Goal: Task Accomplishment & Management: Manage account settings

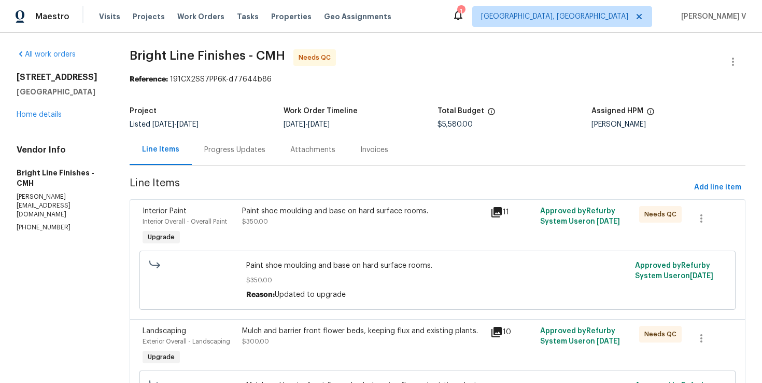
click at [257, 148] on div "Progress Updates" at bounding box center [234, 150] width 61 height 10
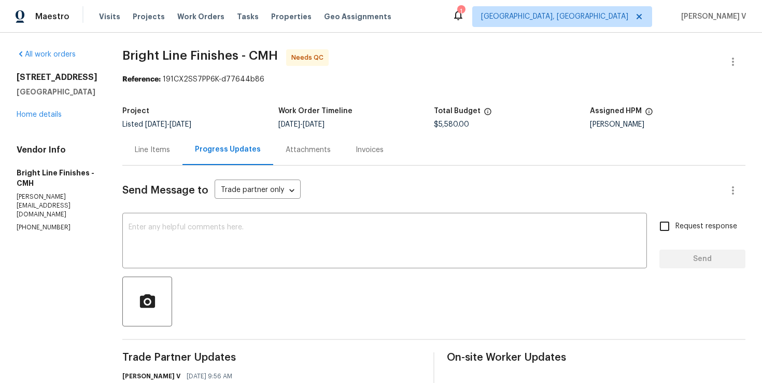
click at [51, 223] on p "(614) 327-0996" at bounding box center [57, 227] width 81 height 9
copy p "(614) 327-0996"
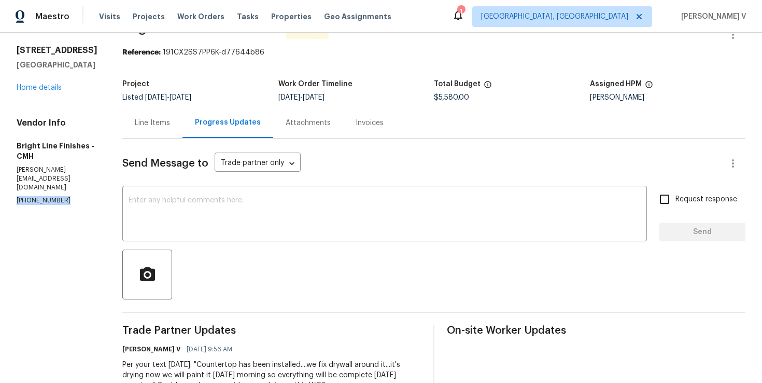
scroll to position [38, 0]
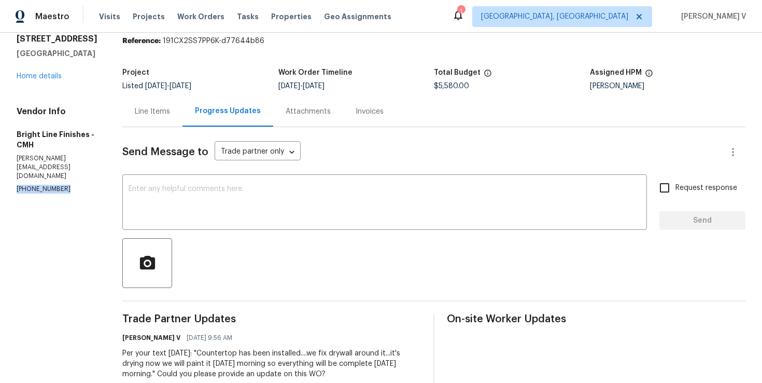
click at [149, 118] on div "Line Items" at bounding box center [152, 111] width 60 height 31
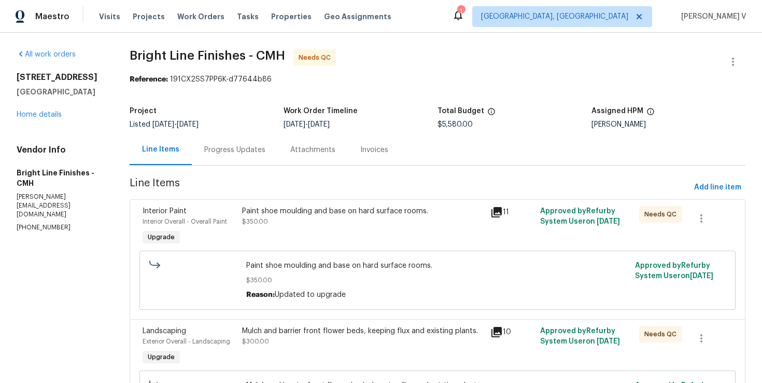
click at [256, 161] on div "Progress Updates" at bounding box center [235, 149] width 86 height 31
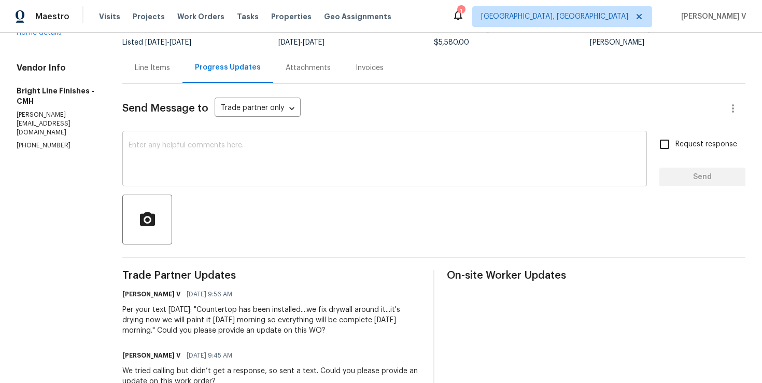
scroll to position [55, 0]
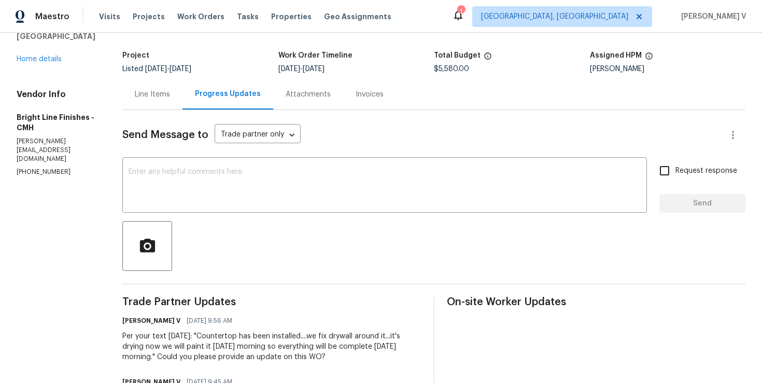
click at [156, 83] on div "Line Items" at bounding box center [152, 94] width 60 height 31
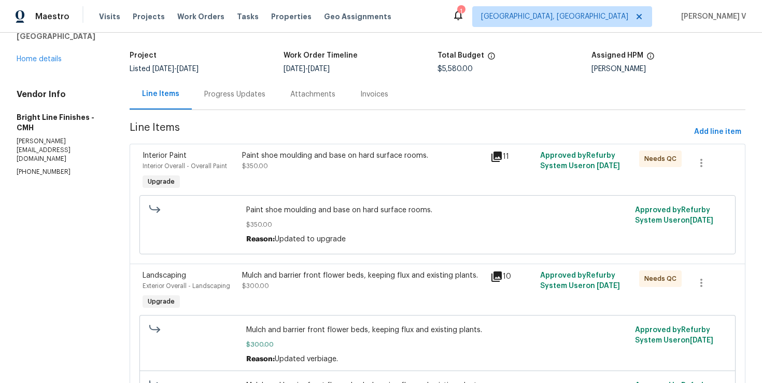
click at [327, 176] on div "Paint shoe moulding and base on hard surface rooms. $350.00" at bounding box center [363, 171] width 248 height 48
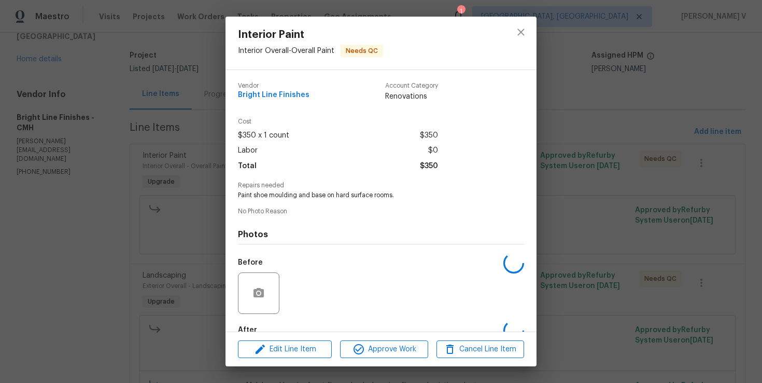
scroll to position [60, 0]
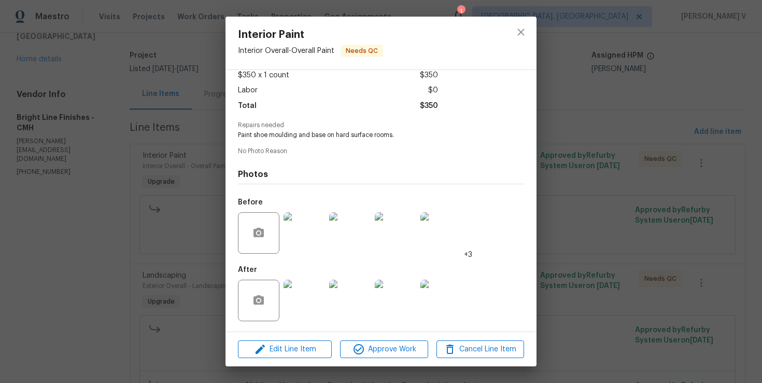
click at [155, 278] on div "Interior Paint Interior Overall - Overall Paint Needs QC Vendor Bright Line Fin…" at bounding box center [381, 191] width 762 height 383
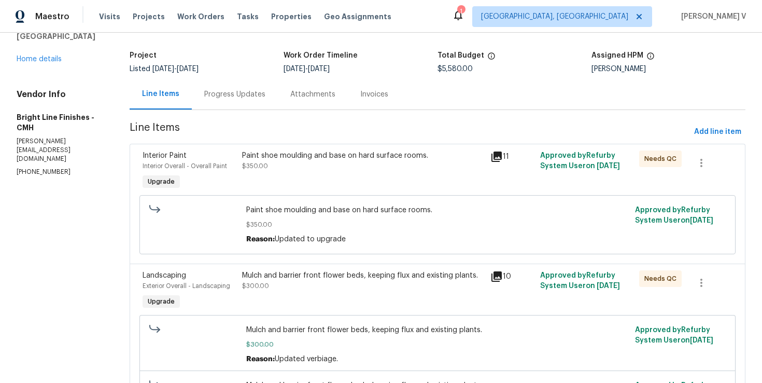
click at [327, 304] on div "Mulch and barrier front flower beds, keeping flux and existing plants. $300.00" at bounding box center [363, 291] width 248 height 48
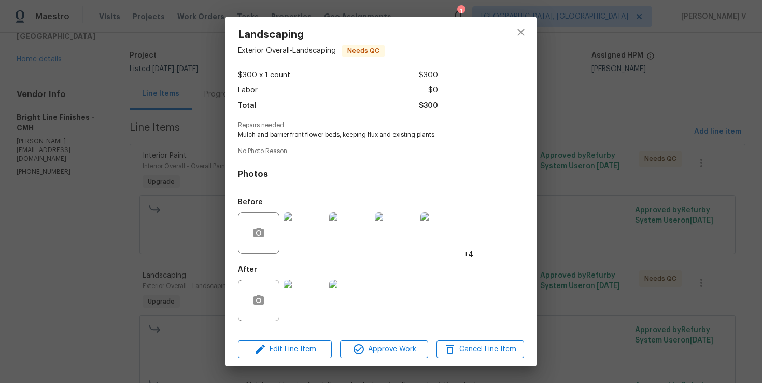
click at [312, 305] on img at bounding box center [304, 299] width 41 height 41
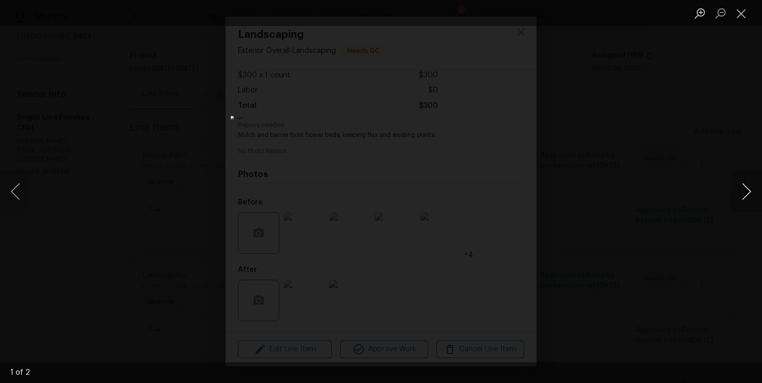
click at [753, 187] on button "Next image" at bounding box center [746, 191] width 31 height 41
click at [715, 130] on div "Lightbox" at bounding box center [381, 191] width 762 height 383
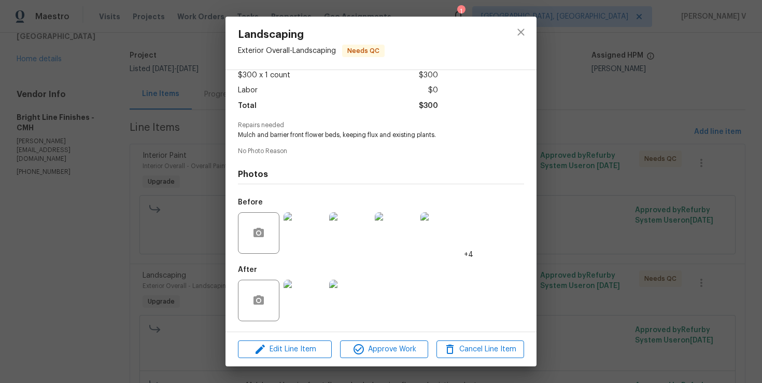
click at [715, 130] on div "Landscaping Exterior Overall - Landscaping Needs QC Vendor Bright Line Finishes…" at bounding box center [381, 191] width 762 height 383
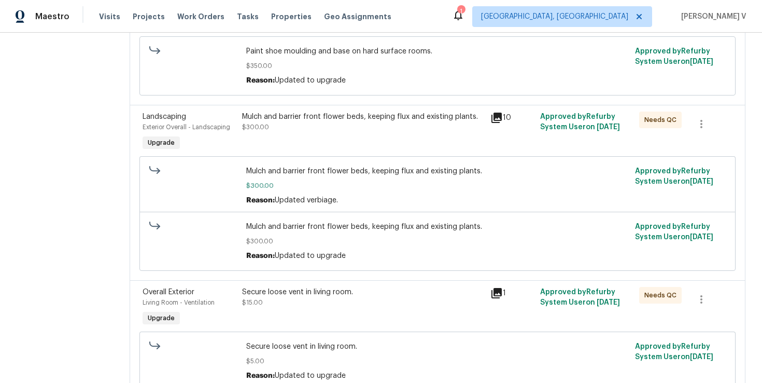
scroll to position [290, 0]
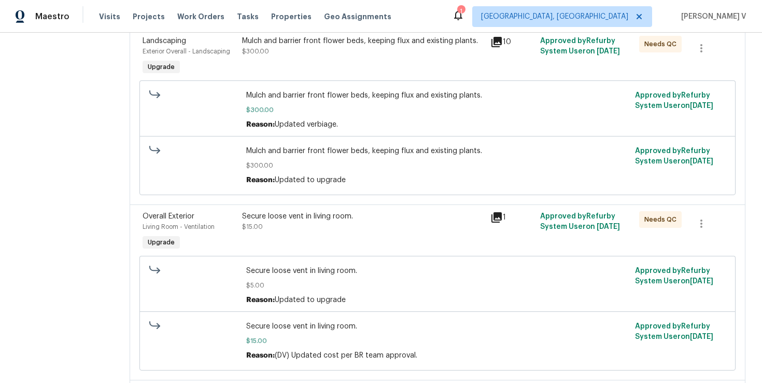
click at [360, 234] on div "Secure loose vent in living room. $15.00" at bounding box center [363, 232] width 248 height 48
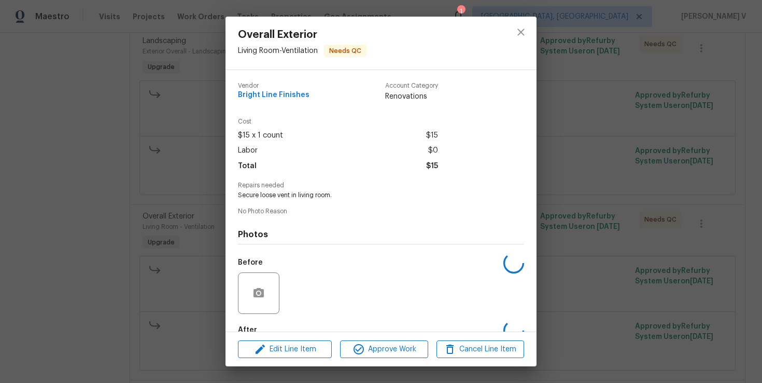
scroll to position [60, 0]
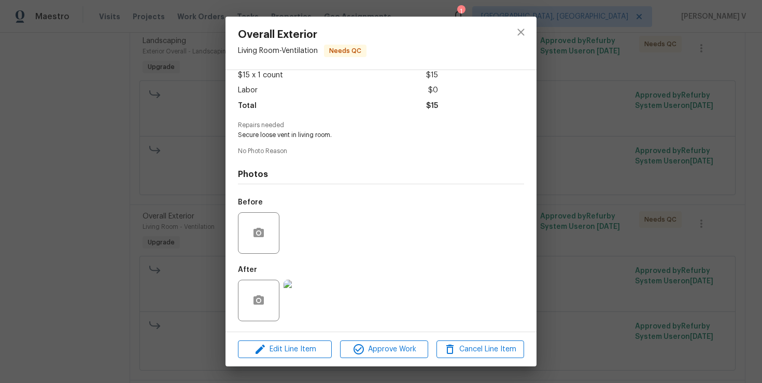
click at [153, 263] on div "Overall Exterior Living Room - Ventilation Needs QC Vendor Bright Line Finishes…" at bounding box center [381, 191] width 762 height 383
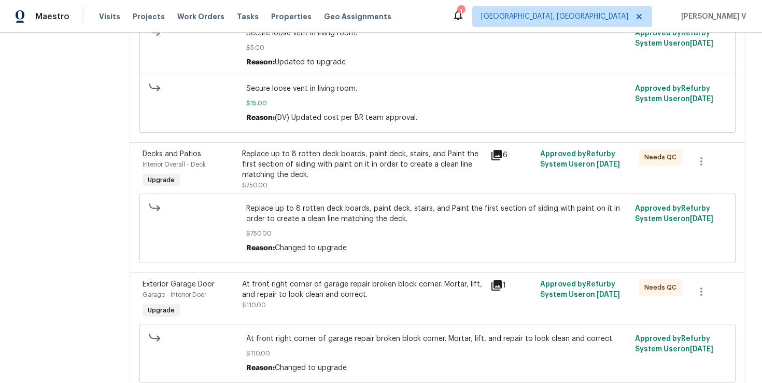
scroll to position [535, 0]
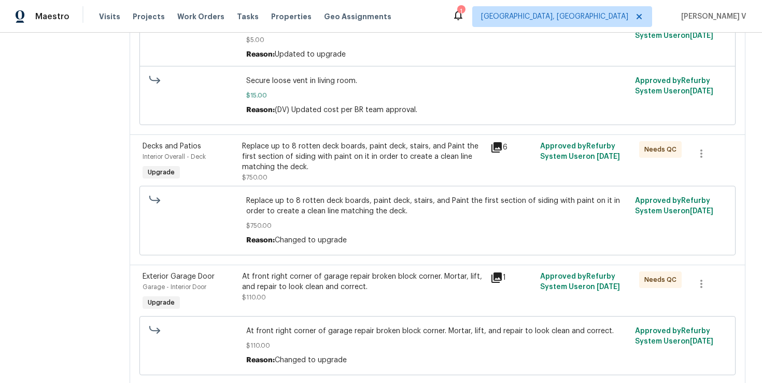
click at [356, 159] on div "Replace up to 8 rotten deck boards, paint deck, stairs, and Paint the first sec…" at bounding box center [363, 156] width 242 height 31
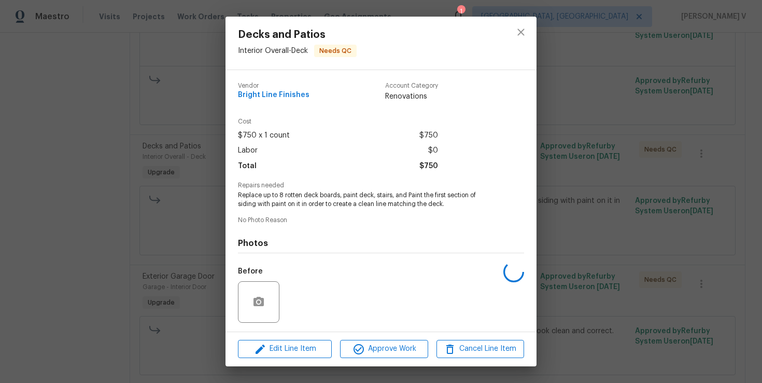
scroll to position [69, 0]
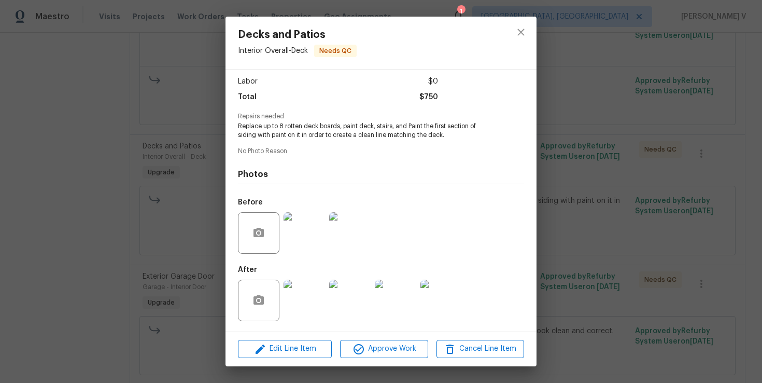
click at [307, 276] on div at bounding box center [305, 300] width 46 height 54
click at [301, 293] on img at bounding box center [304, 299] width 41 height 41
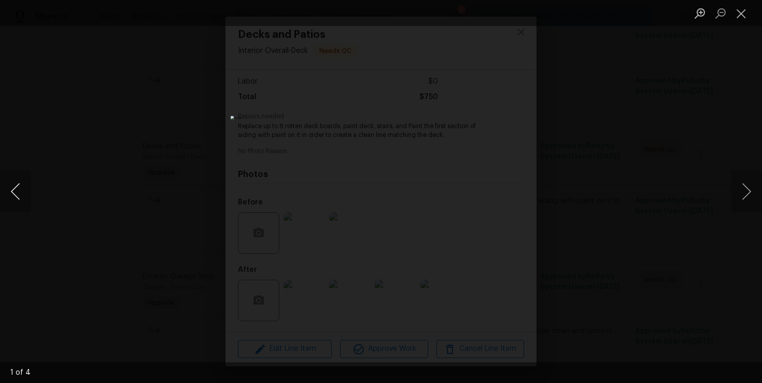
click at [20, 181] on button "Previous image" at bounding box center [15, 191] width 31 height 41
click at [95, 129] on div "Lightbox" at bounding box center [381, 191] width 762 height 383
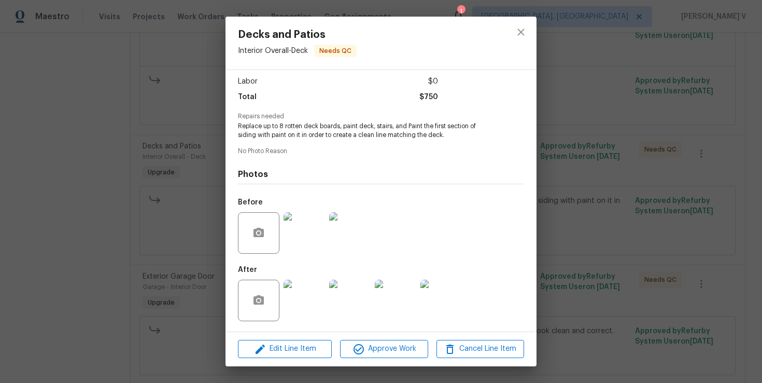
click at [95, 129] on div "Decks and Patios Interior Overall - Deck Needs QC Vendor Bright Line Finishes A…" at bounding box center [381, 191] width 762 height 383
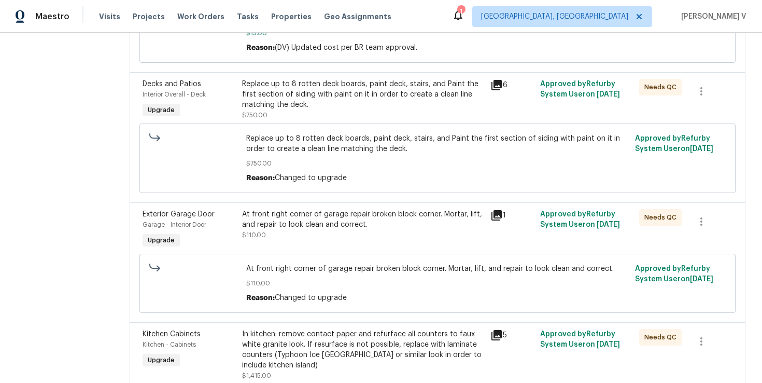
scroll to position [672, 0]
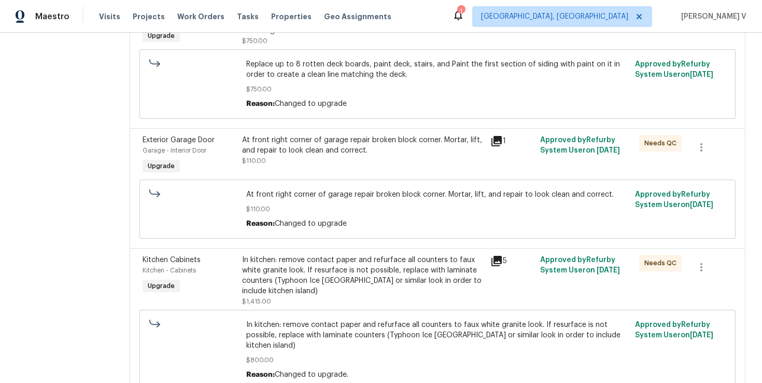
click at [313, 191] on div "At front right corner of garage repair broken block corner. Mortar, lift, and r…" at bounding box center [437, 209] width 388 height 46
click at [339, 184] on div "At front right corner of garage repair broken block corner. Mortar, lift, and r…" at bounding box center [437, 208] width 596 height 59
click at [369, 164] on div "At front right corner of garage repair broken block corner. Mortar, lift, and r…" at bounding box center [363, 150] width 242 height 31
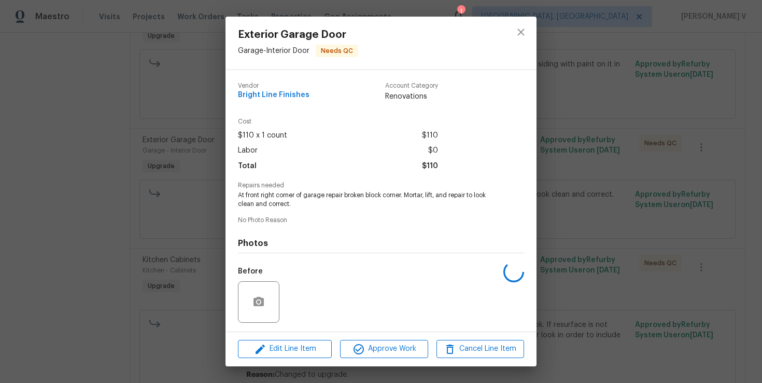
scroll to position [69, 0]
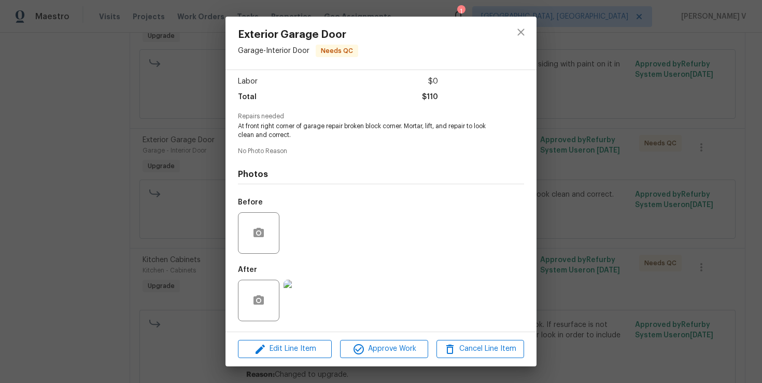
click at [307, 301] on img at bounding box center [304, 299] width 41 height 41
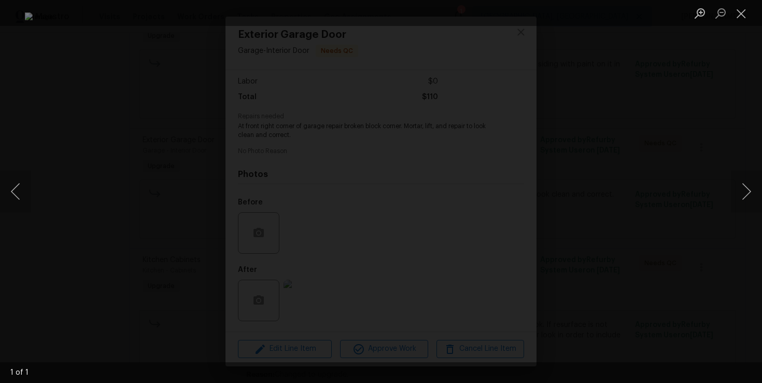
click at [742, 103] on div "Lightbox" at bounding box center [381, 191] width 762 height 383
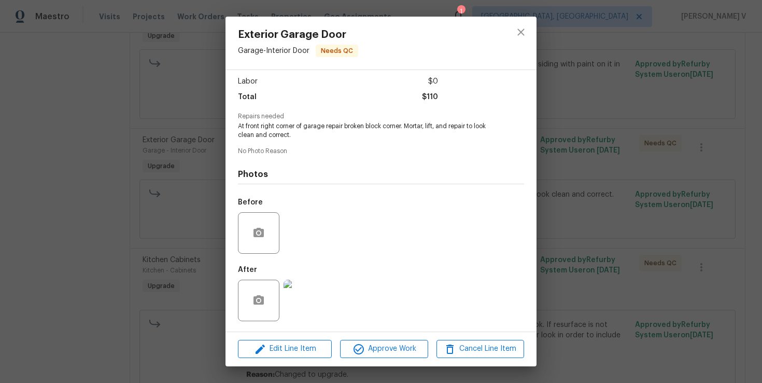
click at [657, 157] on div "Exterior Garage Door Garage - Interior Door Needs QC Vendor Bright Line Finishe…" at bounding box center [381, 191] width 762 height 383
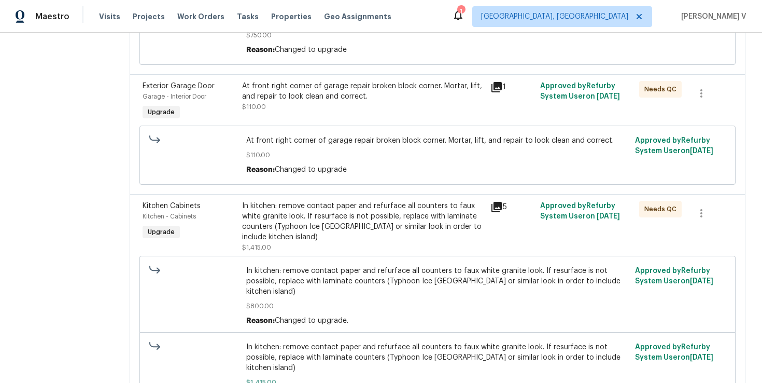
scroll to position [735, 0]
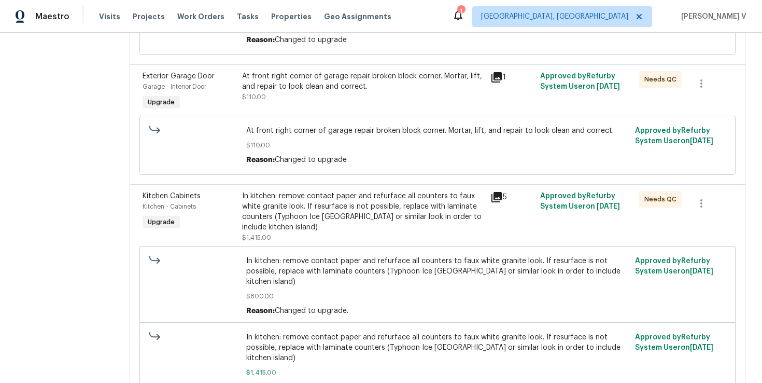
click at [395, 229] on div "In kitchen: remove contact paper and refurface all counters to faux white grani…" at bounding box center [363, 211] width 242 height 41
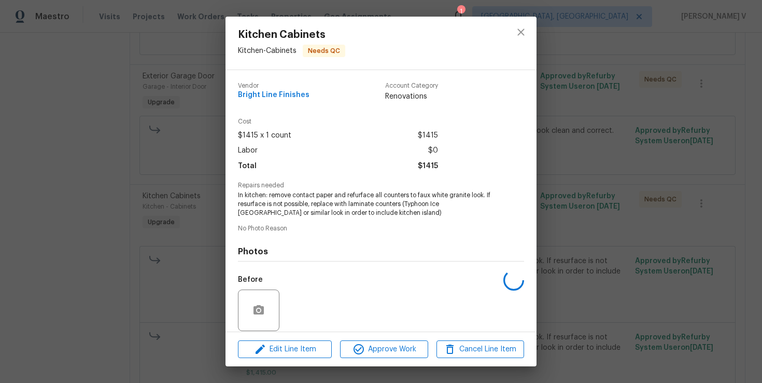
scroll to position [77, 0]
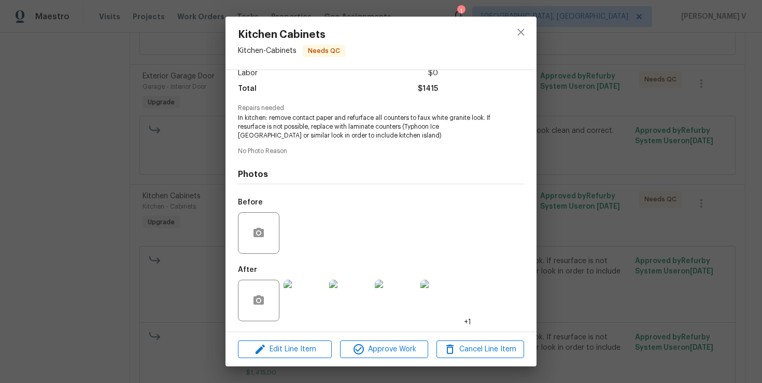
click at [165, 257] on div "Kitchen Cabinets Kitchen - Cabinets Needs QC Vendor Bright Line Finishes Accoun…" at bounding box center [381, 191] width 762 height 383
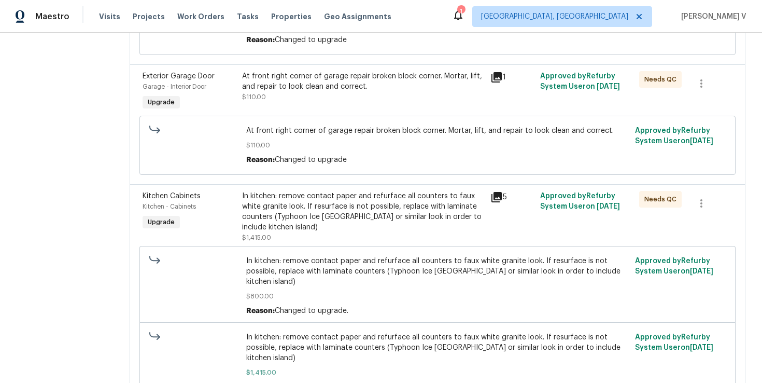
click at [314, 94] on div "At front right corner of garage repair broken block corner. Mortar, lift, and r…" at bounding box center [363, 86] width 242 height 31
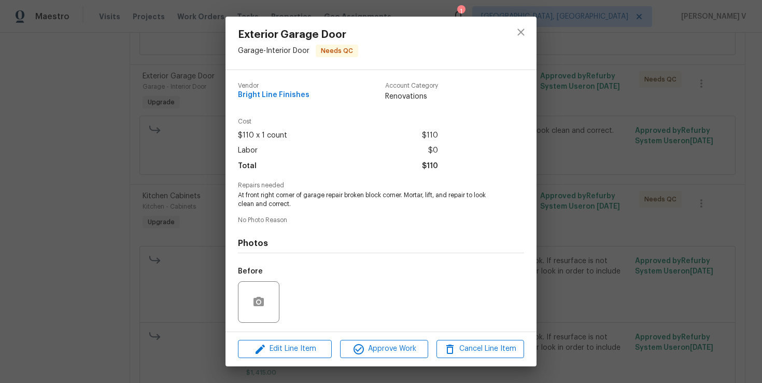
scroll to position [69, 0]
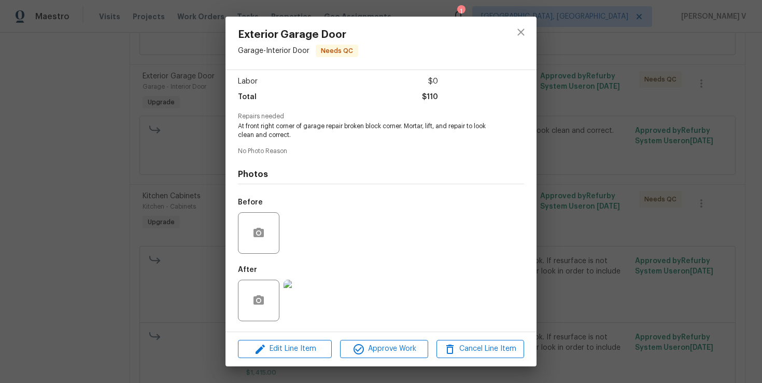
click at [310, 290] on img at bounding box center [304, 299] width 41 height 41
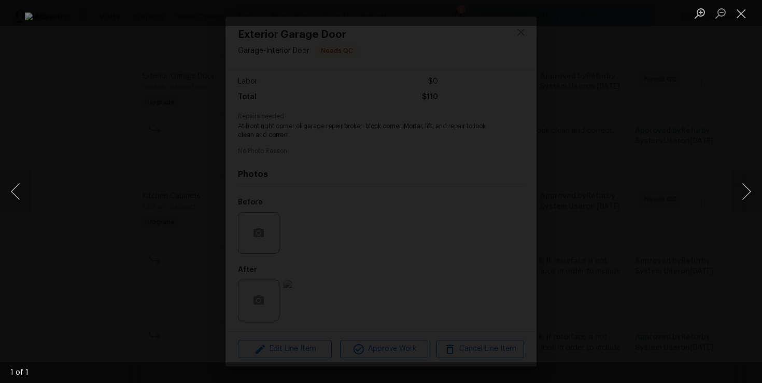
click at [728, 118] on div "Lightbox" at bounding box center [381, 191] width 762 height 383
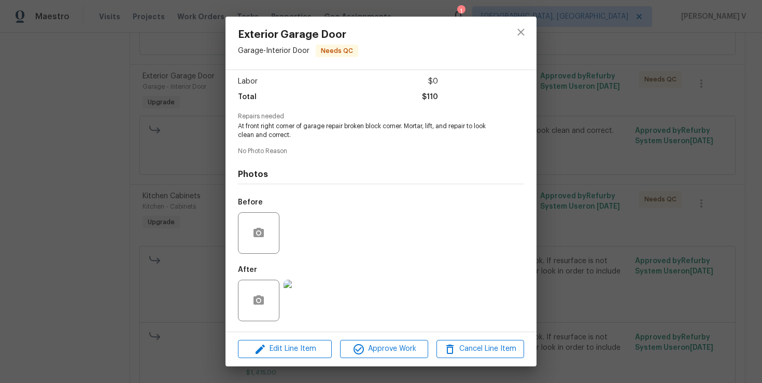
click at [728, 118] on div "Exterior Garage Door Garage - Interior Door Needs QC Vendor Bright Line Finishe…" at bounding box center [381, 191] width 762 height 383
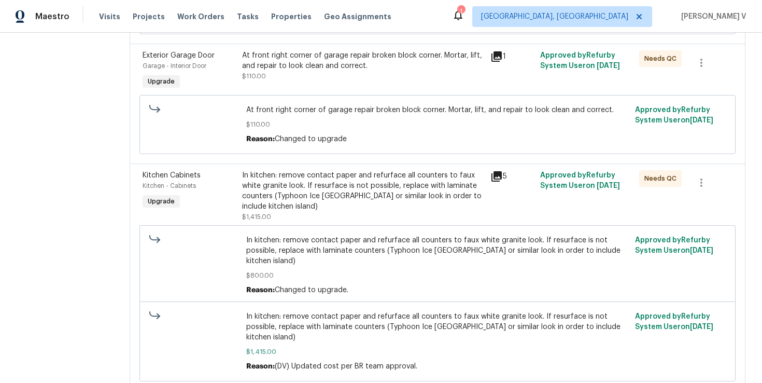
scroll to position [720, 0]
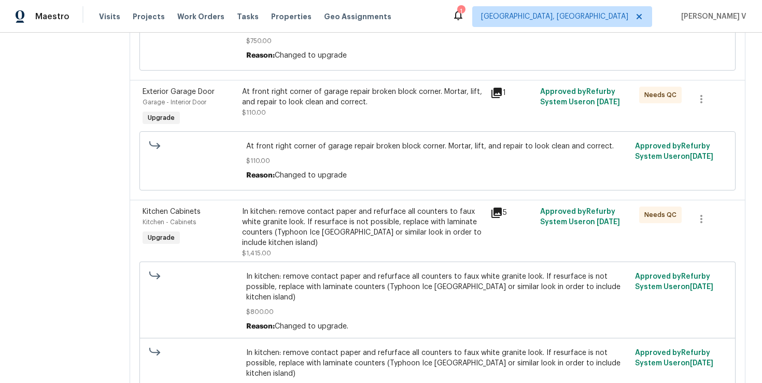
click at [388, 123] on div "At front right corner of garage repair broken block corner. Mortar, lift, and r…" at bounding box center [363, 107] width 248 height 48
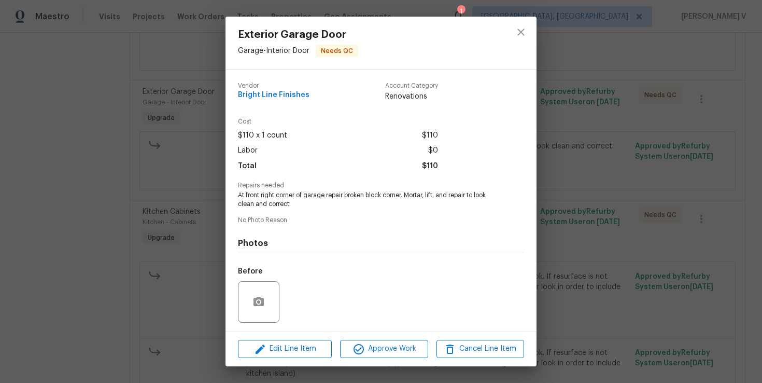
scroll to position [69, 0]
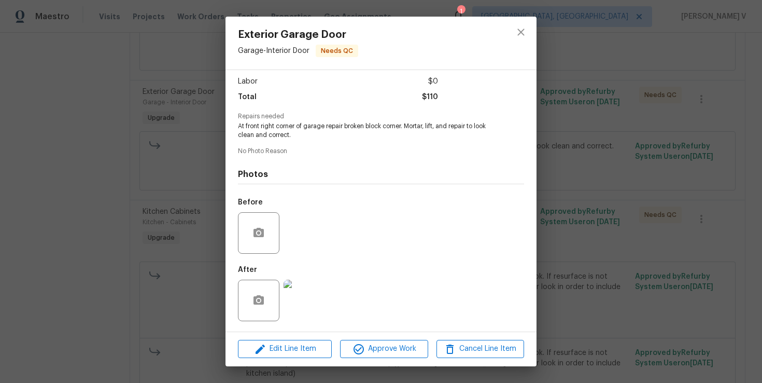
click at [293, 314] on img at bounding box center [304, 299] width 41 height 41
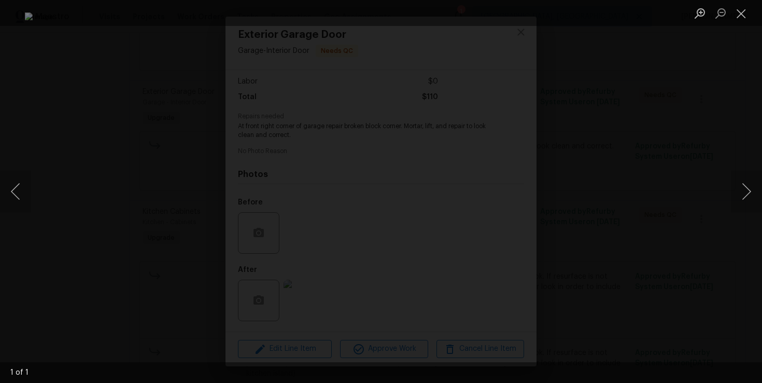
click at [705, 74] on div "Lightbox" at bounding box center [381, 191] width 762 height 383
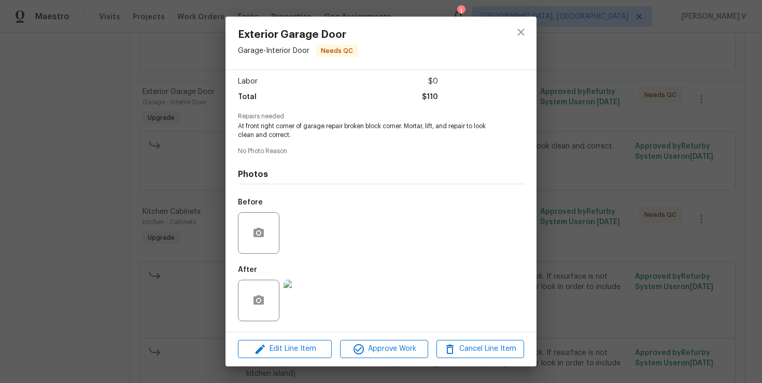
click at [316, 299] on img at bounding box center [304, 299] width 41 height 41
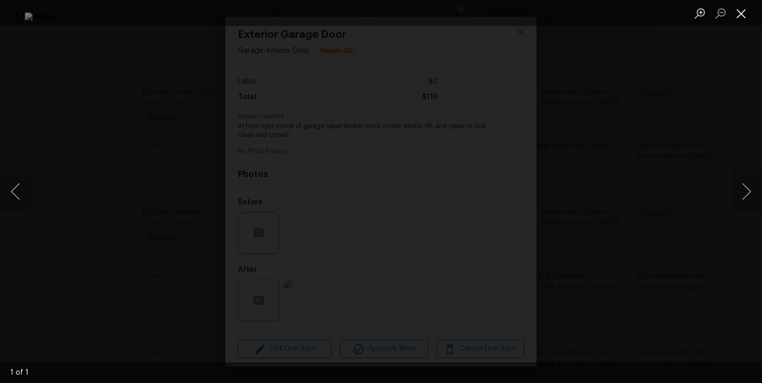
click at [743, 16] on button "Close lightbox" at bounding box center [741, 13] width 21 height 18
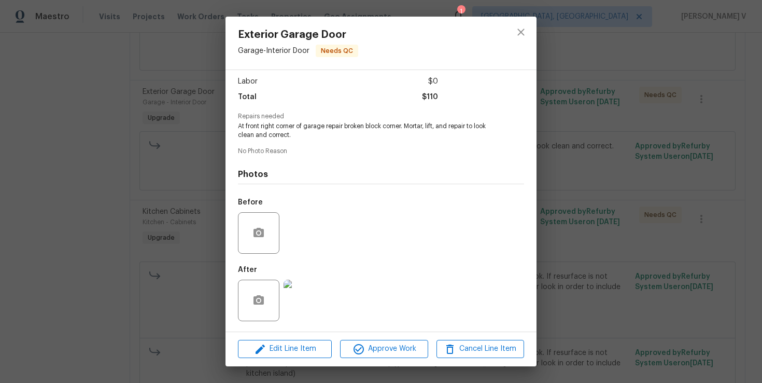
click at [317, 303] on img at bounding box center [304, 299] width 41 height 41
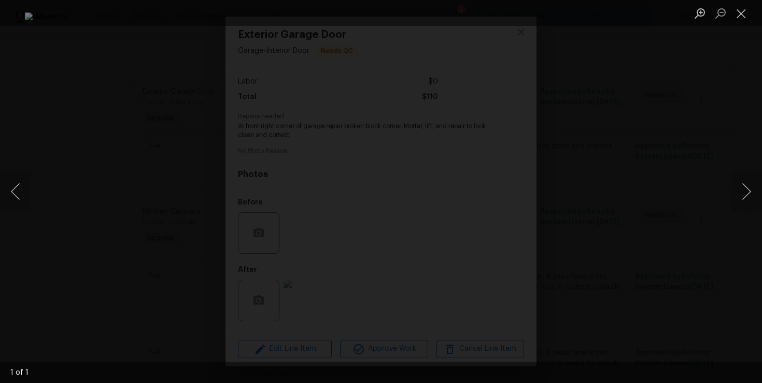
click at [67, 149] on div "Lightbox" at bounding box center [381, 191] width 762 height 383
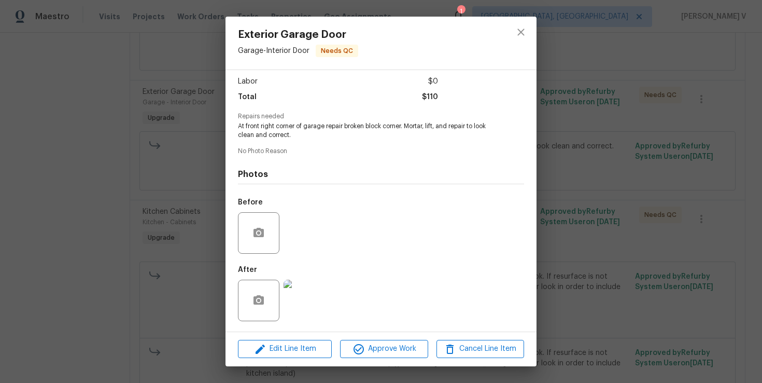
click at [204, 204] on div "Exterior Garage Door Garage - Interior Door Needs QC Vendor Bright Line Finishe…" at bounding box center [381, 191] width 762 height 383
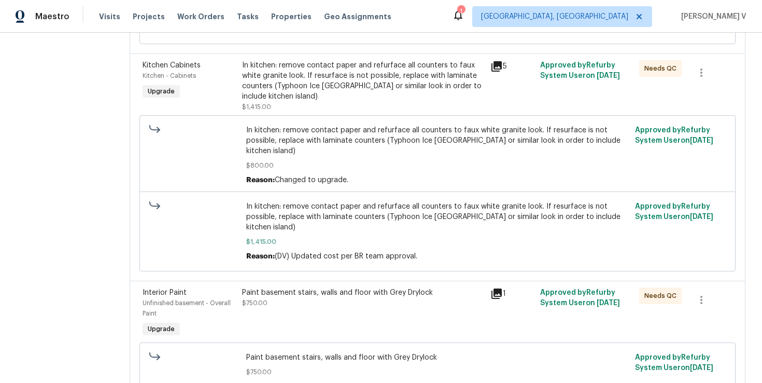
scroll to position [892, 0]
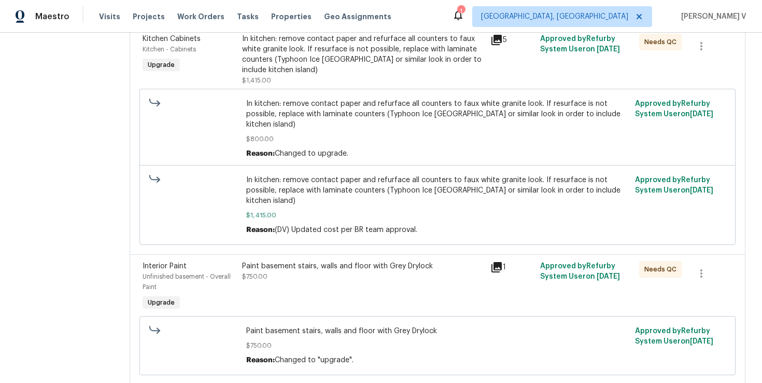
click at [339, 294] on div "Paint basement stairs, walls and floor with Grey Drylock $750.00" at bounding box center [363, 287] width 248 height 58
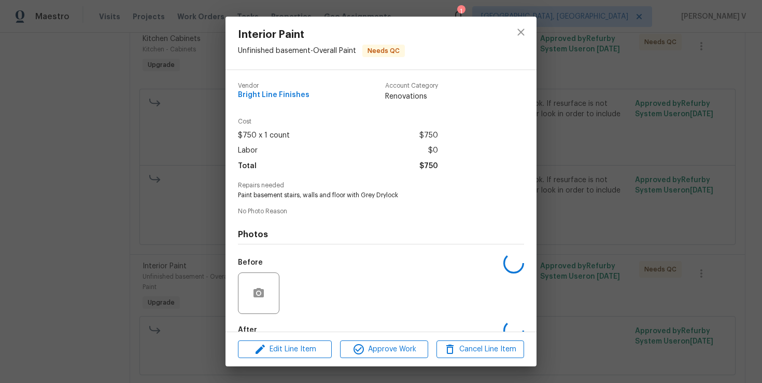
scroll to position [60, 0]
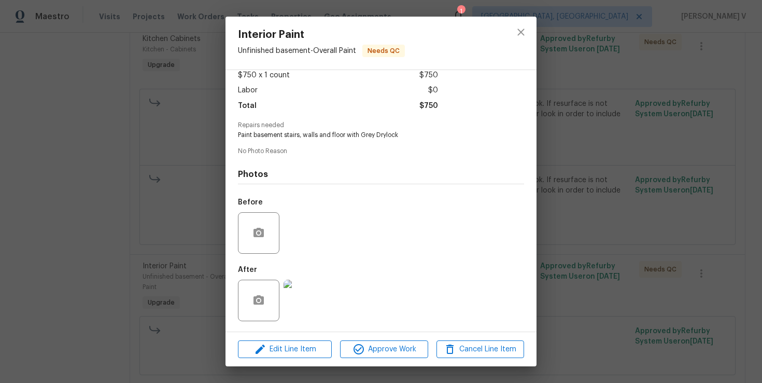
click at [206, 262] on div "Interior Paint Unfinished basement - Overall Paint Needs QC Vendor Bright Line …" at bounding box center [381, 191] width 762 height 383
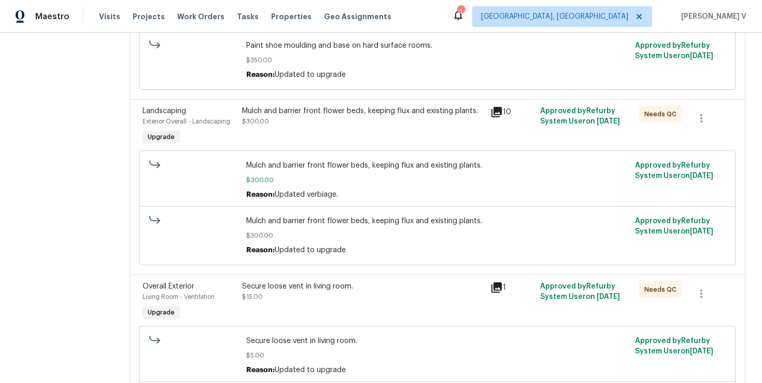
scroll to position [0, 0]
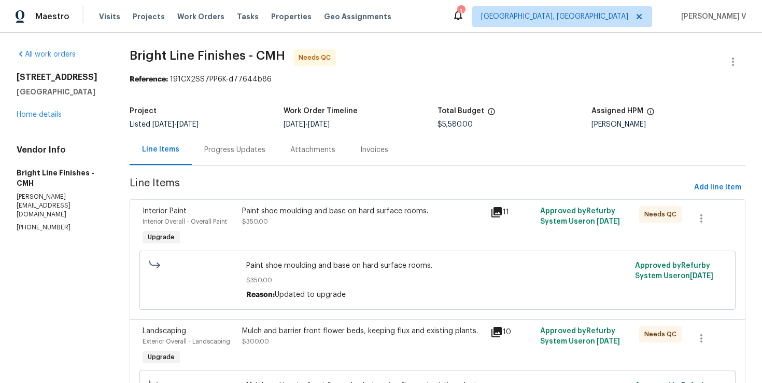
click at [249, 146] on div "Progress Updates" at bounding box center [234, 150] width 61 height 10
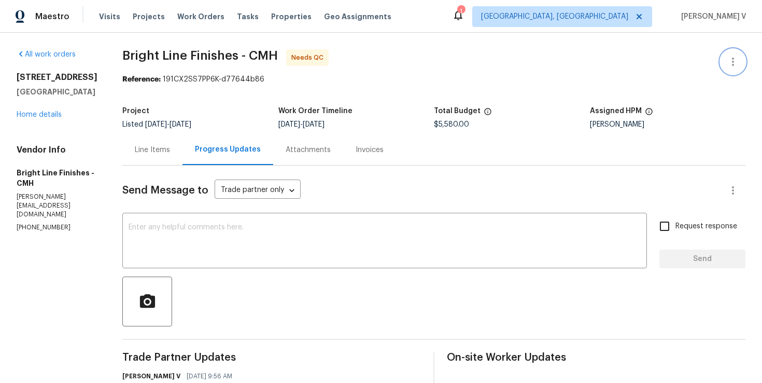
click at [725, 61] on button "button" at bounding box center [733, 61] width 25 height 25
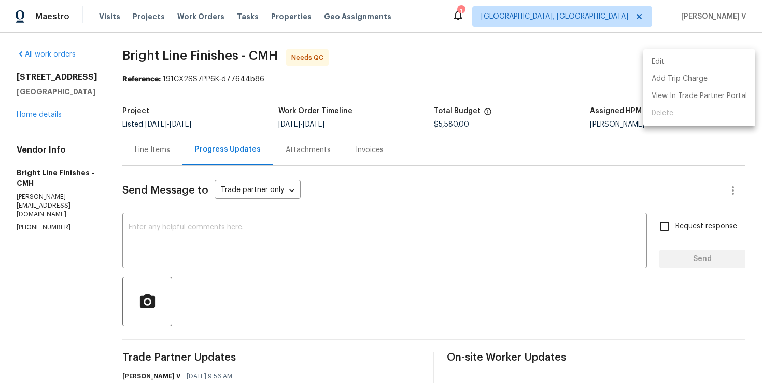
click at [725, 61] on li "Edit" at bounding box center [700, 61] width 112 height 17
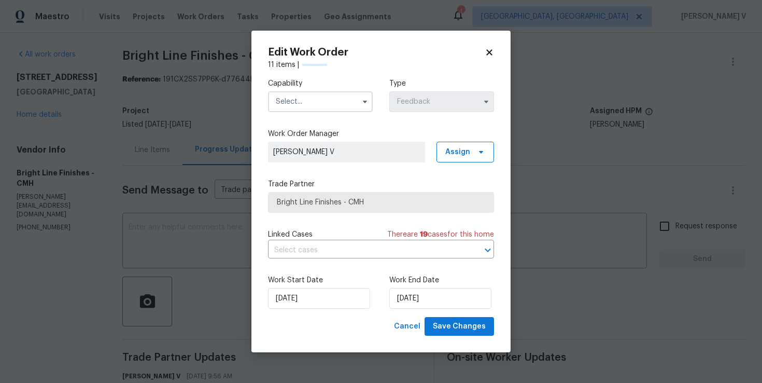
click at [300, 100] on input "text" at bounding box center [320, 101] width 105 height 21
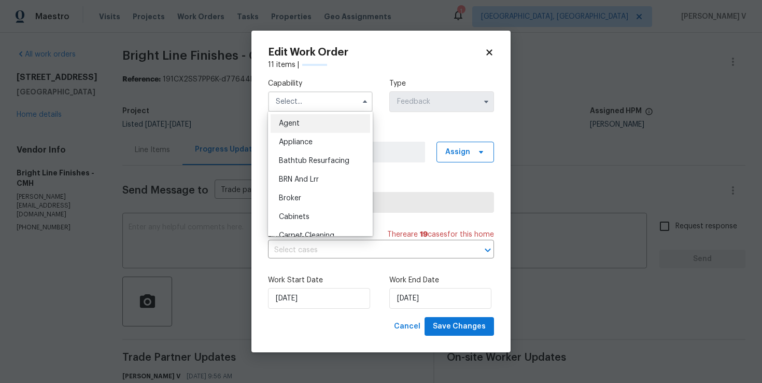
click at [283, 119] on div "Agent" at bounding box center [321, 123] width 100 height 19
type input "Agent"
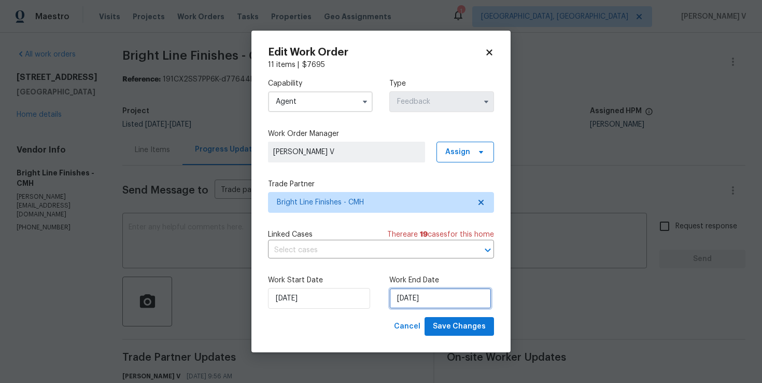
click at [421, 298] on input "30/09/2025" at bounding box center [440, 298] width 102 height 21
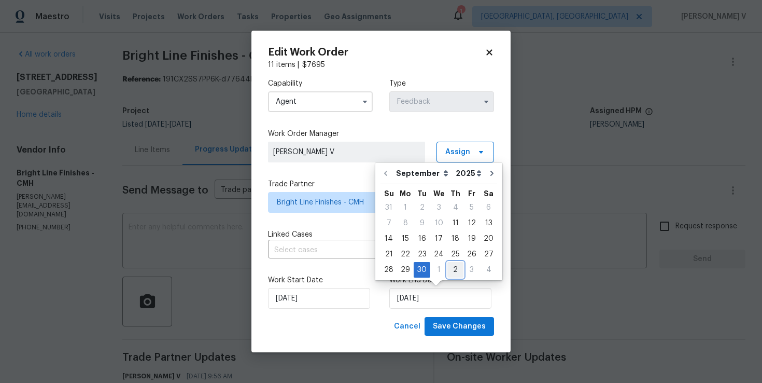
click at [453, 268] on div "2" at bounding box center [455, 269] width 16 height 15
type input "02/10/2025"
select select "9"
click at [422, 221] on div "7" at bounding box center [422, 223] width 17 height 15
type input "07/10/2025"
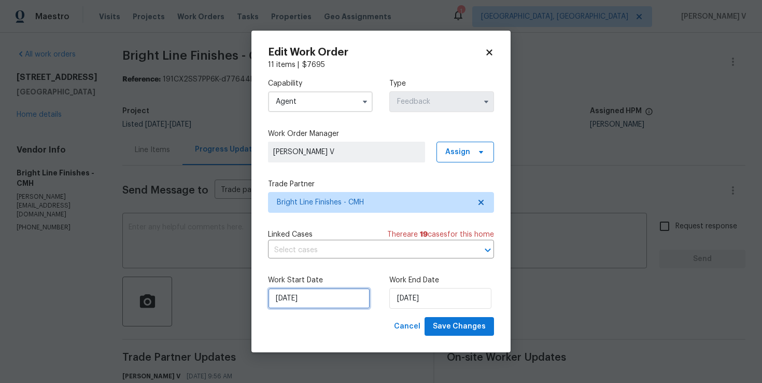
click at [313, 308] on input "11/09/2025" at bounding box center [319, 298] width 102 height 21
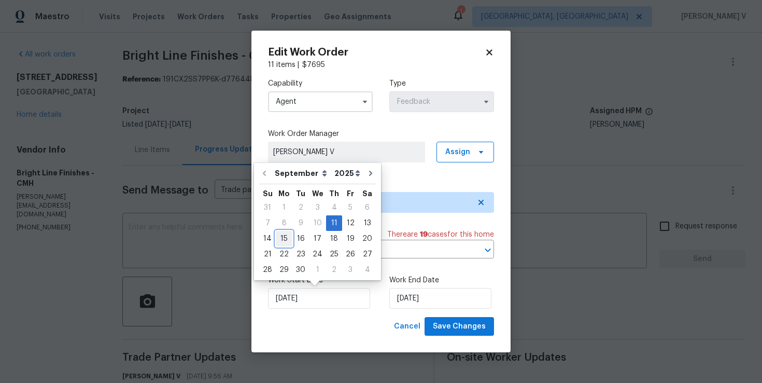
click at [282, 237] on div "15" at bounding box center [284, 238] width 17 height 15
type input "15/09/2025"
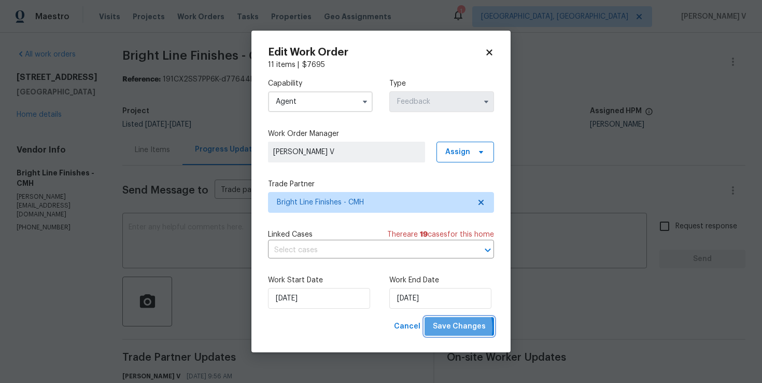
click at [446, 328] on span "Save Changes" at bounding box center [459, 326] width 53 height 13
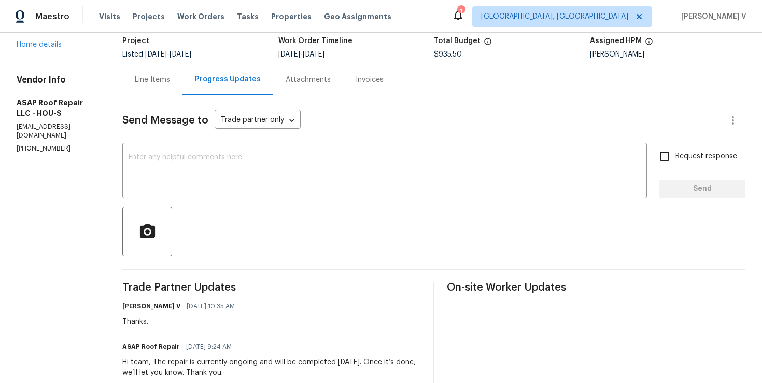
scroll to position [84, 0]
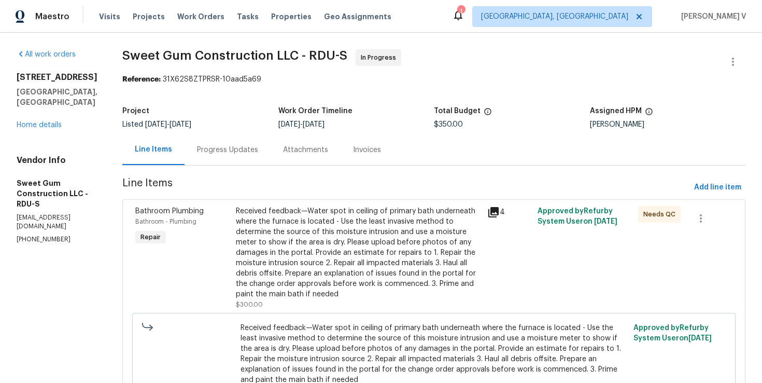
click at [224, 157] on div "Progress Updates" at bounding box center [228, 149] width 86 height 31
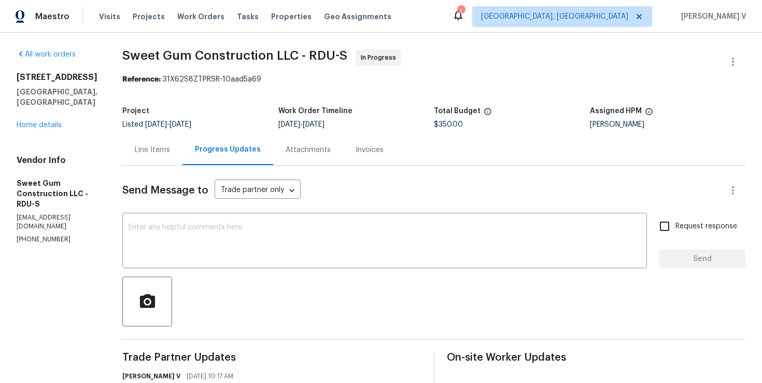
scroll to position [121, 0]
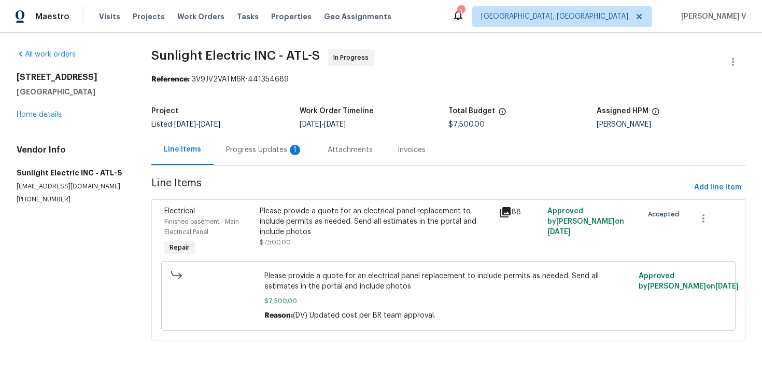
click at [290, 155] on div "1" at bounding box center [295, 150] width 10 height 10
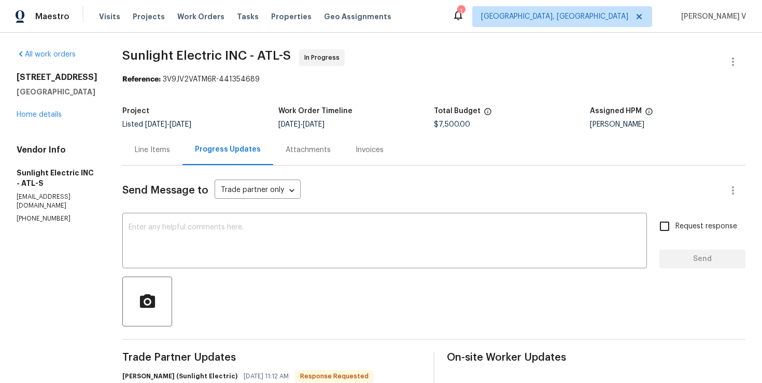
click at [149, 164] on div "Line Items" at bounding box center [152, 149] width 60 height 31
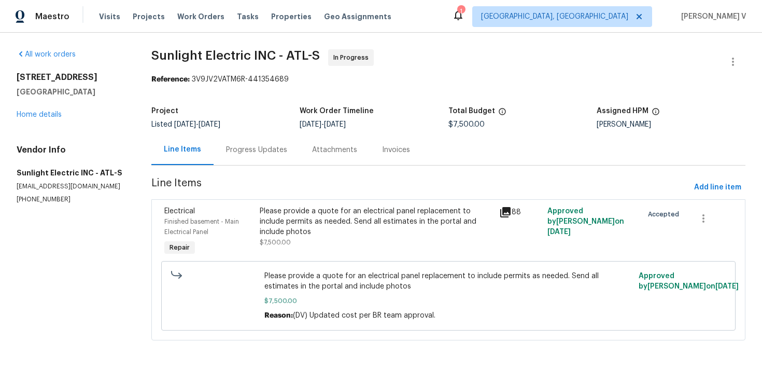
click at [265, 146] on div "Progress Updates" at bounding box center [256, 150] width 61 height 10
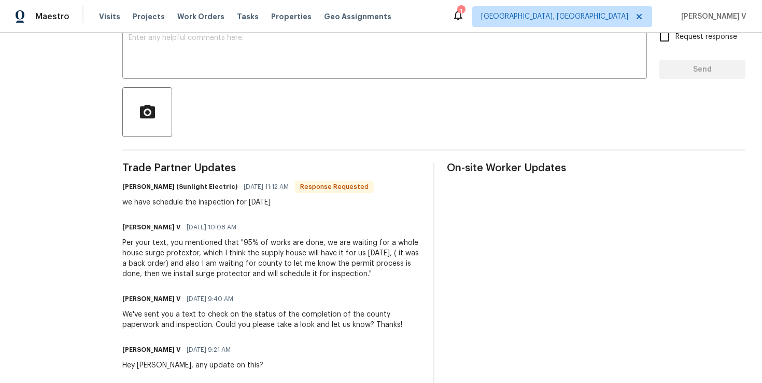
scroll to position [181, 0]
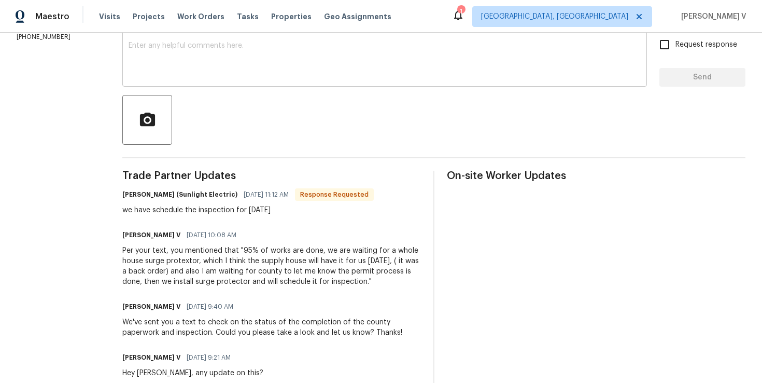
click at [207, 74] on textarea at bounding box center [385, 60] width 512 height 36
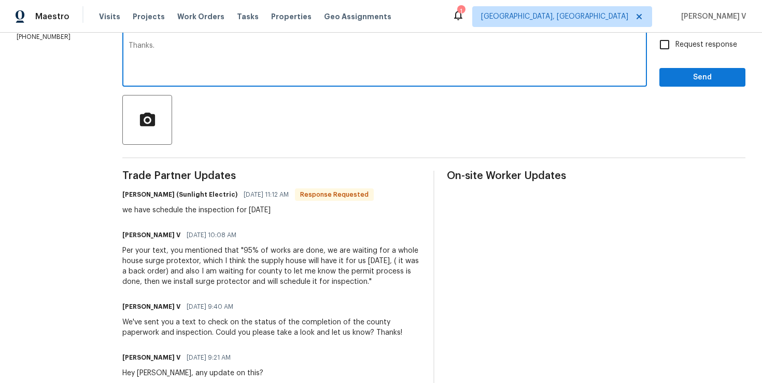
type textarea "Thanks."
click at [705, 86] on button "Send" at bounding box center [703, 77] width 86 height 19
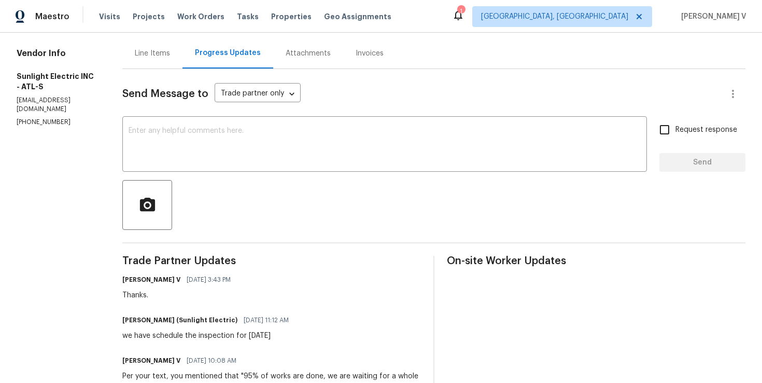
scroll to position [178, 0]
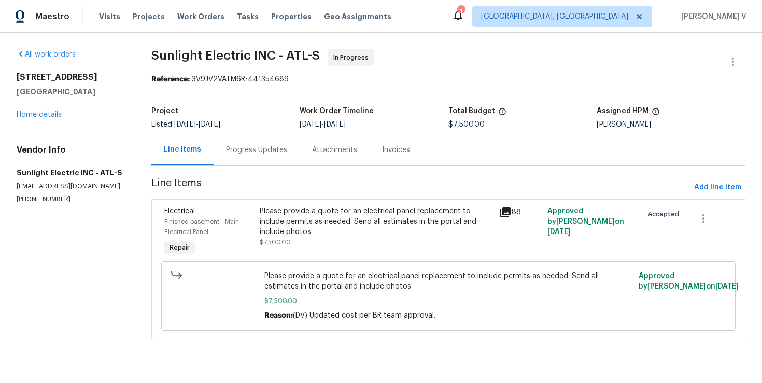
click at [254, 150] on div "Progress Updates" at bounding box center [256, 150] width 61 height 10
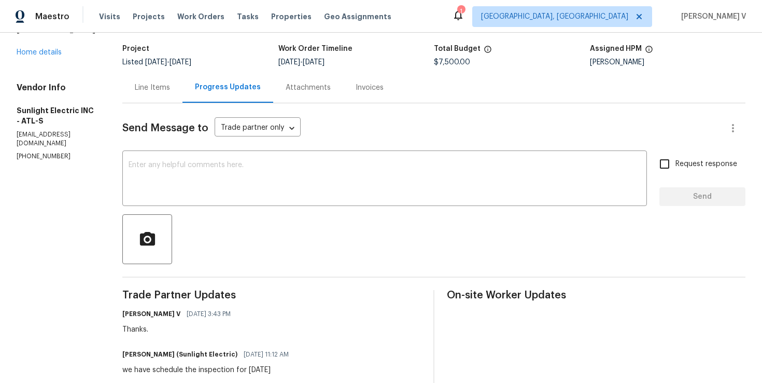
scroll to position [114, 0]
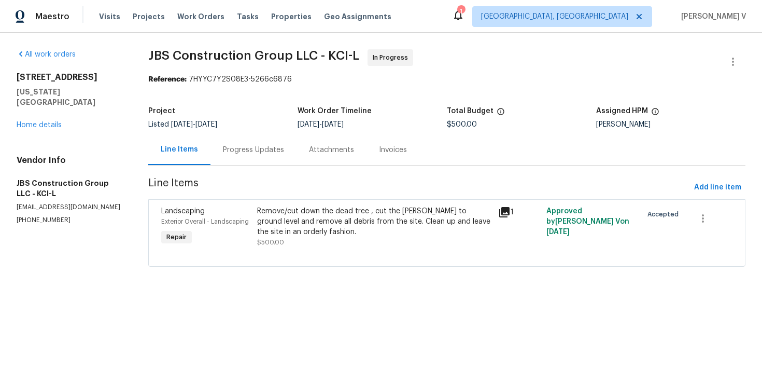
click at [276, 149] on div "Progress Updates" at bounding box center [253, 150] width 61 height 10
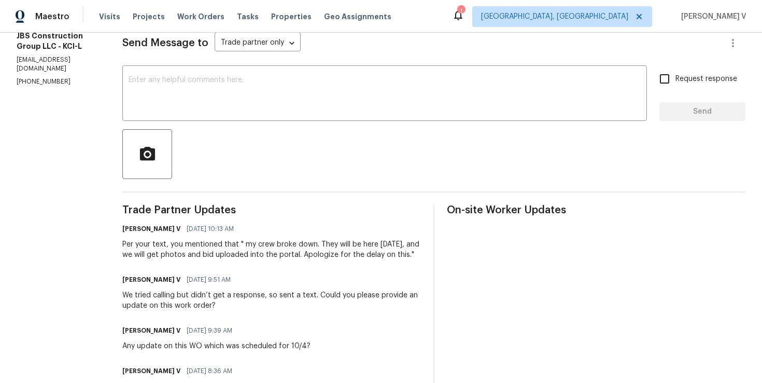
scroll to position [274, 0]
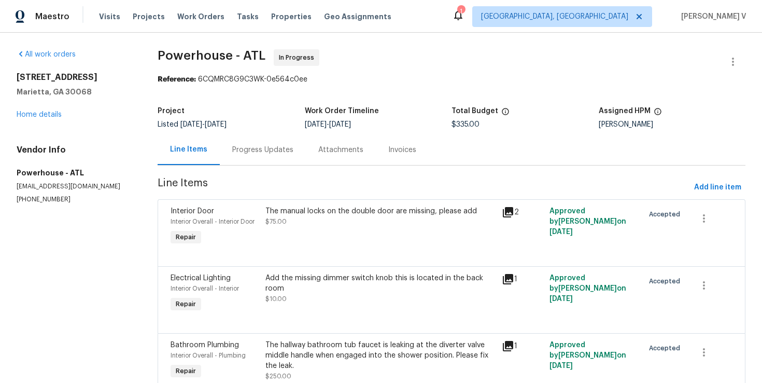
click at [280, 161] on div "Progress Updates" at bounding box center [263, 149] width 86 height 31
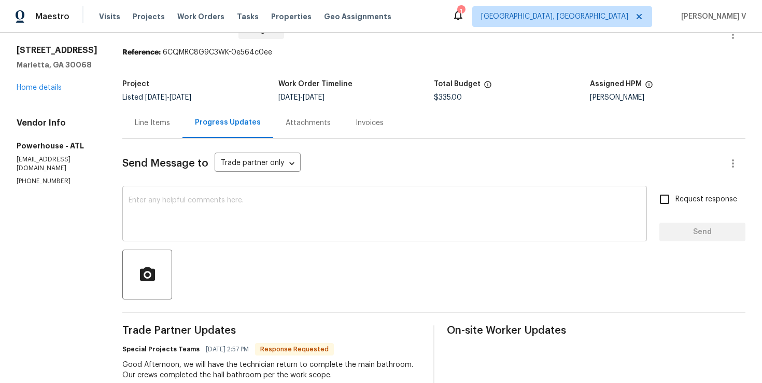
scroll to position [43, 0]
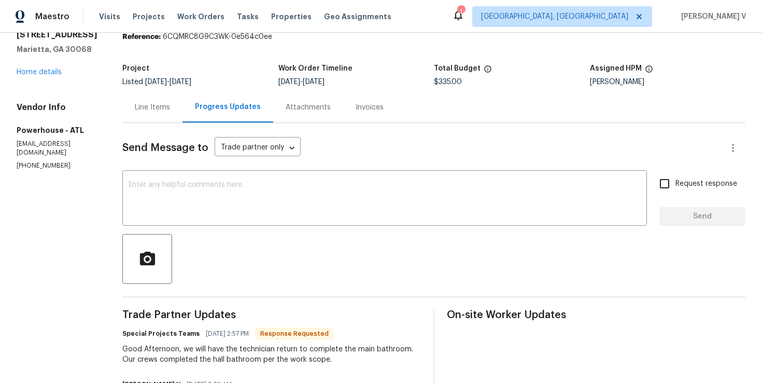
click at [170, 109] on div "Line Items" at bounding box center [152, 107] width 35 height 10
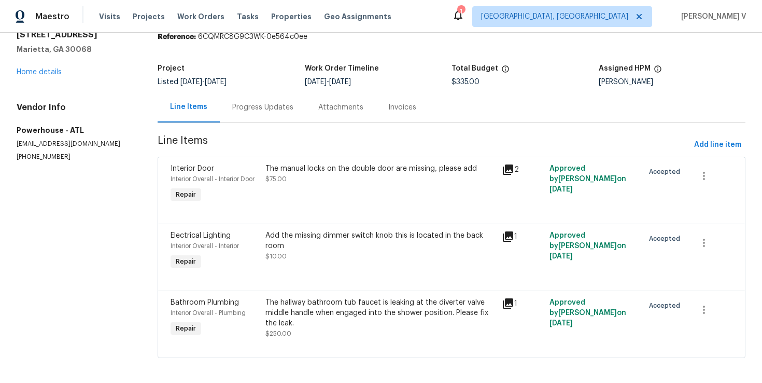
click at [266, 113] on div "Progress Updates" at bounding box center [263, 107] width 86 height 31
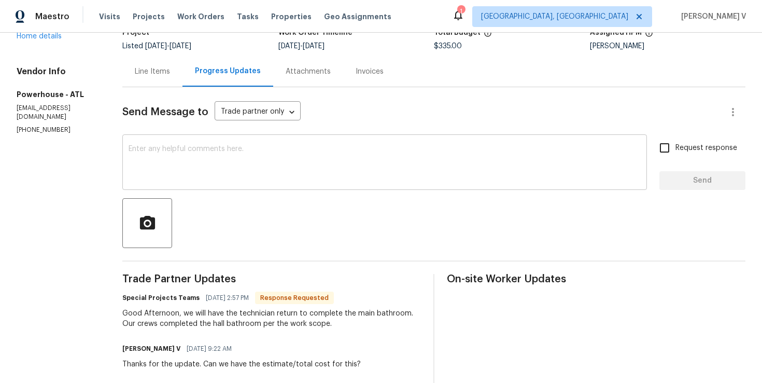
scroll to position [110, 0]
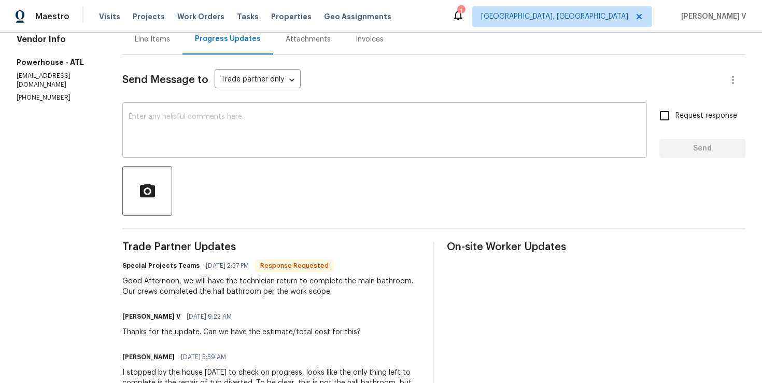
click at [256, 147] on textarea at bounding box center [385, 131] width 512 height 36
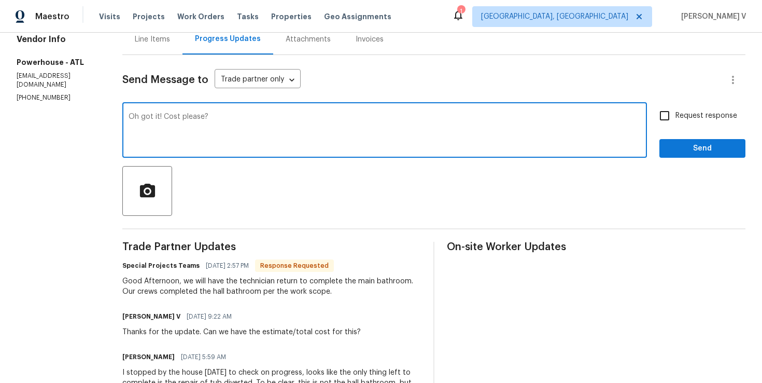
type textarea "Oh got it! Cost please?"
click at [651, 115] on div "Oh got it! Cost please? x ​ Request response Send" at bounding box center [433, 131] width 623 height 53
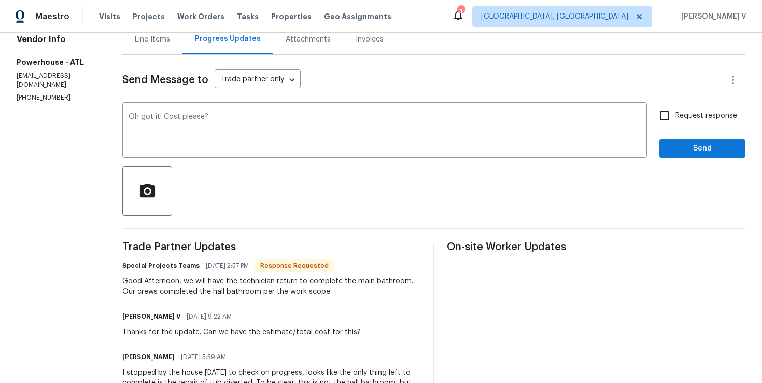
click at [664, 116] on input "Request response" at bounding box center [665, 116] width 22 height 22
checkbox input "true"
click at [0, 0] on span "," at bounding box center [0, 0] width 0 height 0
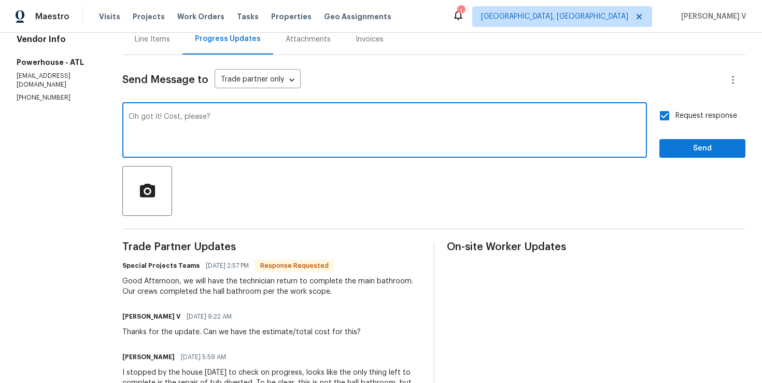
type textarea "Oh got it! Cost, please?"
click at [696, 153] on span "Send" at bounding box center [702, 148] width 69 height 13
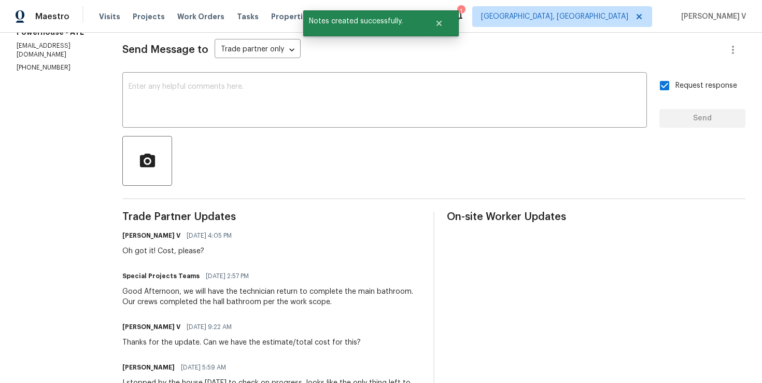
scroll to position [166, 0]
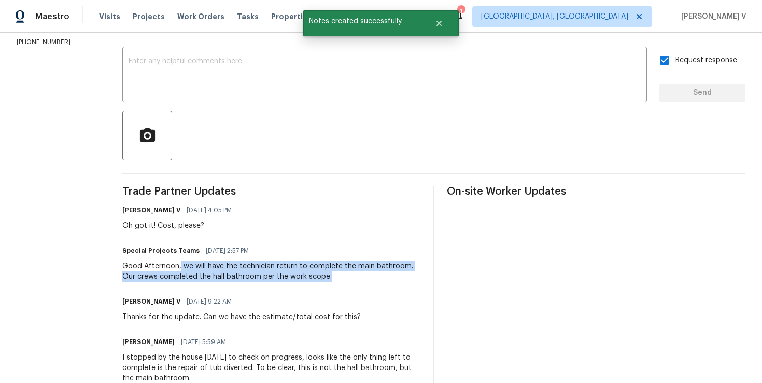
drag, startPoint x: 211, startPoint y: 267, endPoint x: 436, endPoint y: 282, distance: 225.1
copy div "we will have the technician return to complete the main bathroom. Our crews com…"
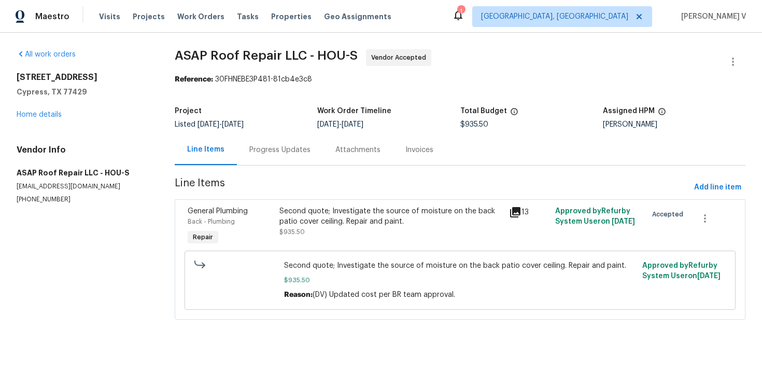
click at [292, 147] on div "Progress Updates" at bounding box center [279, 150] width 61 height 10
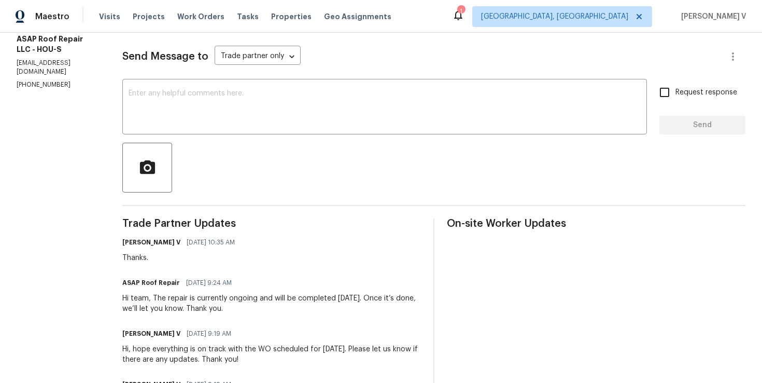
scroll to position [149, 0]
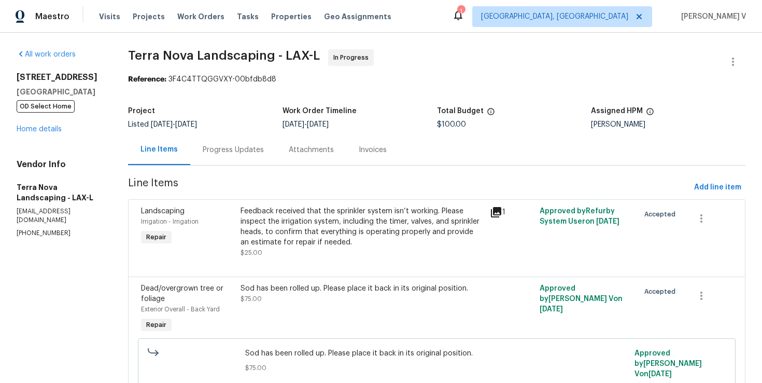
click at [260, 139] on div "Progress Updates" at bounding box center [233, 149] width 86 height 31
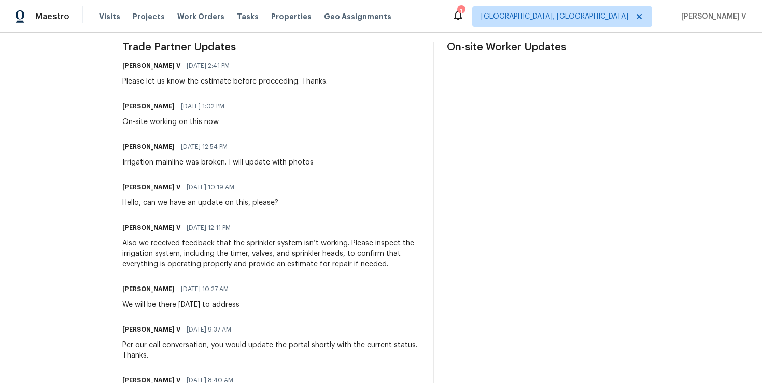
scroll to position [327, 0]
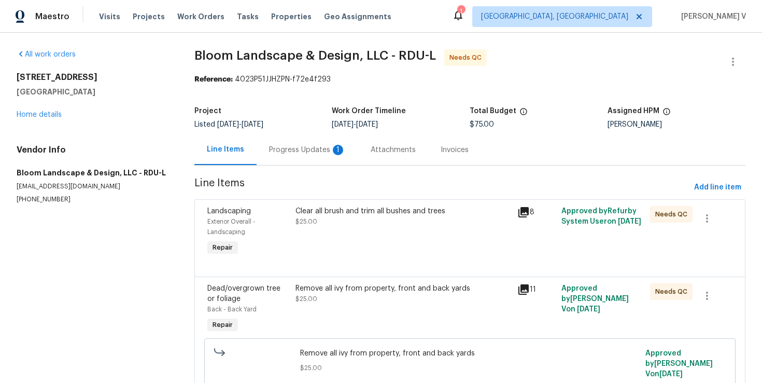
click at [306, 150] on div "Progress Updates 1" at bounding box center [307, 150] width 77 height 10
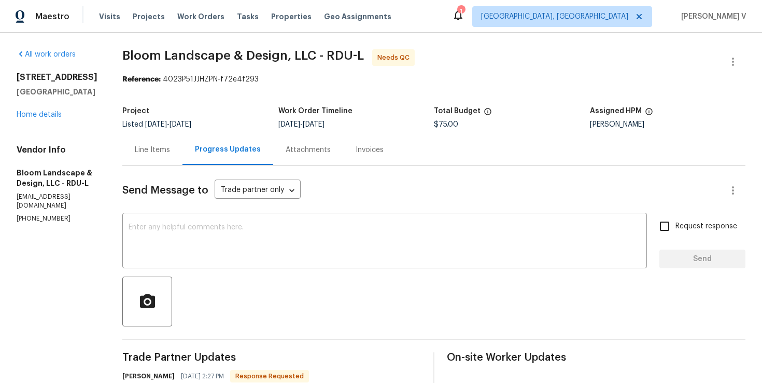
click at [172, 139] on div "Line Items" at bounding box center [152, 149] width 60 height 31
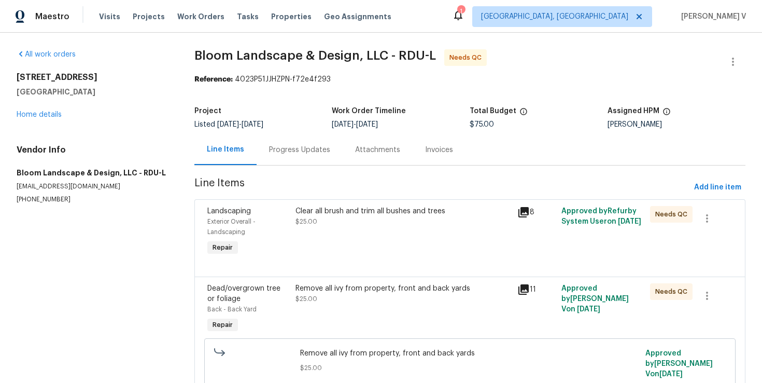
click at [263, 121] on span "[DATE]" at bounding box center [253, 124] width 22 height 7
click at [283, 139] on div "Progress Updates" at bounding box center [300, 149] width 86 height 31
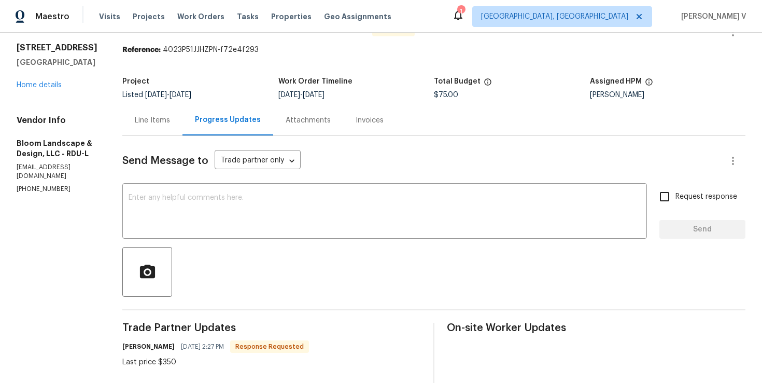
scroll to position [22, 0]
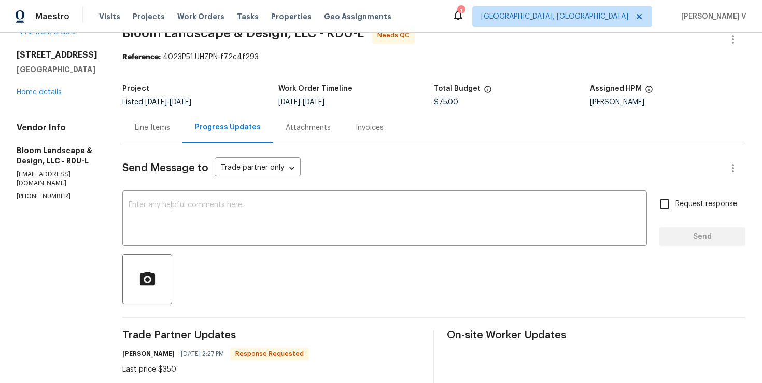
click at [166, 141] on div "Line Items" at bounding box center [152, 127] width 60 height 31
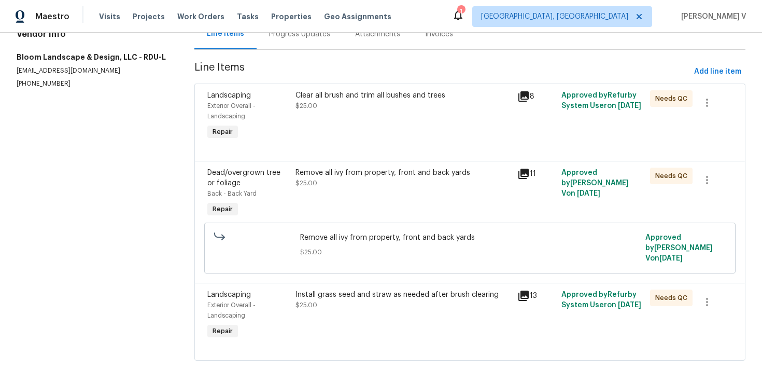
scroll to position [116, 0]
click at [328, 111] on div "Clear all brush and trim all bushes and trees $25.00" at bounding box center [402, 116] width 221 height 58
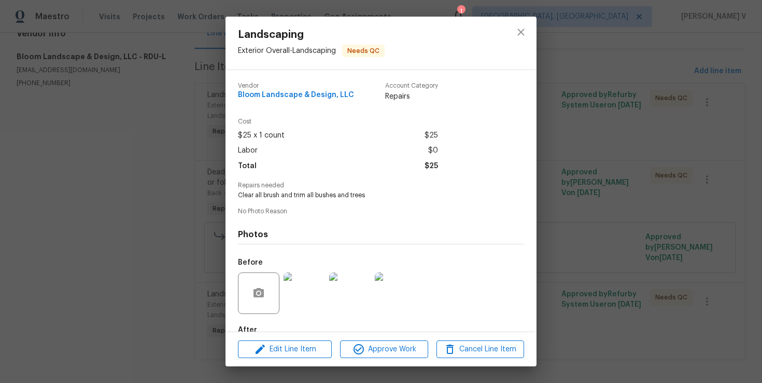
scroll to position [60, 0]
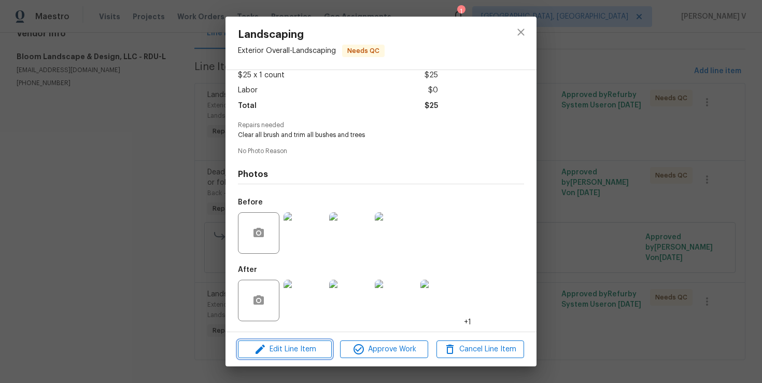
click at [283, 345] on span "Edit Line Item" at bounding box center [285, 349] width 88 height 13
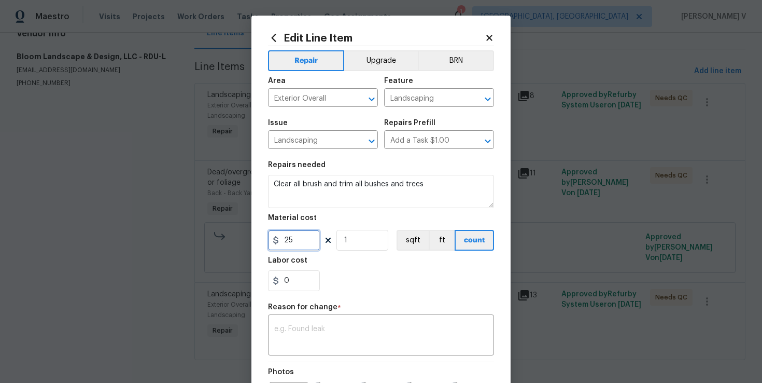
click at [302, 243] on input "25" at bounding box center [294, 240] width 52 height 21
type input "50"
click at [311, 333] on textarea at bounding box center [381, 336] width 214 height 22
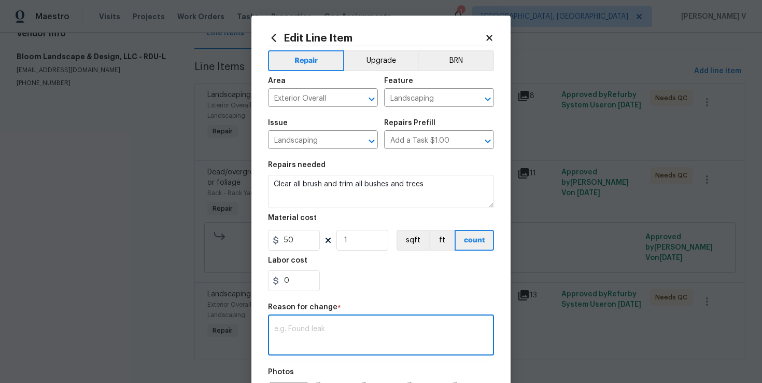
paste textarea "(DV) Updated per vendor’s final cost."
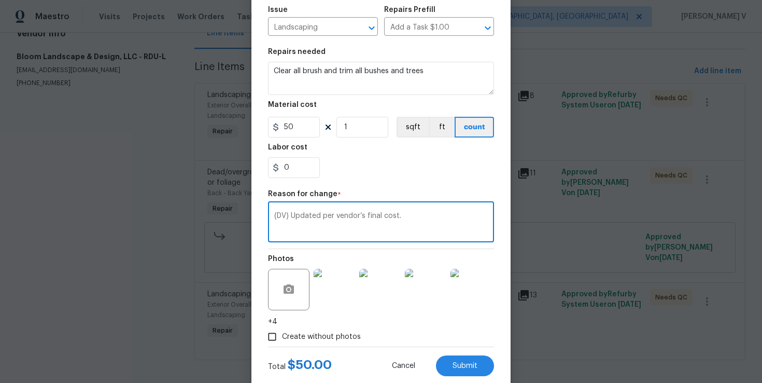
scroll to position [139, 0]
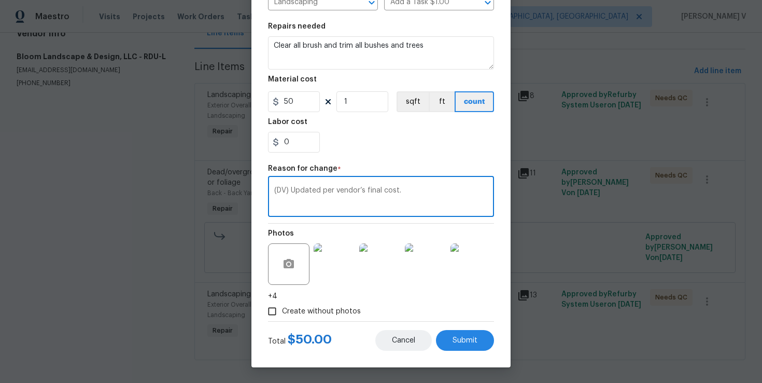
type textarea "(DV) Updated per vendor’s final cost."
click at [428, 347] on button "Cancel" at bounding box center [403, 340] width 57 height 21
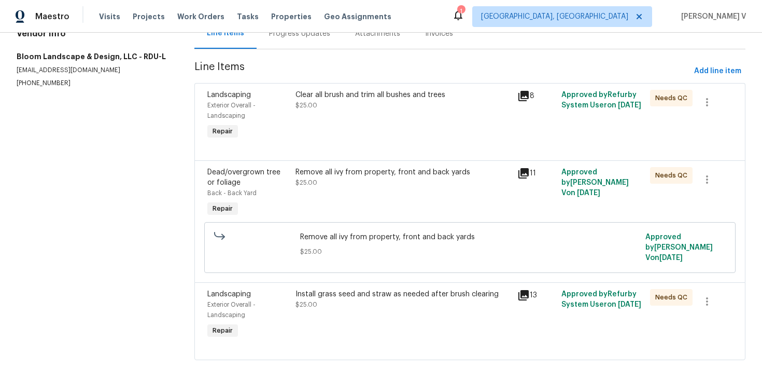
scroll to position [0, 0]
click at [352, 128] on div "Clear all brush and trim all bushes and trees $25.00" at bounding box center [402, 116] width 221 height 58
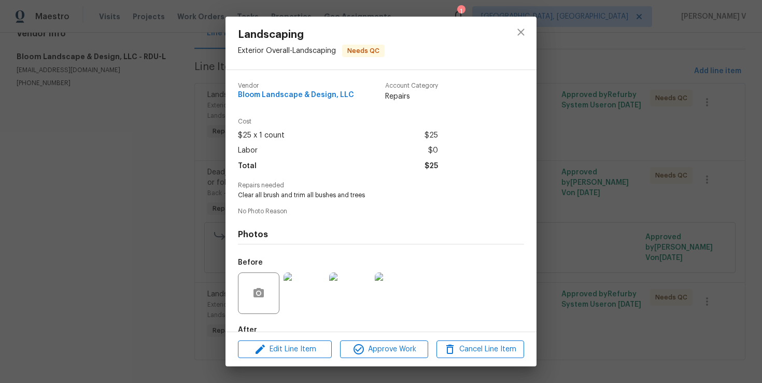
scroll to position [60, 0]
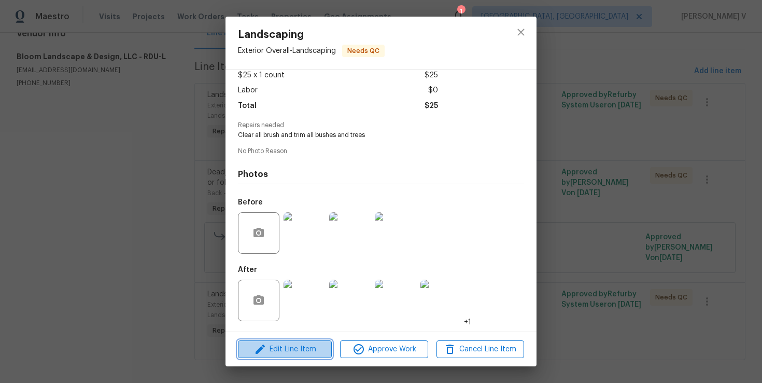
click at [302, 343] on span "Edit Line Item" at bounding box center [285, 349] width 88 height 13
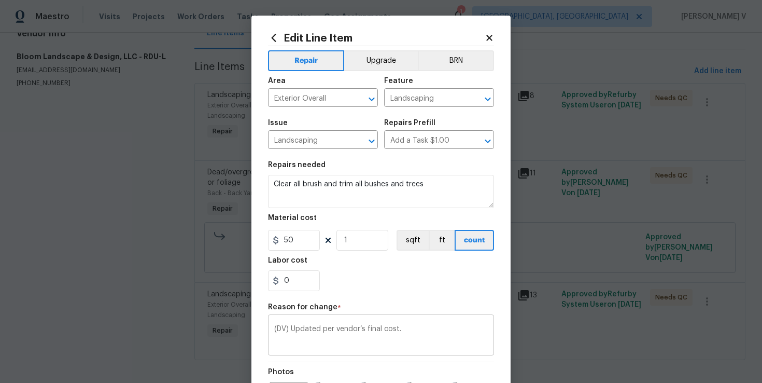
scroll to position [139, 0]
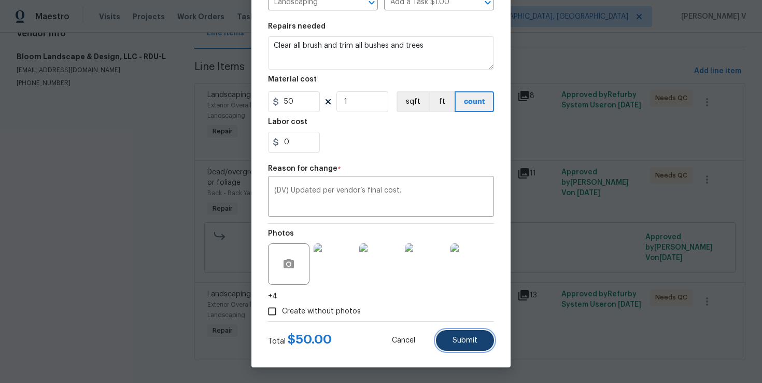
click at [463, 349] on button "Submit" at bounding box center [465, 340] width 58 height 21
type input "25"
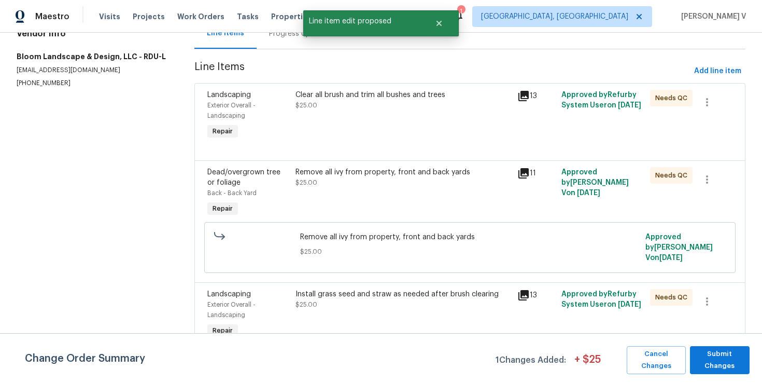
scroll to position [0, 0]
click at [717, 357] on span "Submit Changes" at bounding box center [719, 360] width 49 height 24
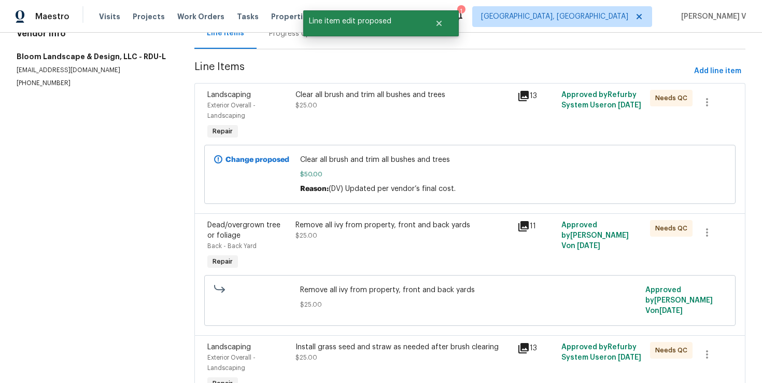
click at [333, 246] on div "Remove all ivy from property, front and back yards $25.00" at bounding box center [402, 246] width 221 height 58
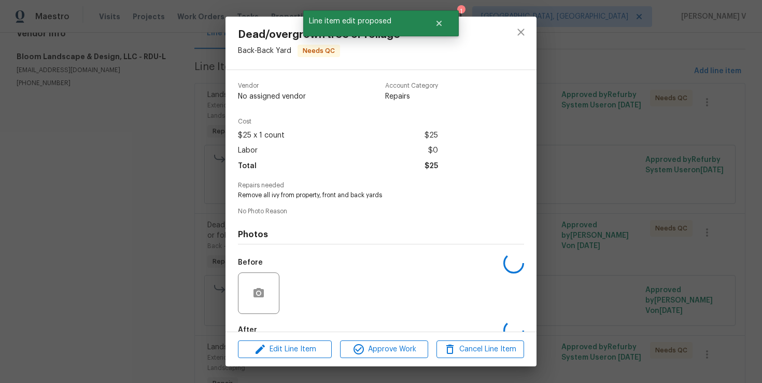
scroll to position [60, 0]
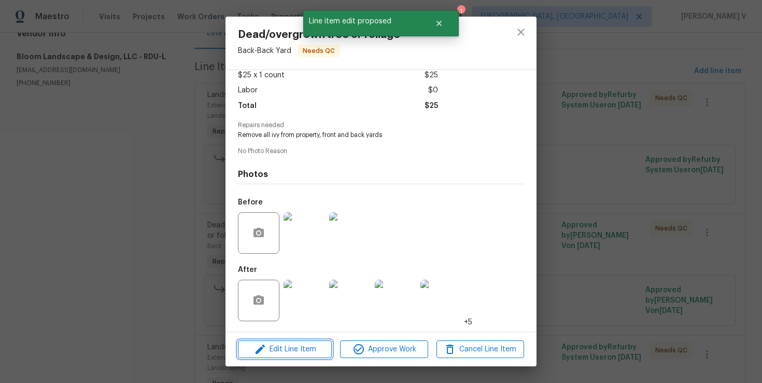
click at [279, 351] on span "Edit Line Item" at bounding box center [285, 349] width 88 height 13
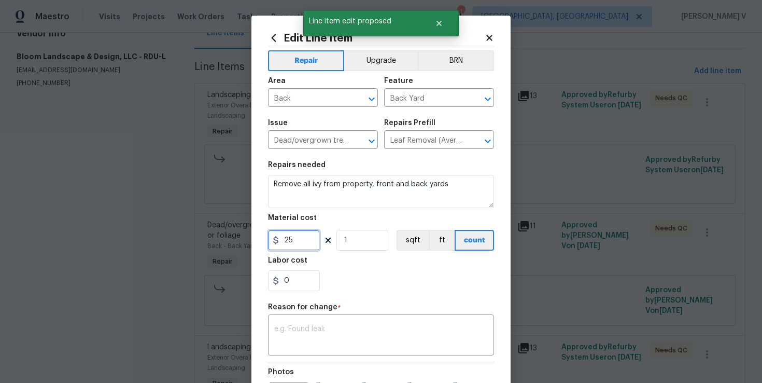
click at [300, 238] on input "25" at bounding box center [294, 240] width 52 height 21
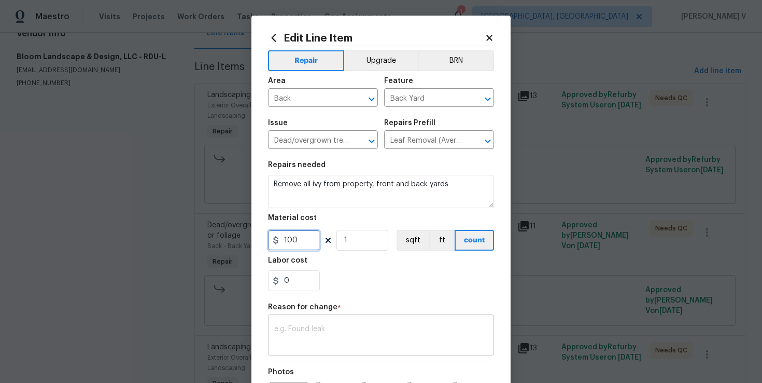
type input "100"
click at [324, 335] on textarea at bounding box center [381, 336] width 214 height 22
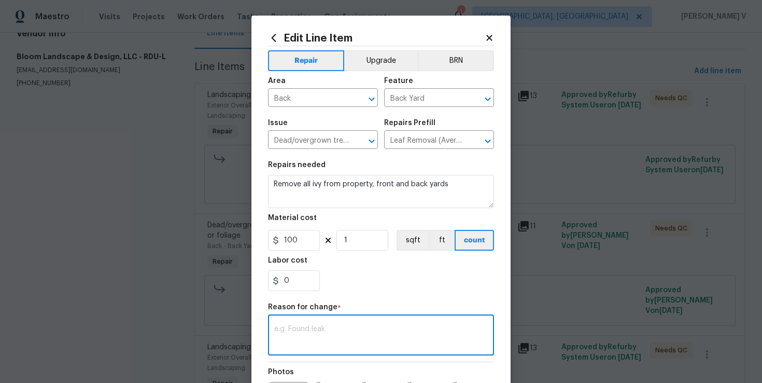
paste textarea "(DV) Updated per vendor’s final cost."
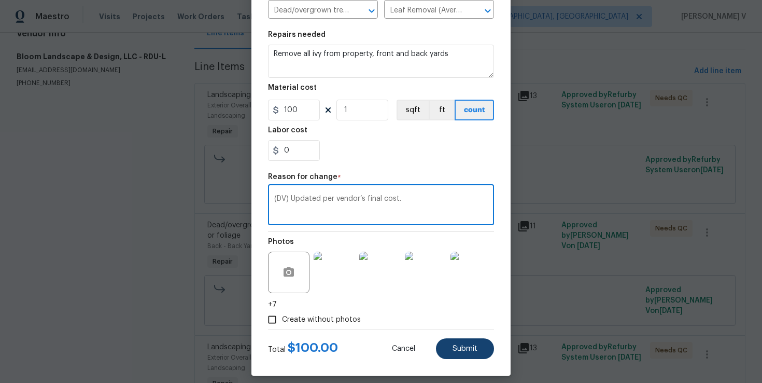
type textarea "(DV) Updated per vendor’s final cost."
click at [477, 349] on span "Submit" at bounding box center [465, 349] width 25 height 8
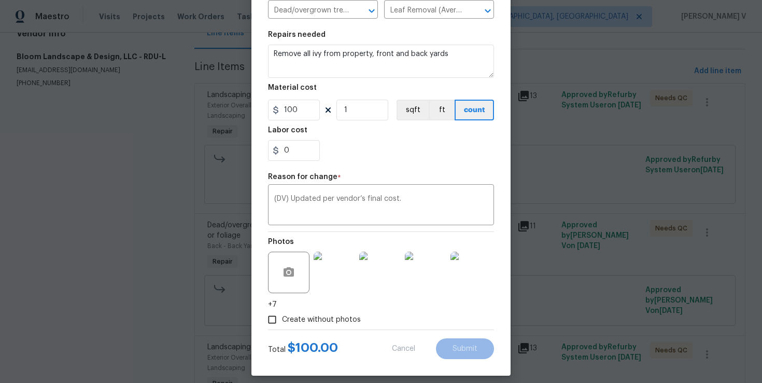
type input "25"
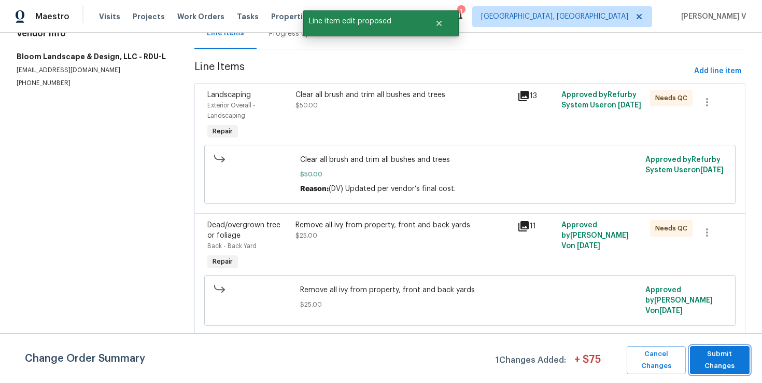
click at [720, 368] on span "Submit Changes" at bounding box center [719, 360] width 49 height 24
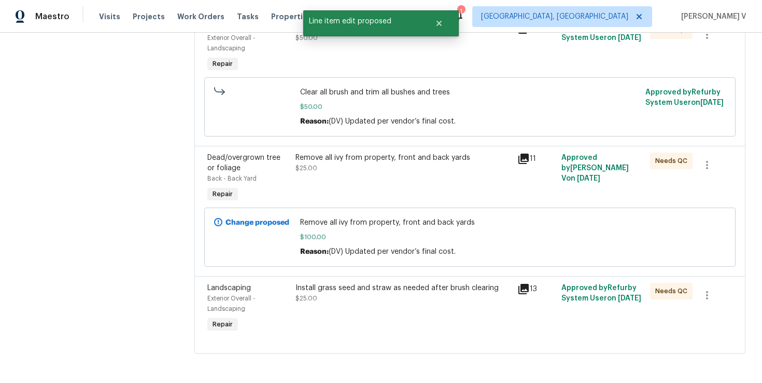
scroll to position [0, 0]
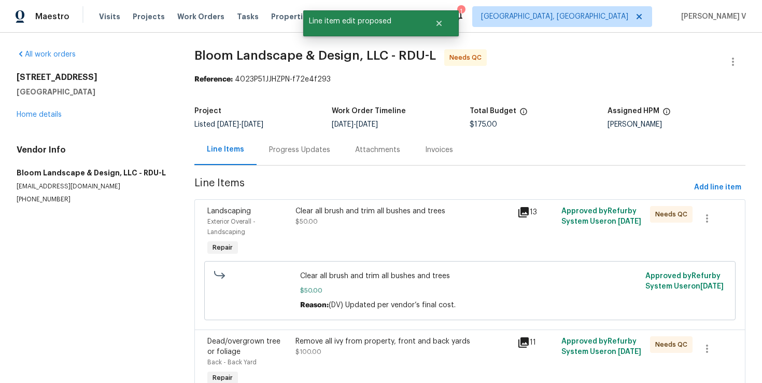
click at [303, 159] on div "Progress Updates" at bounding box center [300, 149] width 86 height 31
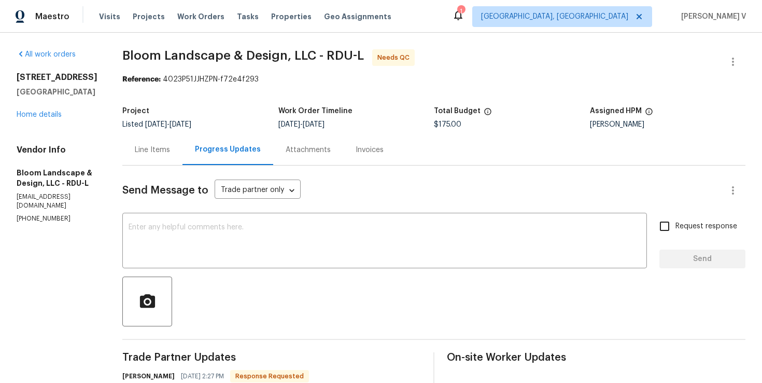
click at [135, 150] on div "Line Items" at bounding box center [152, 149] width 60 height 31
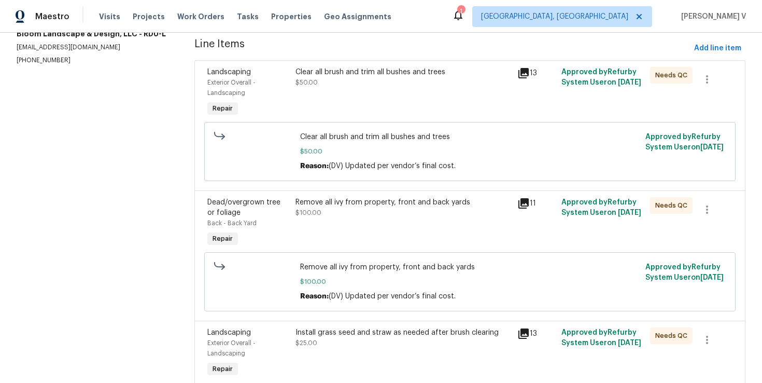
scroll to position [185, 0]
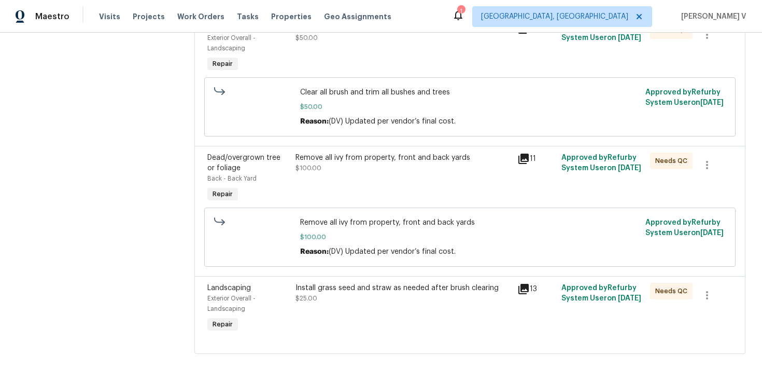
click at [380, 299] on div "Install grass seed and straw as needed after brush clearing $25.00" at bounding box center [403, 293] width 215 height 21
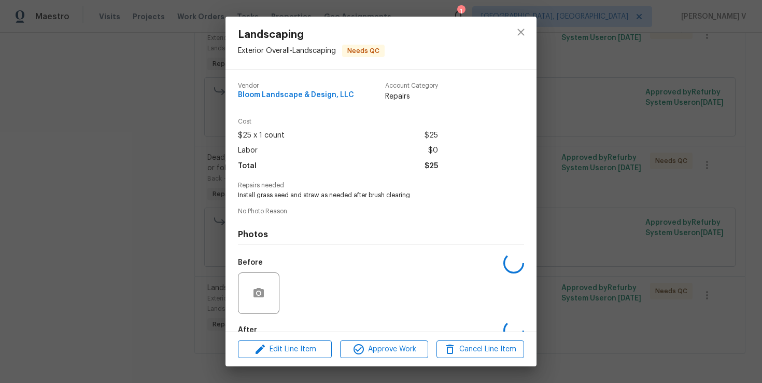
scroll to position [60, 0]
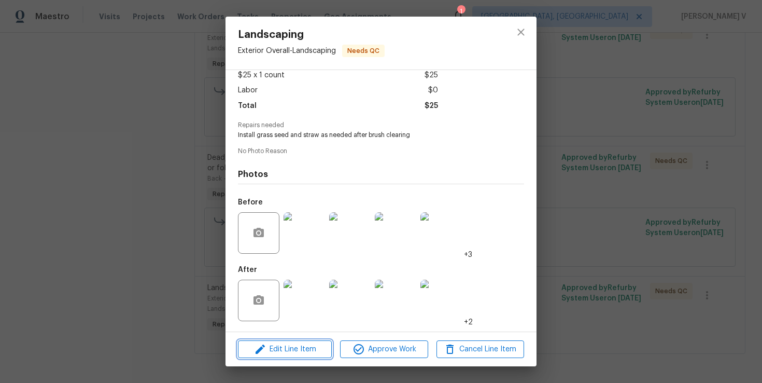
click at [287, 346] on span "Edit Line Item" at bounding box center [285, 349] width 88 height 13
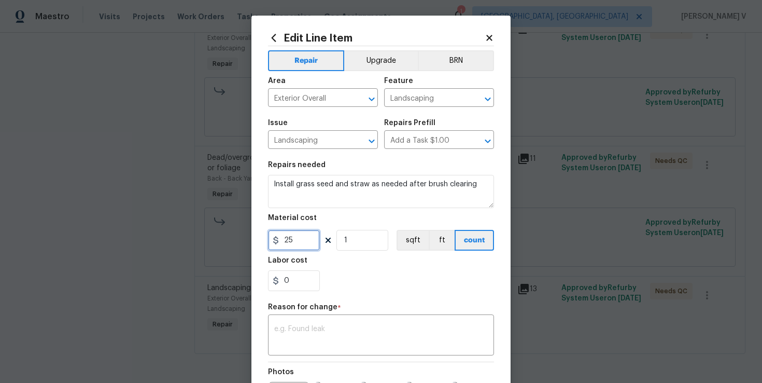
click at [292, 243] on input "25" at bounding box center [294, 240] width 52 height 21
type input "200"
click at [324, 324] on div "x ​" at bounding box center [381, 336] width 226 height 38
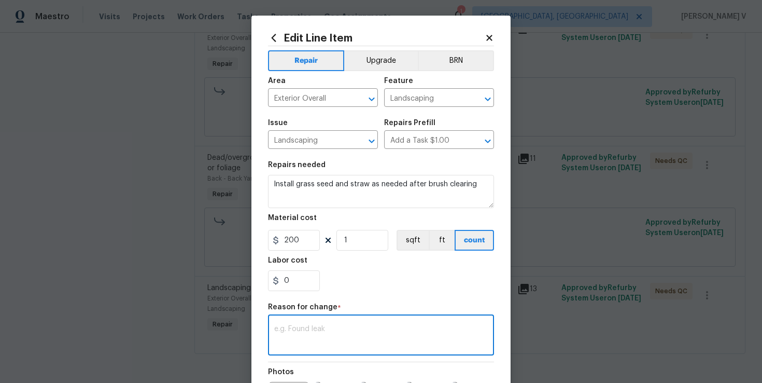
paste textarea "(DV) Updated per vendor’s final cost."
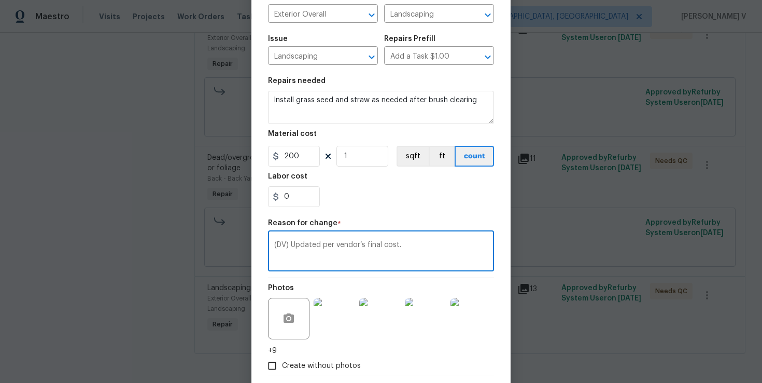
scroll to position [97, 0]
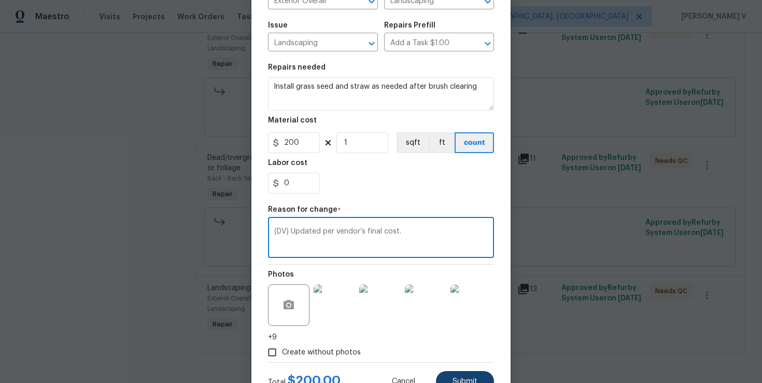
type textarea "(DV) Updated per vendor’s final cost."
click at [475, 374] on button "Submit" at bounding box center [465, 381] width 58 height 21
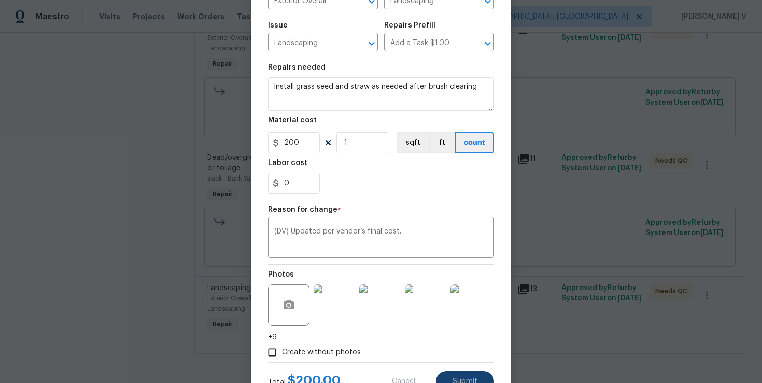
type input "25"
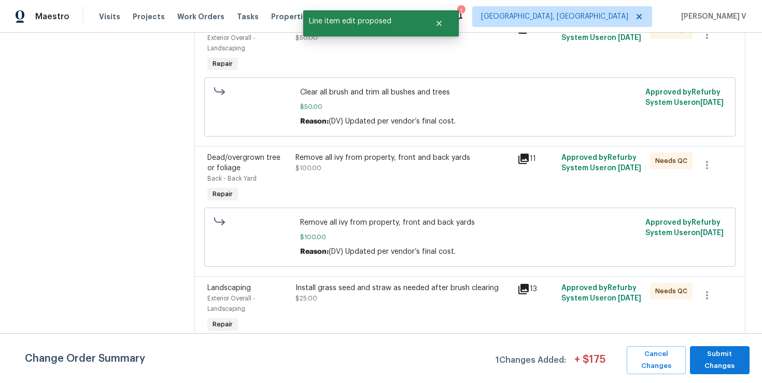
scroll to position [0, 0]
click at [707, 363] on span "Submit Changes" at bounding box center [719, 360] width 49 height 24
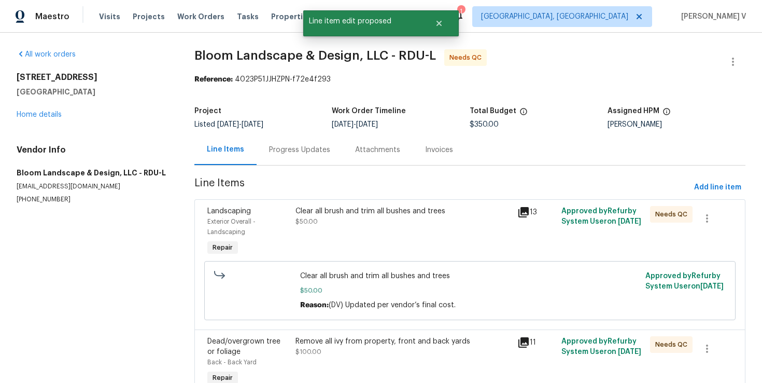
click at [287, 146] on div "Progress Updates" at bounding box center [299, 150] width 61 height 10
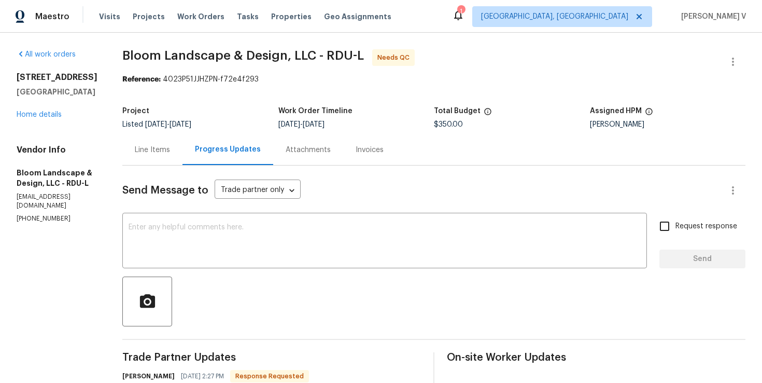
click at [156, 151] on div "Line Items" at bounding box center [152, 150] width 35 height 10
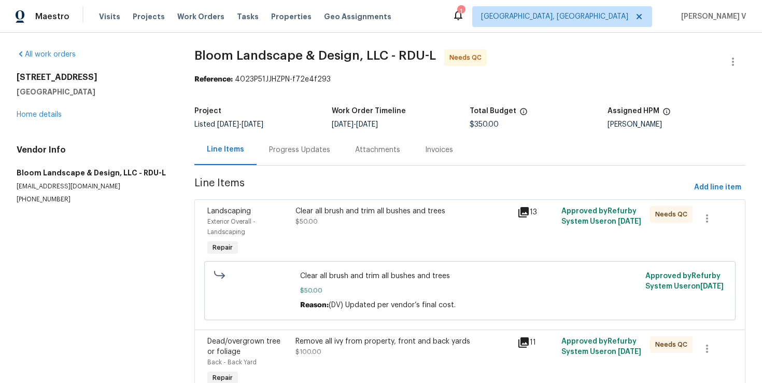
click at [303, 153] on div "Progress Updates" at bounding box center [299, 150] width 61 height 10
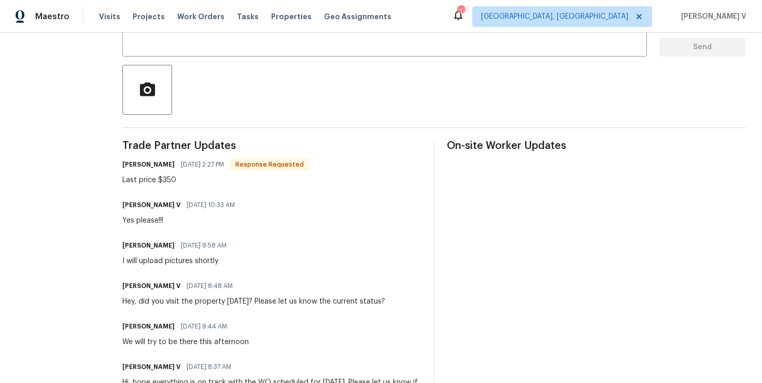
scroll to position [57, 0]
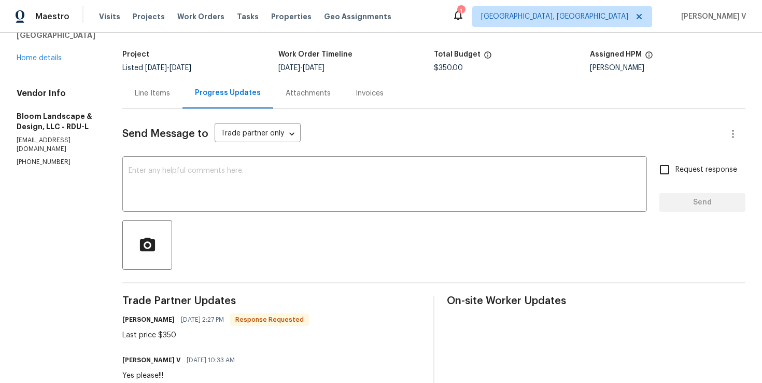
click at [167, 101] on div "Line Items" at bounding box center [152, 93] width 60 height 31
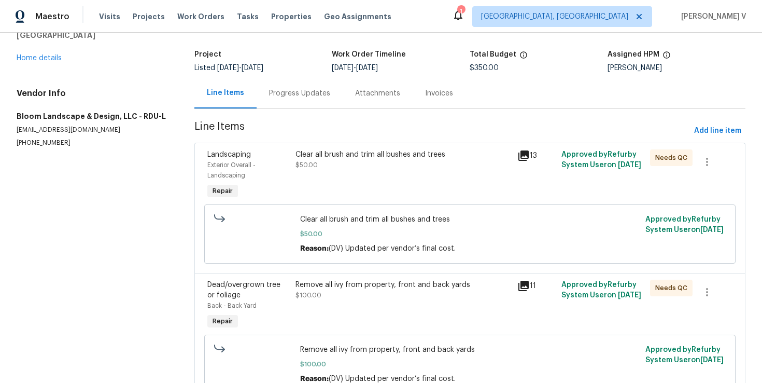
click at [342, 217] on span "Clear all brush and trim all bushes and trees" at bounding box center [469, 219] width 339 height 10
click at [370, 185] on div "Clear all brush and trim all bushes and trees $50.00" at bounding box center [402, 175] width 221 height 58
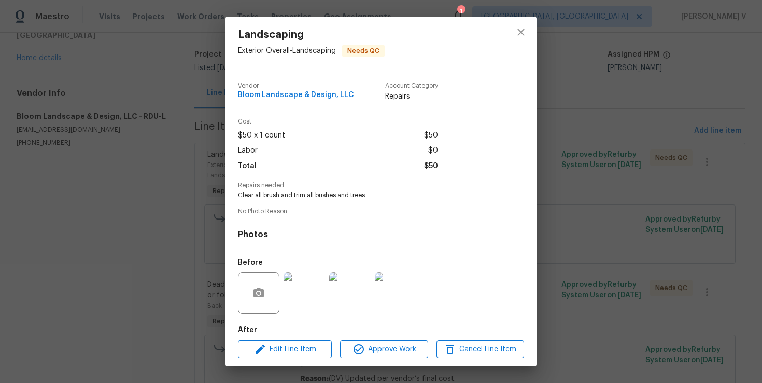
scroll to position [60, 0]
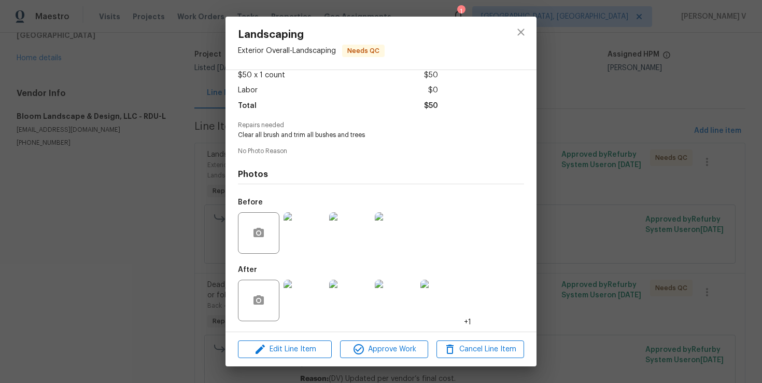
click at [90, 147] on div "Landscaping Exterior Overall - Landscaping Needs QC Vendor Bloom Landscape & De…" at bounding box center [381, 191] width 762 height 383
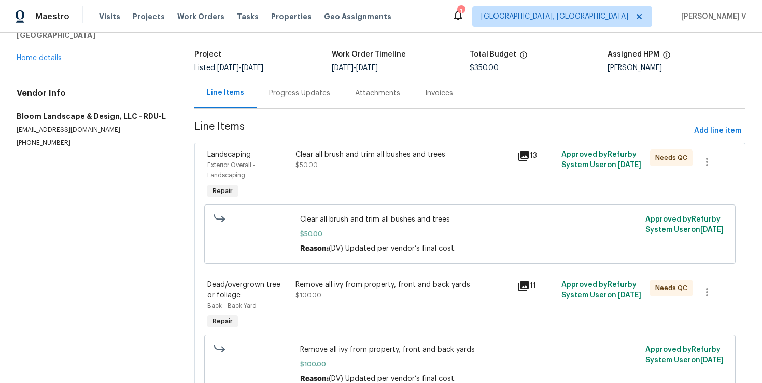
scroll to position [0, 0]
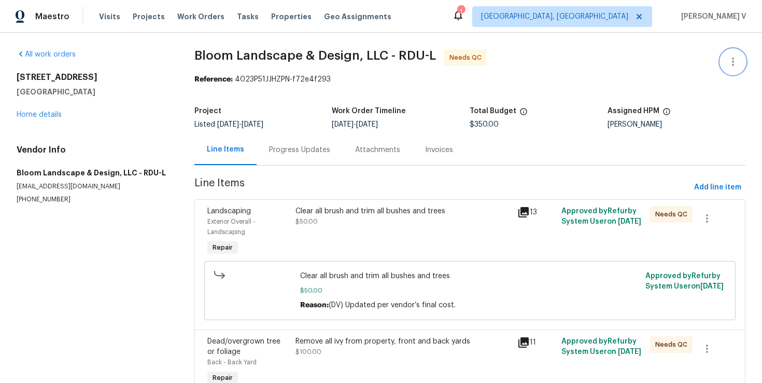
click at [732, 54] on button "button" at bounding box center [733, 61] width 25 height 25
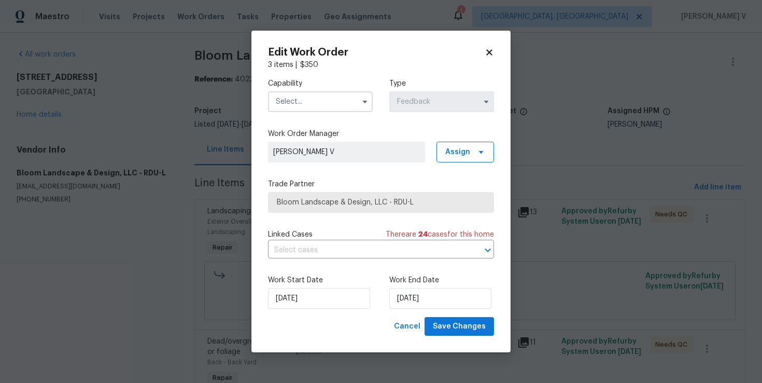
click at [377, 100] on div "Capability Type Feedback" at bounding box center [381, 95] width 226 height 50
click at [346, 102] on input "text" at bounding box center [320, 101] width 105 height 21
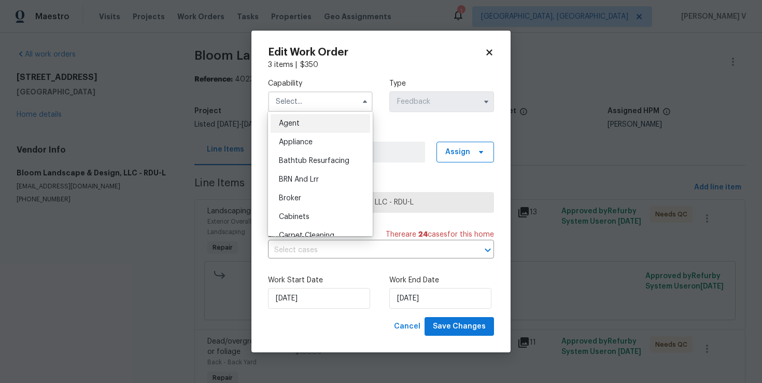
click at [313, 121] on div "Agent" at bounding box center [321, 123] width 100 height 19
type input "Agent"
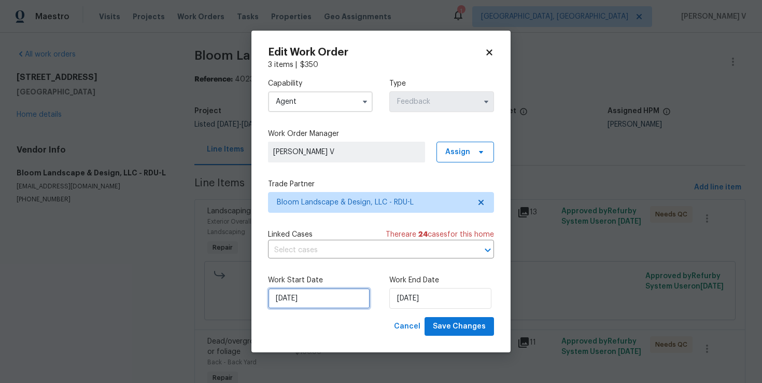
click at [330, 305] on input "03/10/2025" at bounding box center [319, 298] width 102 height 21
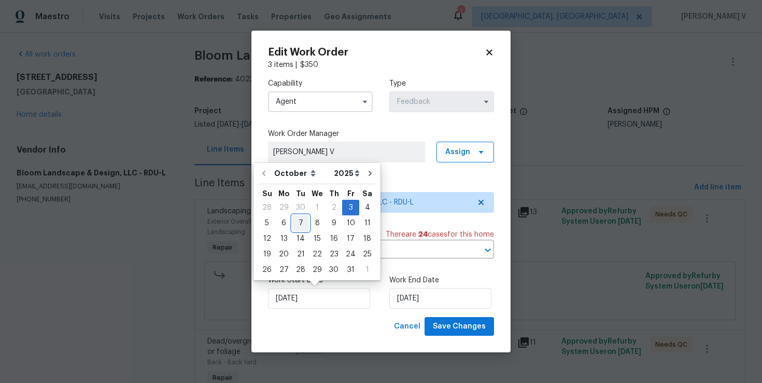
click at [295, 223] on div "7" at bounding box center [300, 223] width 17 height 15
type input "07/10/2025"
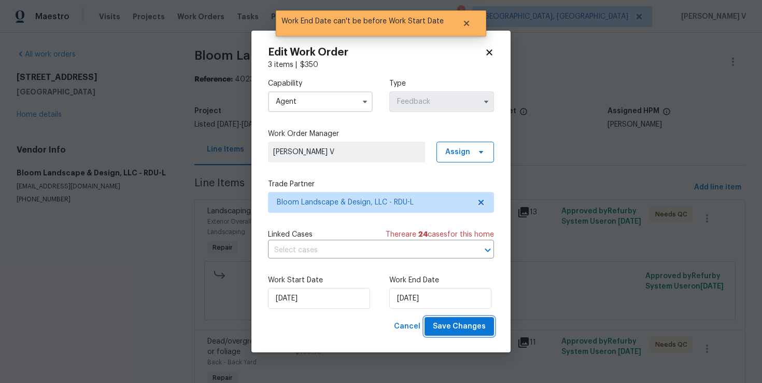
click at [461, 325] on span "Save Changes" at bounding box center [459, 326] width 53 height 13
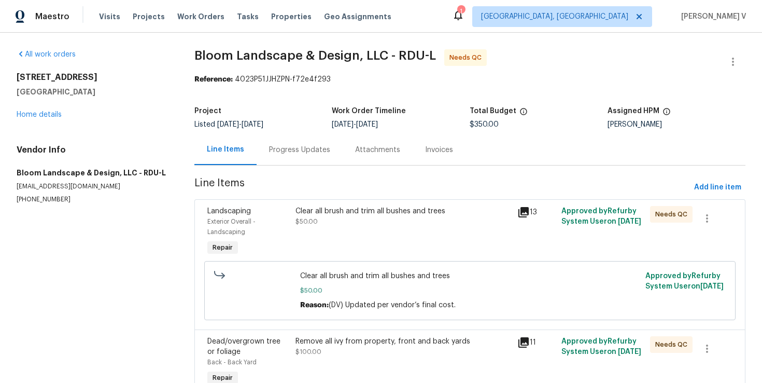
click at [345, 211] on div "Clear all brush and trim all bushes and trees" at bounding box center [403, 211] width 215 height 10
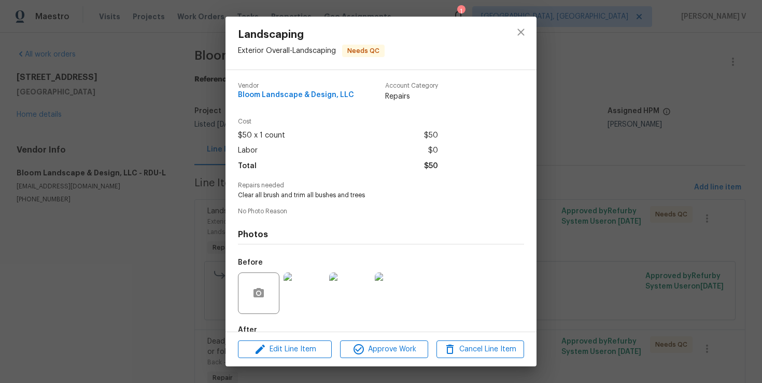
scroll to position [60, 0]
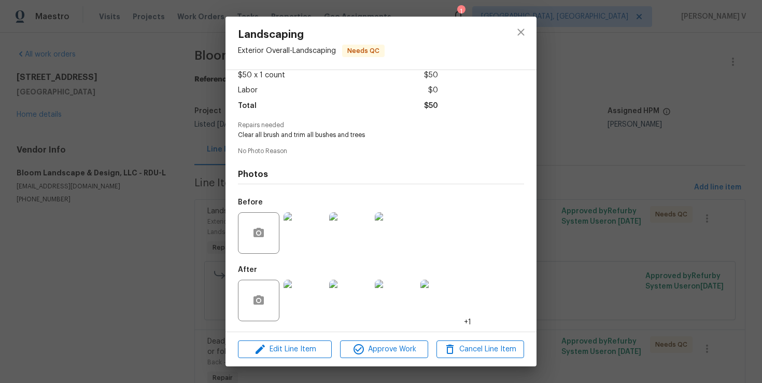
click at [315, 295] on img at bounding box center [304, 299] width 41 height 41
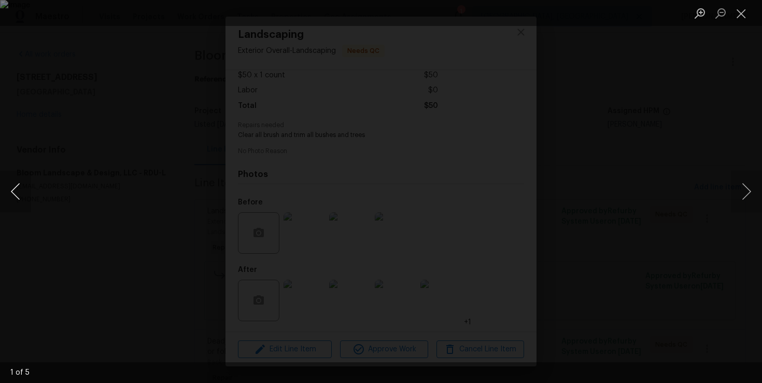
click at [26, 177] on button "Previous image" at bounding box center [15, 191] width 31 height 41
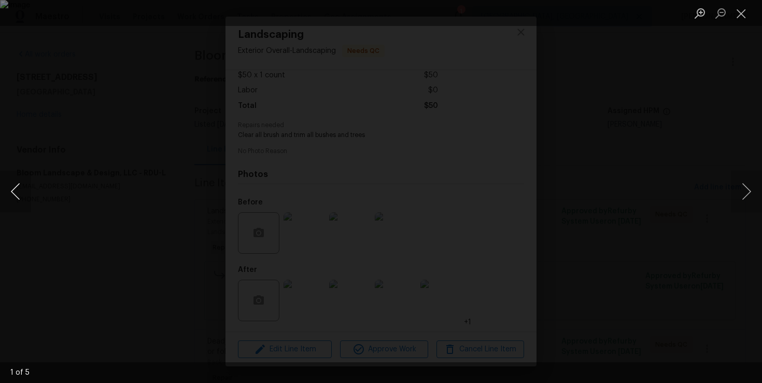
click at [26, 177] on button "Previous image" at bounding box center [15, 191] width 31 height 41
click at [4, 173] on button "Previous image" at bounding box center [15, 191] width 31 height 41
click at [69, 178] on div "Lightbox" at bounding box center [381, 191] width 762 height 383
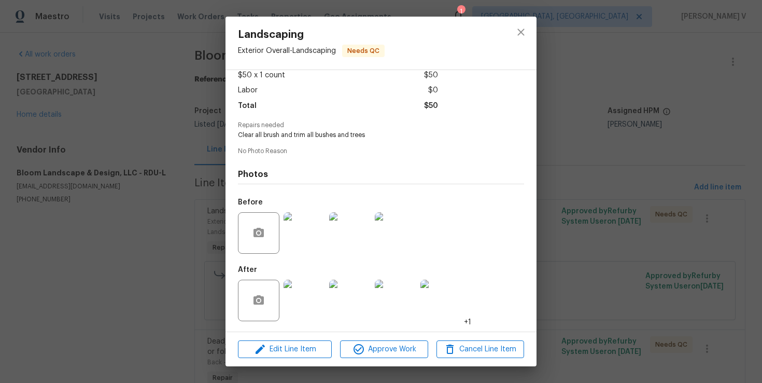
click at [316, 234] on img at bounding box center [304, 232] width 41 height 41
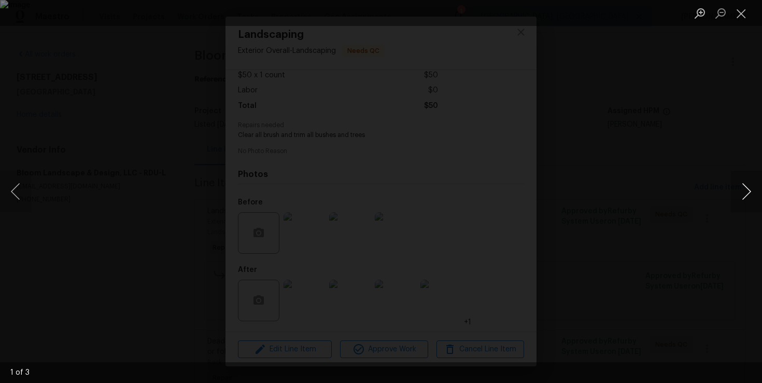
click at [752, 194] on button "Next image" at bounding box center [746, 191] width 31 height 41
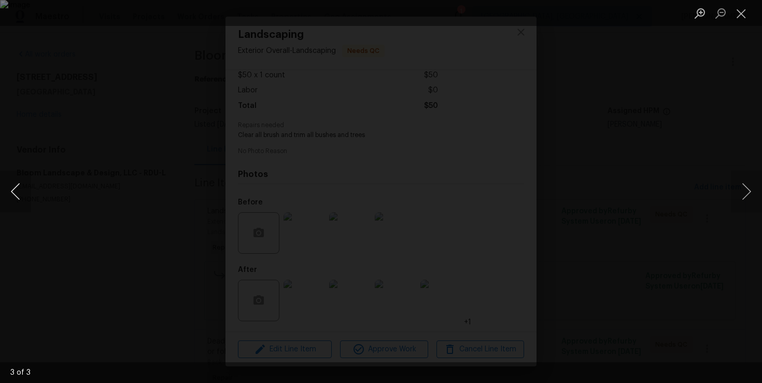
click at [12, 189] on button "Previous image" at bounding box center [15, 191] width 31 height 41
click at [49, 129] on div "Lightbox" at bounding box center [381, 191] width 762 height 383
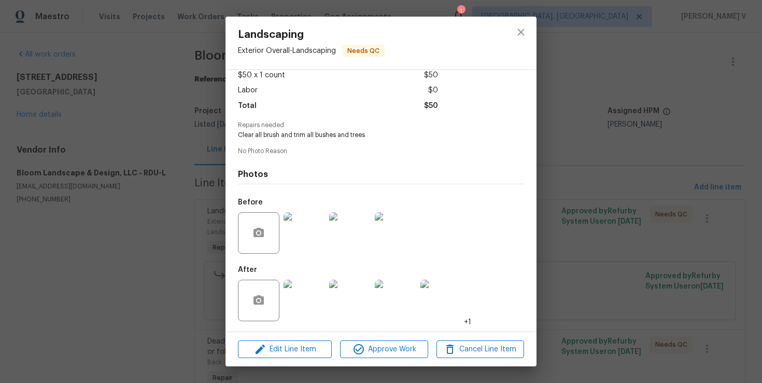
click at [49, 129] on div "Landscaping Exterior Overall - Landscaping Needs QC Vendor Bloom Landscape & De…" at bounding box center [381, 191] width 762 height 383
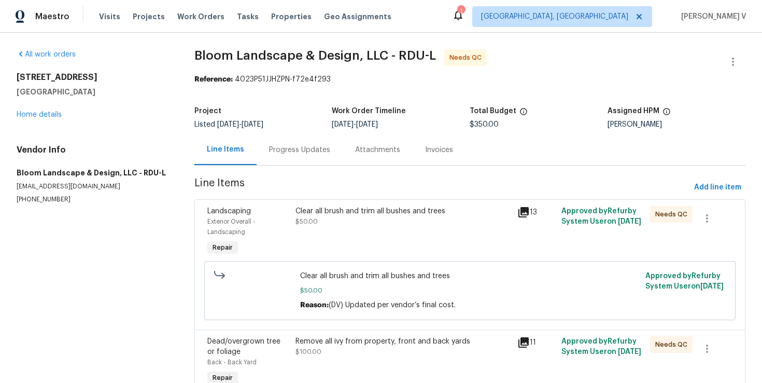
click at [373, 241] on div "Clear all brush and trim all bushes and trees $50.00" at bounding box center [402, 232] width 221 height 58
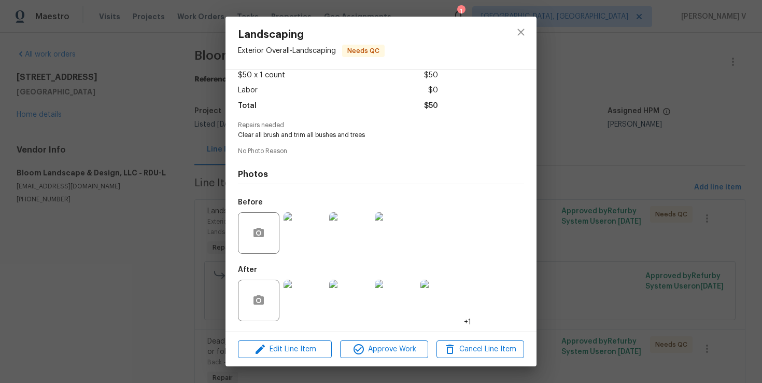
click at [327, 286] on div at bounding box center [305, 300] width 46 height 54
click at [347, 293] on img at bounding box center [349, 299] width 41 height 41
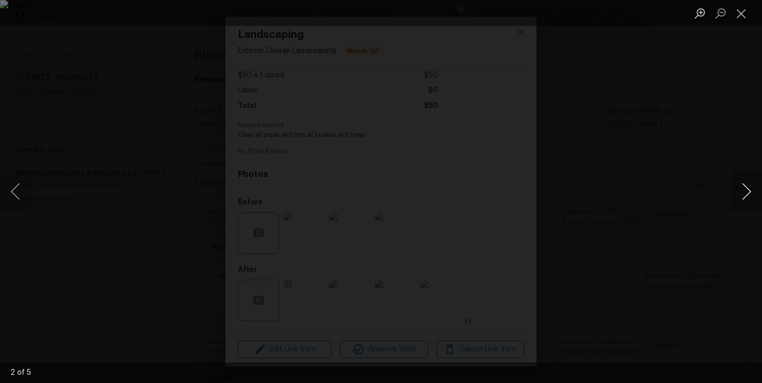
click at [755, 178] on button "Next image" at bounding box center [746, 191] width 31 height 41
click at [721, 111] on div "Lightbox" at bounding box center [381, 191] width 762 height 383
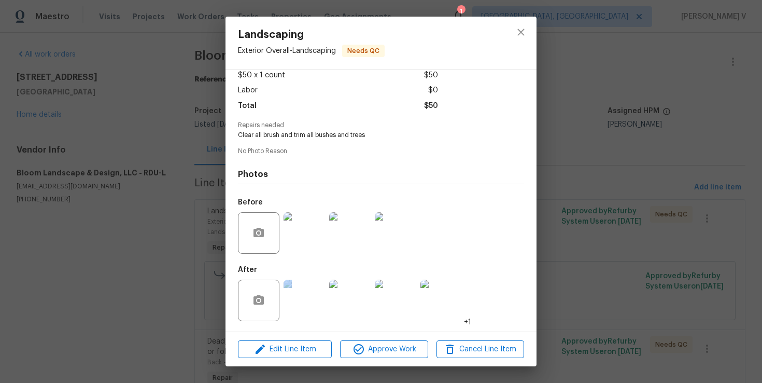
click at [721, 111] on div "Landscaping Exterior Overall - Landscaping Needs QC Vendor Bloom Landscape & De…" at bounding box center [381, 191] width 762 height 383
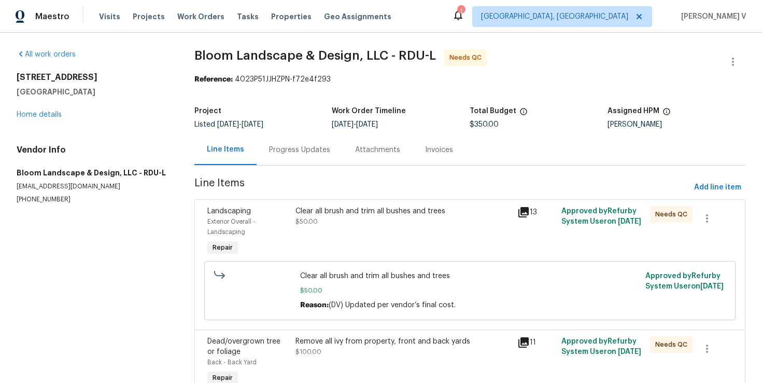
click at [386, 226] on div "Clear all brush and trim all bushes and trees $50.00" at bounding box center [403, 216] width 215 height 21
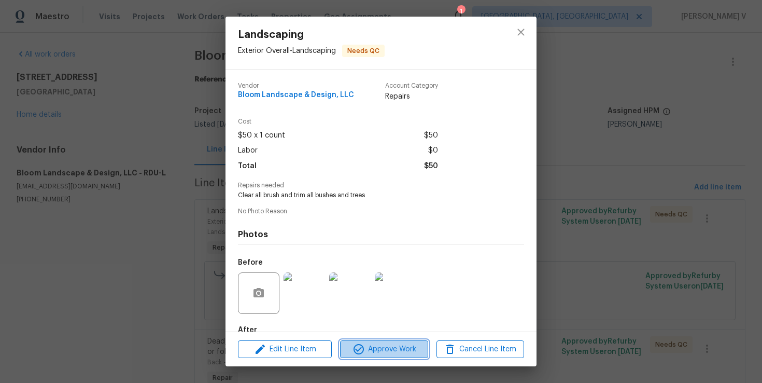
click at [375, 349] on span "Approve Work" at bounding box center [383, 349] width 81 height 13
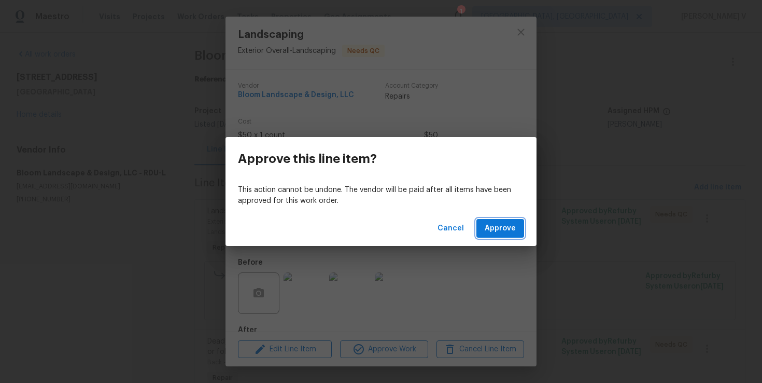
click at [511, 235] on button "Approve" at bounding box center [501, 228] width 48 height 19
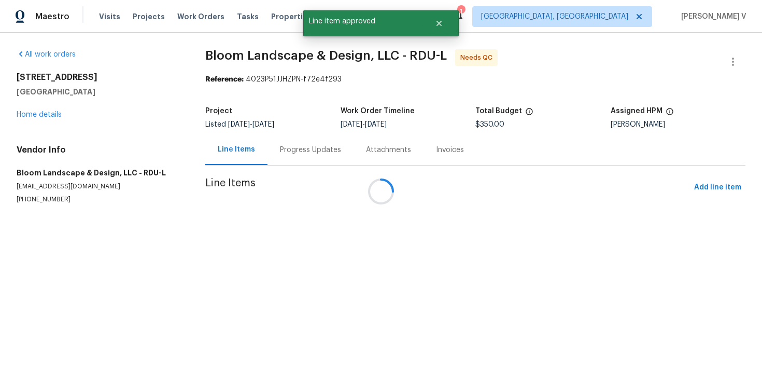
click at [735, 57] on div at bounding box center [381, 191] width 762 height 383
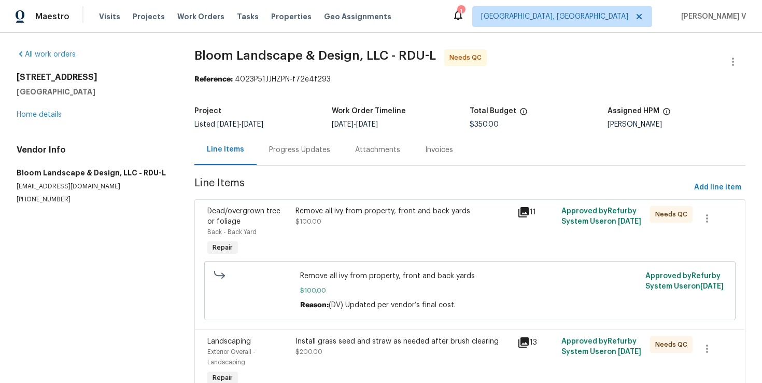
click at [331, 207] on div "Remove all ivy from property, front and back yards" at bounding box center [403, 211] width 215 height 10
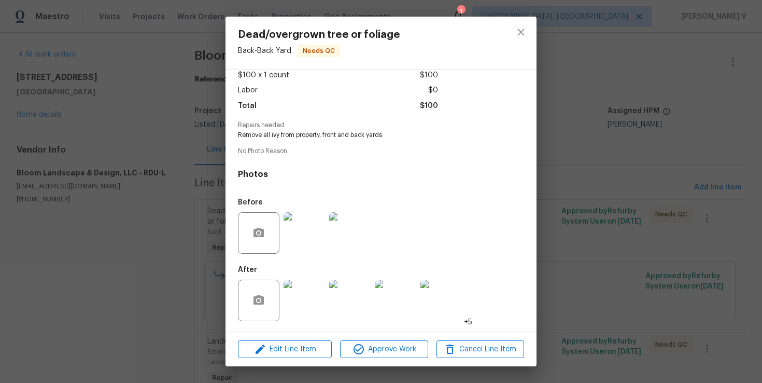
click at [301, 222] on img at bounding box center [304, 232] width 41 height 41
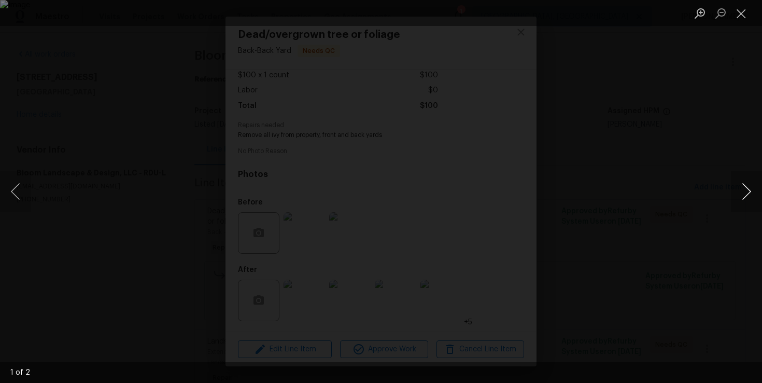
click at [739, 185] on button "Next image" at bounding box center [746, 191] width 31 height 41
click at [720, 127] on div "Lightbox" at bounding box center [381, 191] width 762 height 383
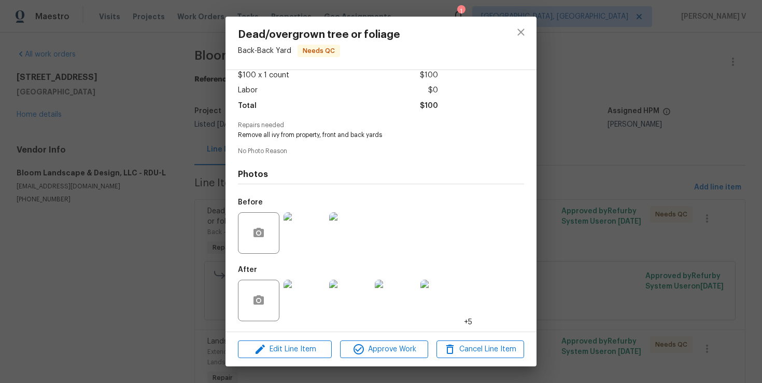
click at [310, 299] on img at bounding box center [304, 299] width 41 height 41
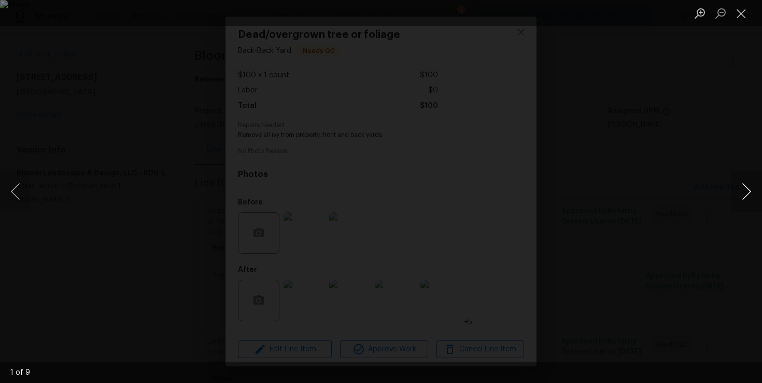
click at [754, 191] on button "Next image" at bounding box center [746, 191] width 31 height 41
click at [705, 150] on div "Lightbox" at bounding box center [381, 191] width 762 height 383
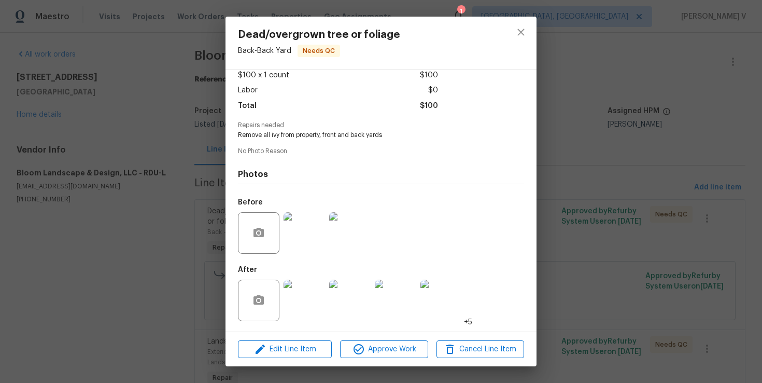
click at [317, 291] on img at bounding box center [304, 299] width 41 height 41
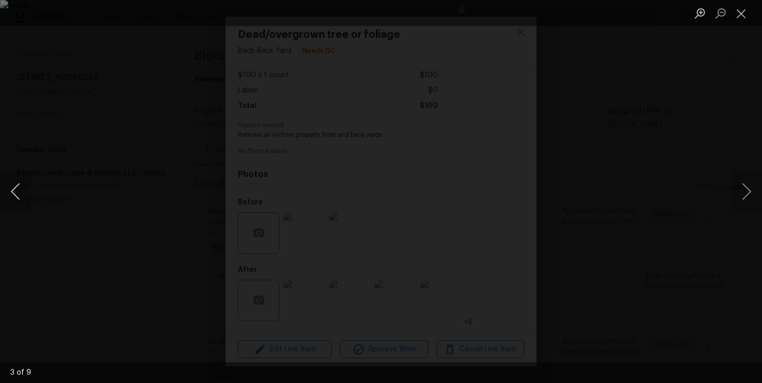
click at [22, 187] on button "Previous image" at bounding box center [15, 191] width 31 height 41
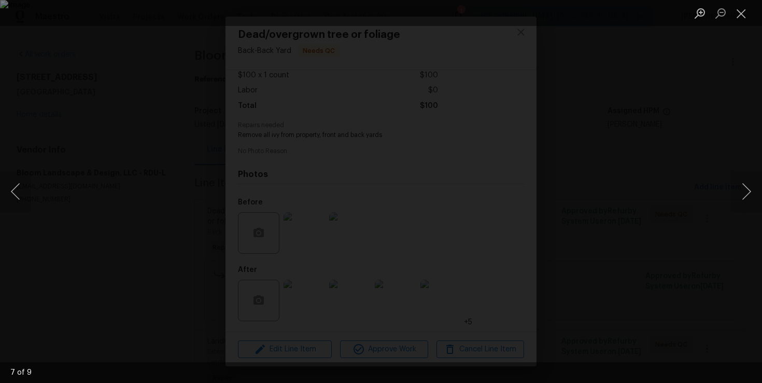
click at [175, 129] on div "Lightbox" at bounding box center [381, 191] width 762 height 383
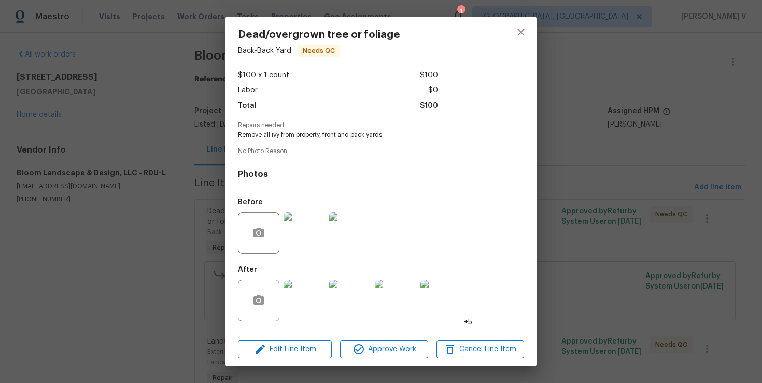
click at [355, 221] on img at bounding box center [349, 232] width 41 height 41
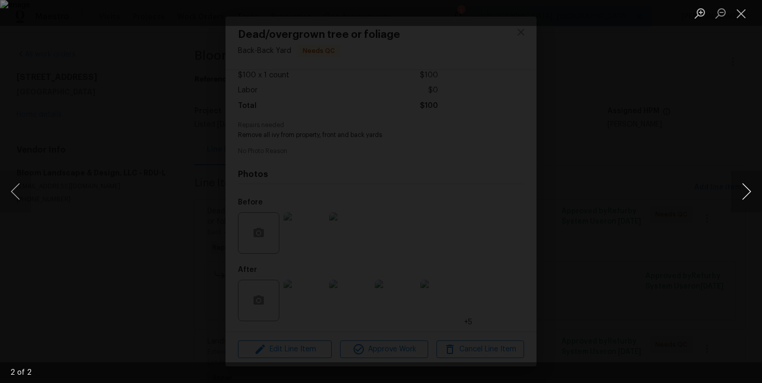
click at [740, 184] on button "Next image" at bounding box center [746, 191] width 31 height 41
click at [700, 119] on div "Lightbox" at bounding box center [381, 191] width 762 height 383
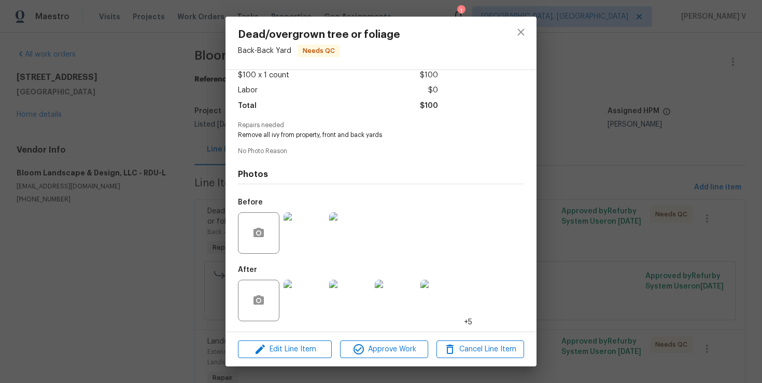
click at [700, 119] on div "Dead/overgrown tree or foliage Back - Back Yard Needs QC Vendor Bloom Landscape…" at bounding box center [381, 191] width 762 height 383
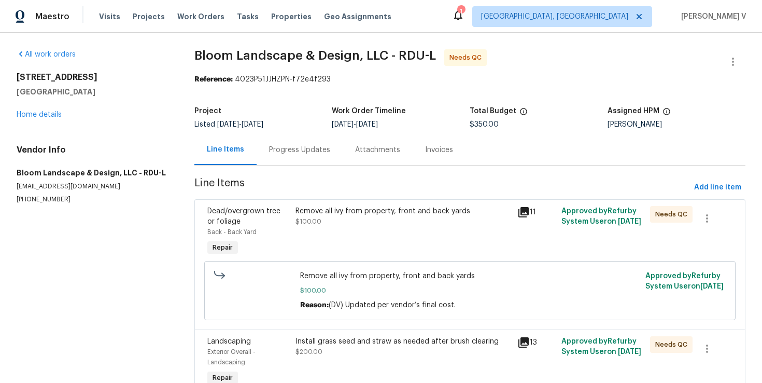
scroll to position [60, 0]
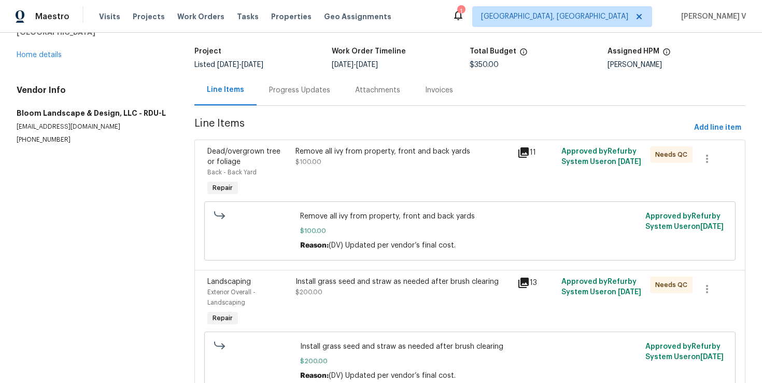
click at [333, 152] on div "Remove all ivy from property, front and back yards" at bounding box center [403, 151] width 215 height 10
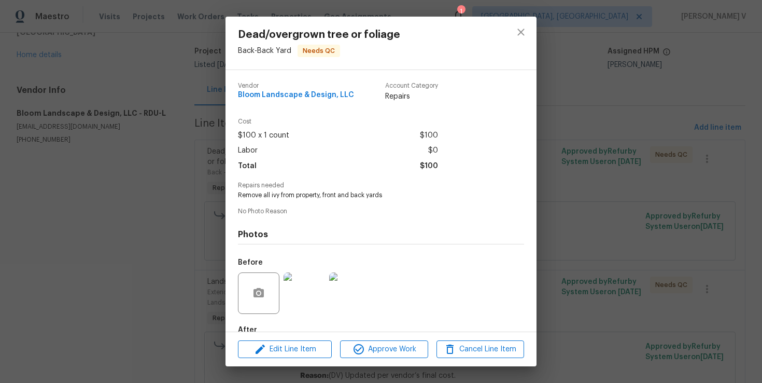
drag, startPoint x: 270, startPoint y: 195, endPoint x: 278, endPoint y: 195, distance: 7.8
click at [278, 196] on span "Remove all ivy from property, front and back yards" at bounding box center [367, 195] width 258 height 9
drag, startPoint x: 269, startPoint y: 197, endPoint x: 279, endPoint y: 196, distance: 10.4
click at [279, 196] on span "Remove all ivy from property, front and back yards" at bounding box center [367, 195] width 258 height 9
copy span "ivy"
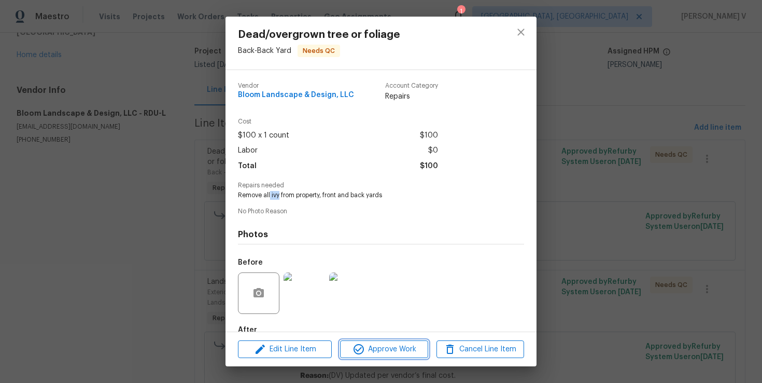
click at [379, 341] on button "Approve Work" at bounding box center [384, 349] width 88 height 18
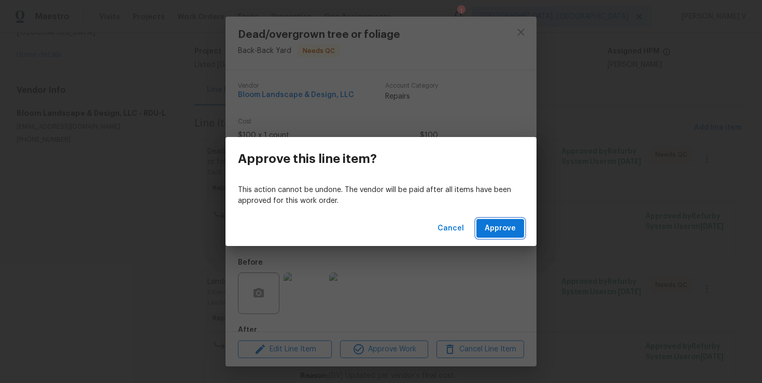
click at [508, 230] on span "Approve" at bounding box center [500, 228] width 31 height 13
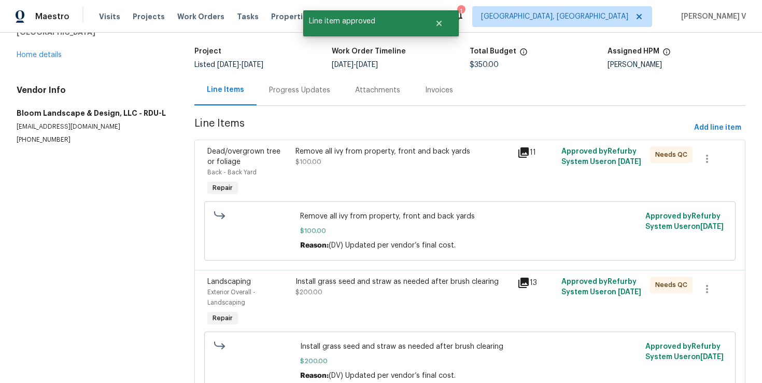
scroll to position [0, 0]
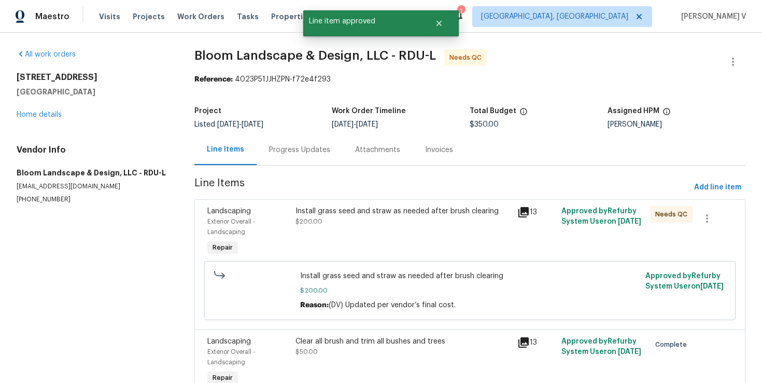
click at [368, 232] on div "Install grass seed and straw as needed after brush clearing $200.00" at bounding box center [402, 232] width 221 height 58
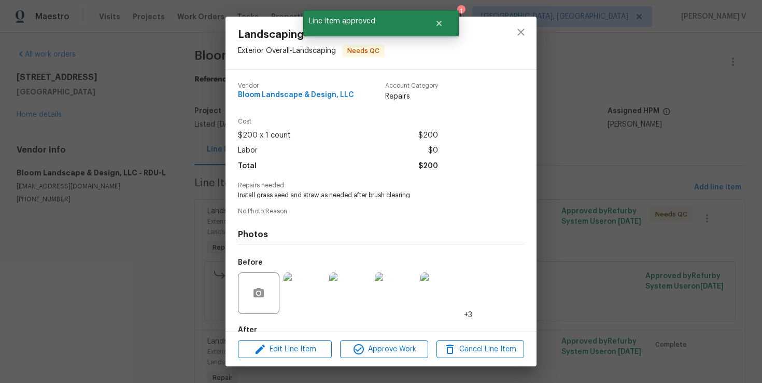
scroll to position [60, 0]
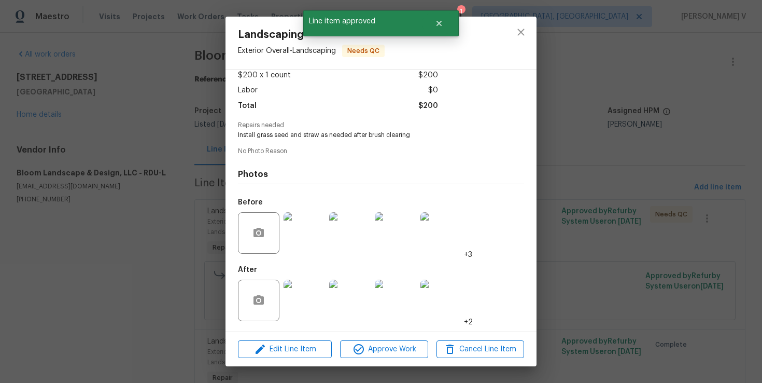
click at [305, 302] on img at bounding box center [304, 299] width 41 height 41
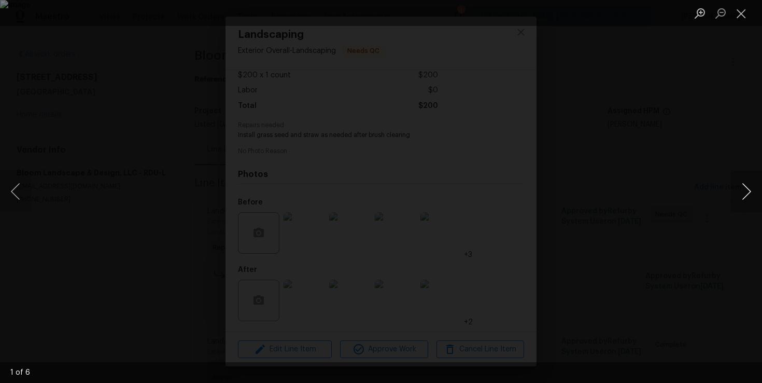
click at [749, 188] on button "Next image" at bounding box center [746, 191] width 31 height 41
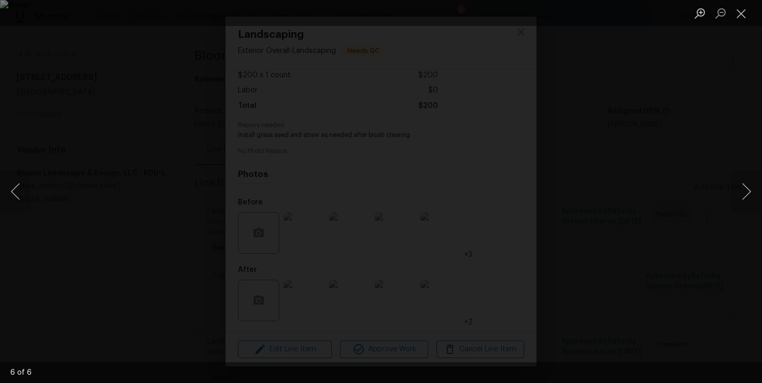
click at [692, 100] on div "Lightbox" at bounding box center [381, 191] width 762 height 383
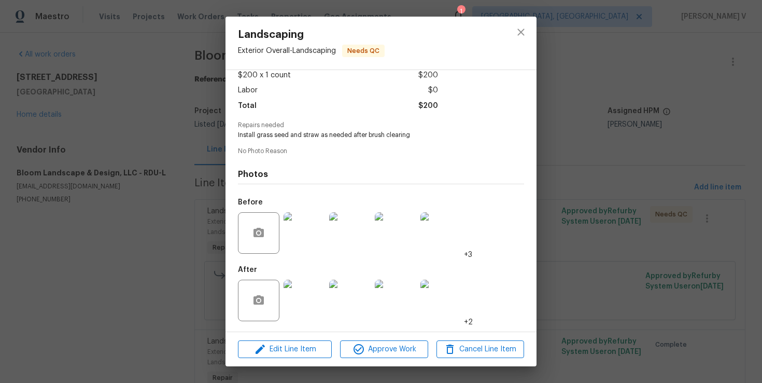
click at [387, 312] on img at bounding box center [395, 299] width 41 height 41
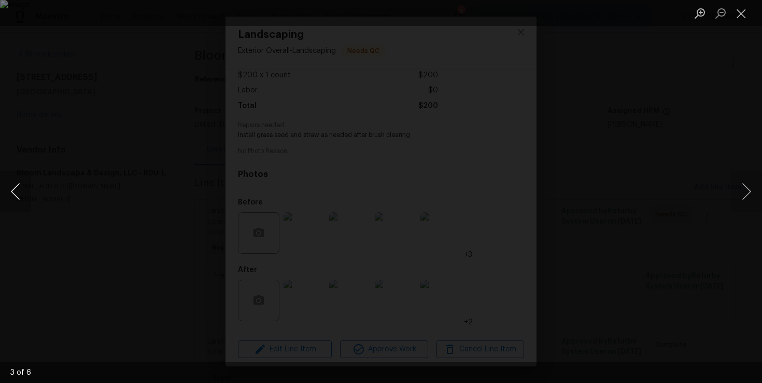
click at [21, 188] on button "Previous image" at bounding box center [15, 191] width 31 height 41
click at [102, 149] on div "Lightbox" at bounding box center [381, 191] width 762 height 383
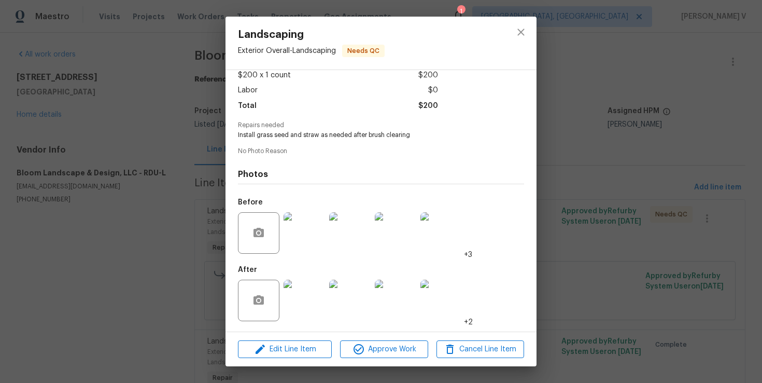
click at [358, 363] on div "Edit Line Item Approve Work Cancel Line Item" at bounding box center [381, 349] width 311 height 35
click at [398, 349] on span "Approve Work" at bounding box center [383, 349] width 81 height 13
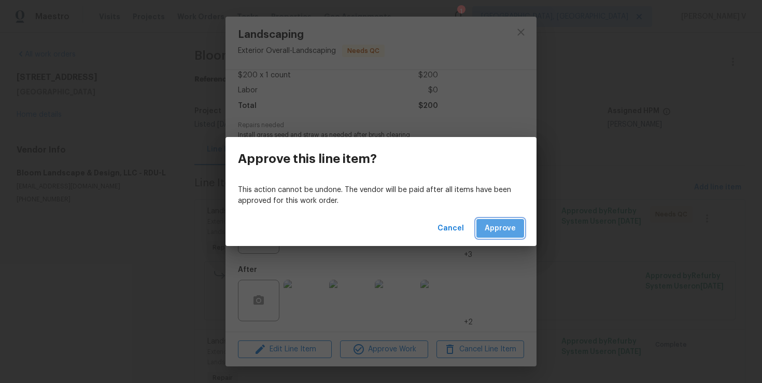
click at [515, 219] on button "Approve" at bounding box center [501, 228] width 48 height 19
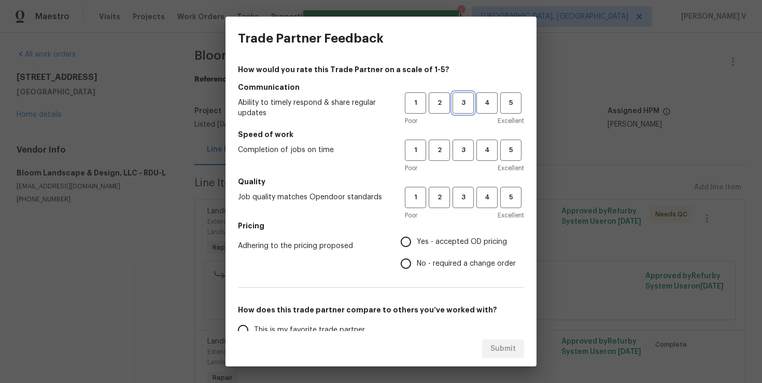
click at [471, 105] on span "3" at bounding box center [463, 103] width 19 height 12
click at [464, 145] on span "3" at bounding box center [463, 150] width 19 height 12
click at [458, 189] on button "3" at bounding box center [463, 197] width 21 height 21
click at [416, 249] on input "Yes - accepted OD pricing" at bounding box center [406, 242] width 22 height 22
radio input "true"
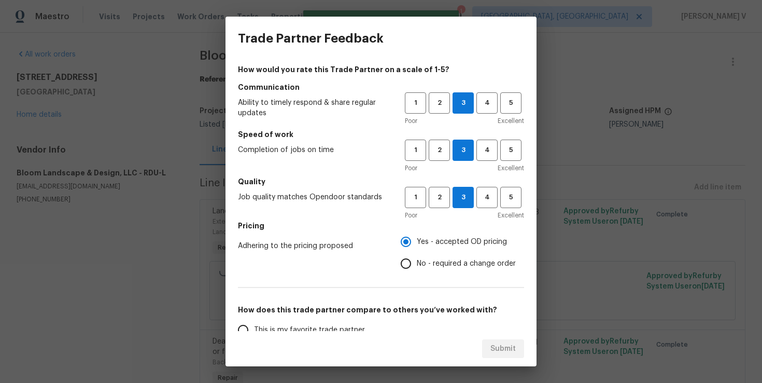
click at [414, 257] on input "No - required a change order" at bounding box center [406, 264] width 22 height 22
radio input "true"
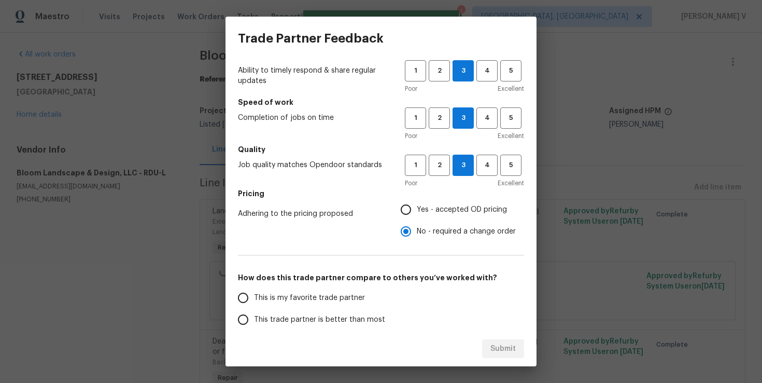
scroll to position [66, 0]
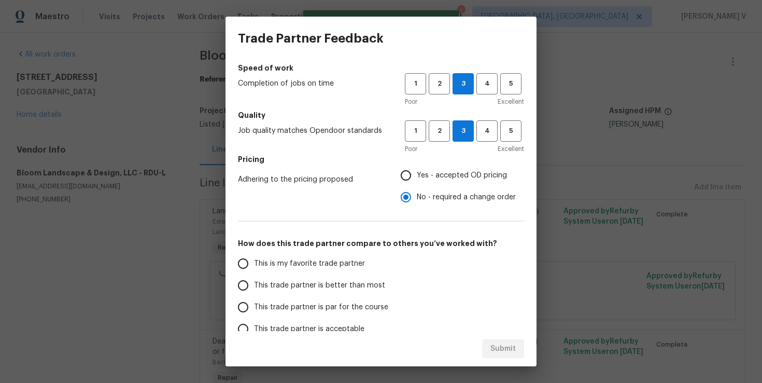
click at [356, 276] on label "This trade partner is better than most" at bounding box center [314, 285] width 164 height 22
click at [254, 276] on input "This trade partner is better than most" at bounding box center [243, 285] width 22 height 22
click at [501, 356] on button "Submit" at bounding box center [503, 348] width 42 height 19
radio input "true"
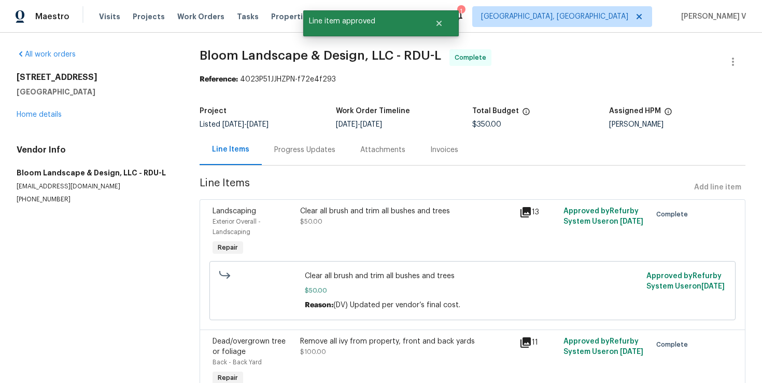
click at [313, 157] on div "Progress Updates" at bounding box center [305, 149] width 86 height 31
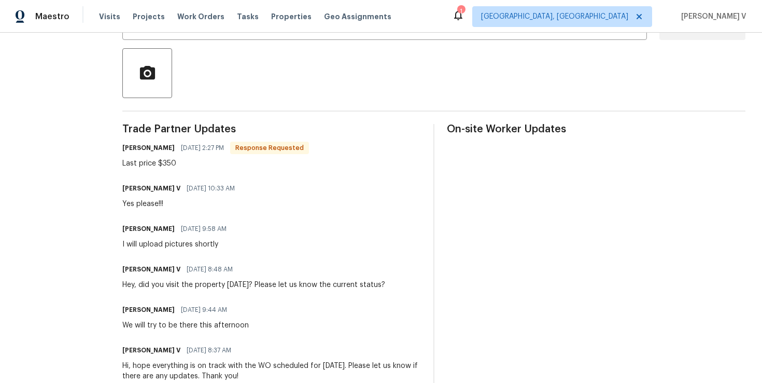
scroll to position [73, 0]
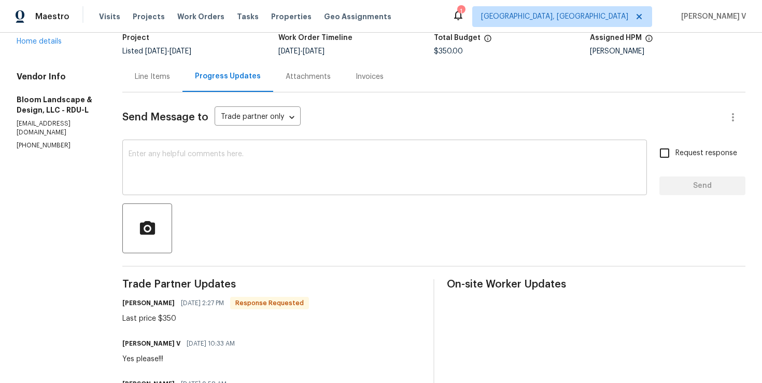
click at [212, 146] on div "x ​" at bounding box center [384, 168] width 525 height 53
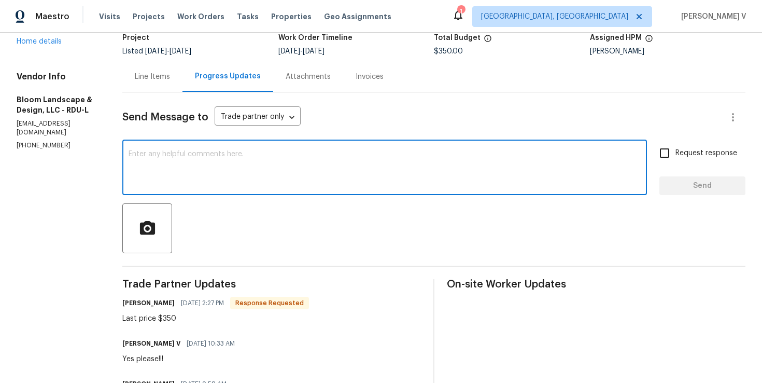
paste textarea "Hey, we have updated the cost to $ and the work order has been approved. Thanks…"
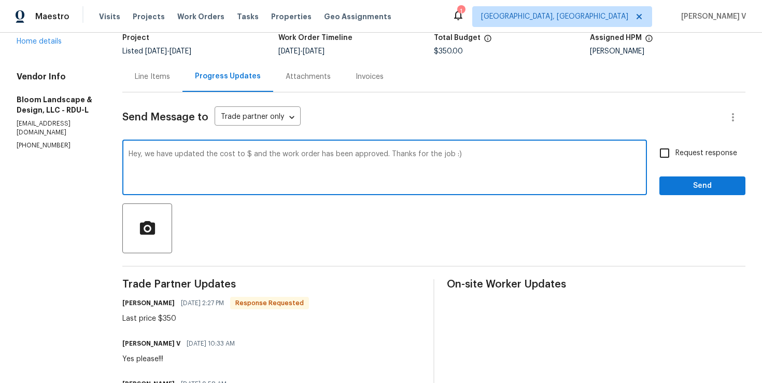
click at [255, 153] on textarea "Hey, we have updated the cost to $ and the work order has been approved. Thanks…" at bounding box center [385, 168] width 512 height 36
drag, startPoint x: 431, startPoint y: 156, endPoint x: 563, endPoint y: 156, distance: 131.2
click at [563, 156] on textarea "Hey, we have updated the cost to $350 and the work order has been approved. Tha…" at bounding box center [385, 168] width 512 height 36
type textarea "Hey, we have updated the cost to $350 and the work order has been approved. Tha…"
click at [700, 184] on span "Send" at bounding box center [702, 185] width 69 height 13
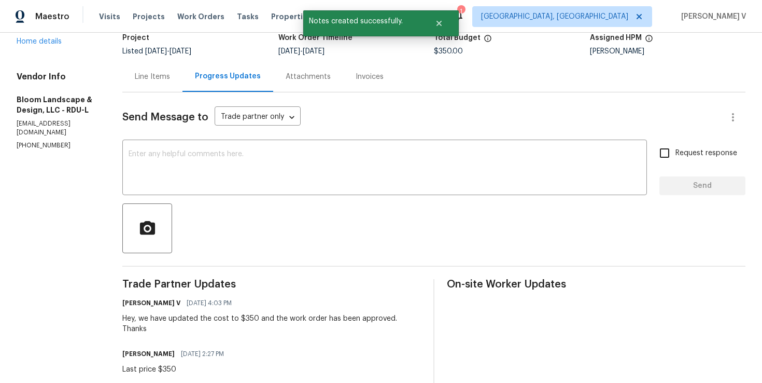
click at [163, 92] on div "Line Items Progress Updates Attachments Invoices" at bounding box center [433, 76] width 623 height 31
click at [169, 83] on div "Line Items" at bounding box center [152, 76] width 60 height 31
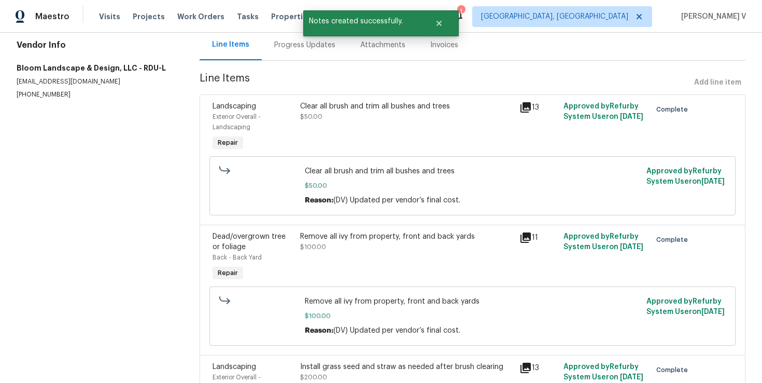
scroll to position [144, 0]
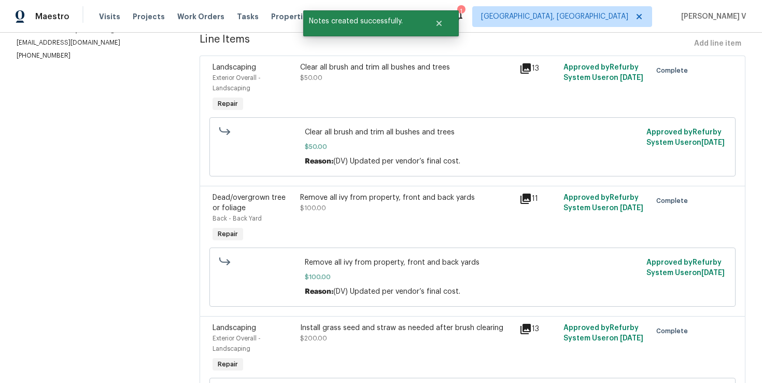
click at [409, 90] on div "Clear all brush and trim all bushes and trees $50.00" at bounding box center [406, 88] width 219 height 58
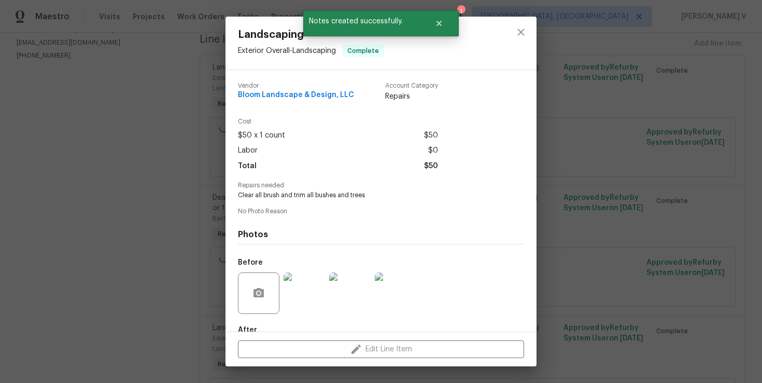
scroll to position [60, 0]
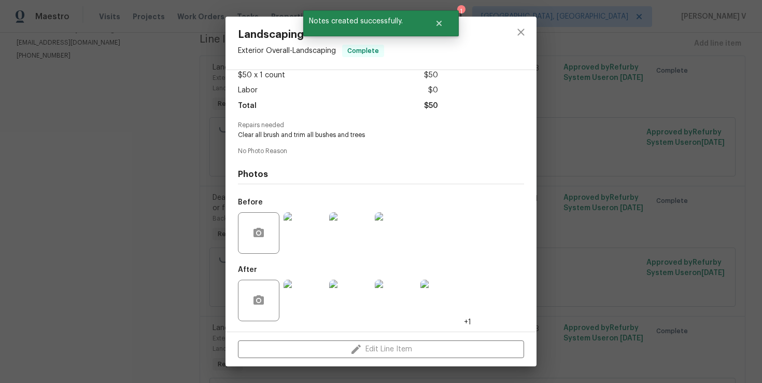
click at [303, 296] on img at bounding box center [304, 299] width 41 height 41
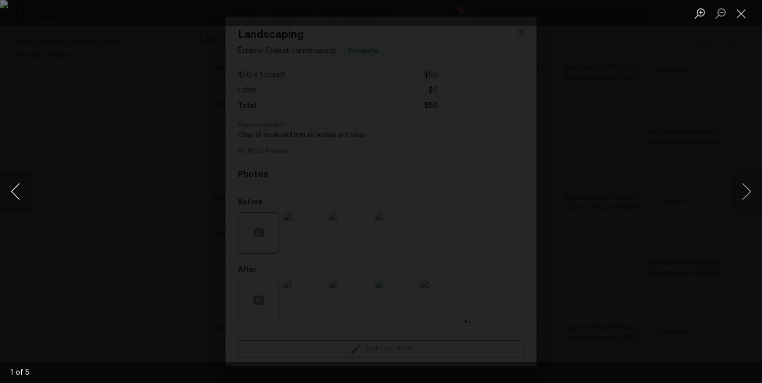
click at [7, 187] on button "Previous image" at bounding box center [15, 191] width 31 height 41
click at [97, 112] on div "Lightbox" at bounding box center [381, 191] width 762 height 383
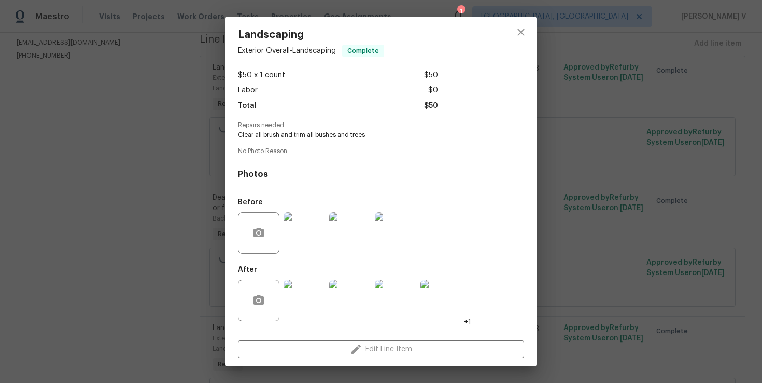
click at [97, 112] on div "Landscaping Exterior Overall - Landscaping Complete Vendor Bloom Landscape & De…" at bounding box center [381, 191] width 762 height 383
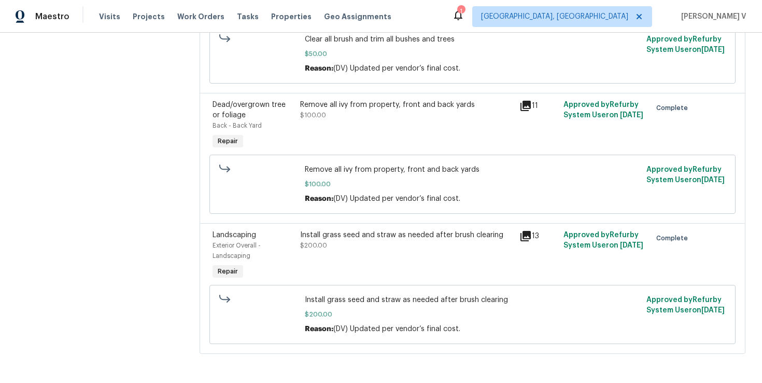
scroll to position [0, 0]
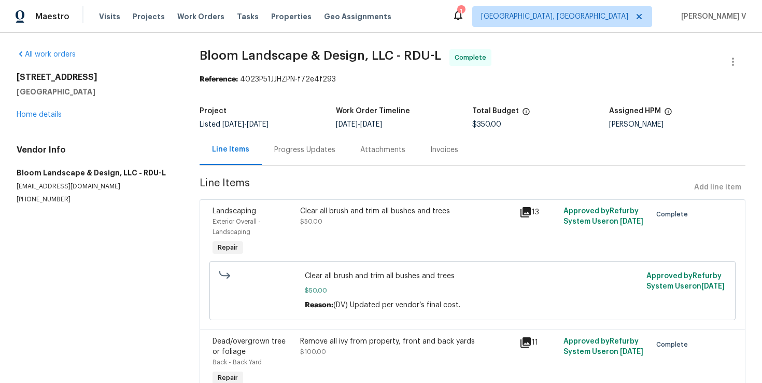
click at [311, 166] on section "Bloom Landscape & Design, LLC - RDU-L Complete Reference: 4023P51JJHZPN-f72e4f2…" at bounding box center [473, 325] width 546 height 553
click at [310, 160] on div "Progress Updates" at bounding box center [305, 149] width 86 height 31
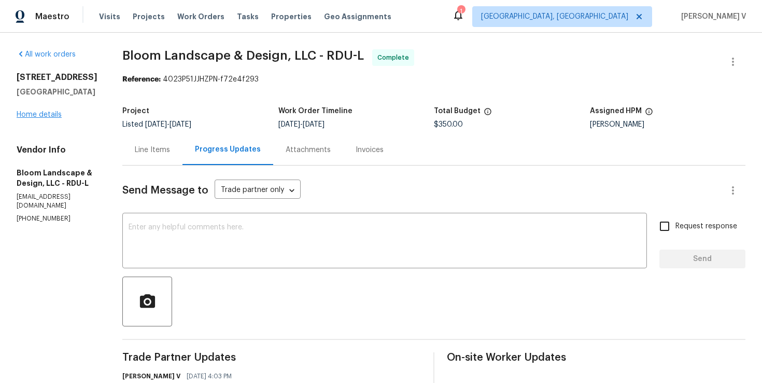
click at [48, 110] on div "112 Old Bridge Ln Chapel Hill, NC 27517 Home details" at bounding box center [57, 96] width 81 height 48
click at [50, 113] on link "Home details" at bounding box center [39, 114] width 45 height 7
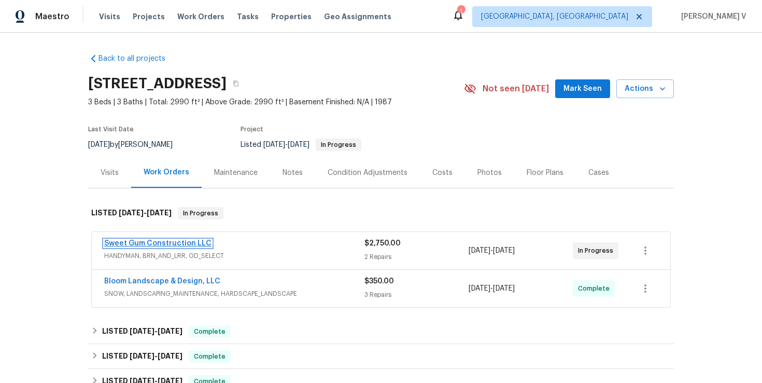
click at [180, 240] on link "Sweet Gum Construction LLC" at bounding box center [157, 243] width 107 height 7
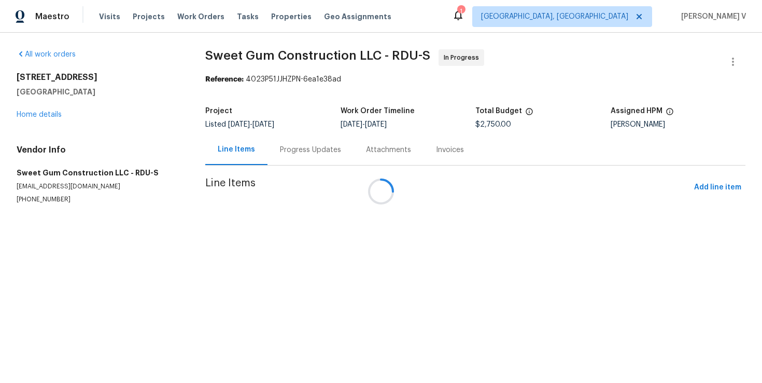
click at [270, 148] on div at bounding box center [381, 191] width 762 height 383
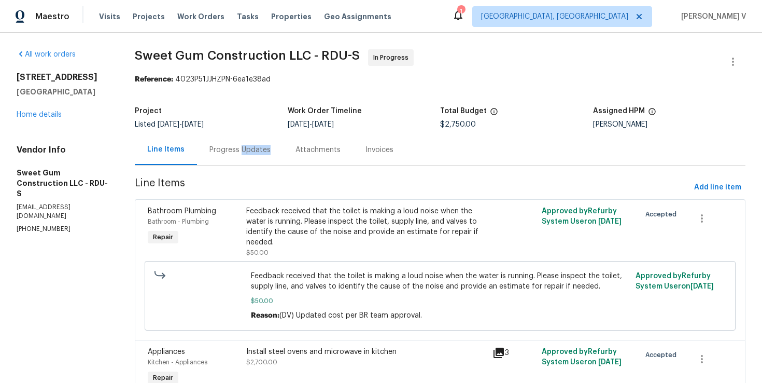
click at [270, 148] on div "Progress Updates" at bounding box center [239, 150] width 61 height 10
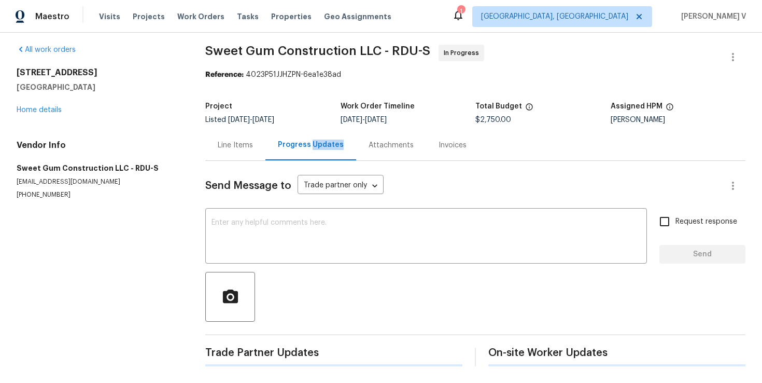
scroll to position [165, 0]
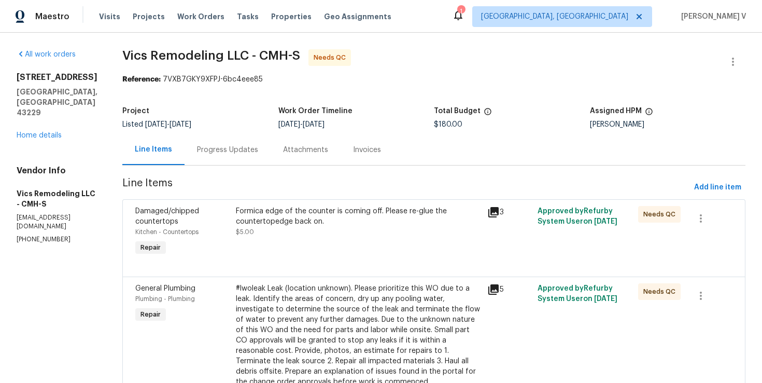
click at [243, 158] on div "Progress Updates" at bounding box center [228, 149] width 86 height 31
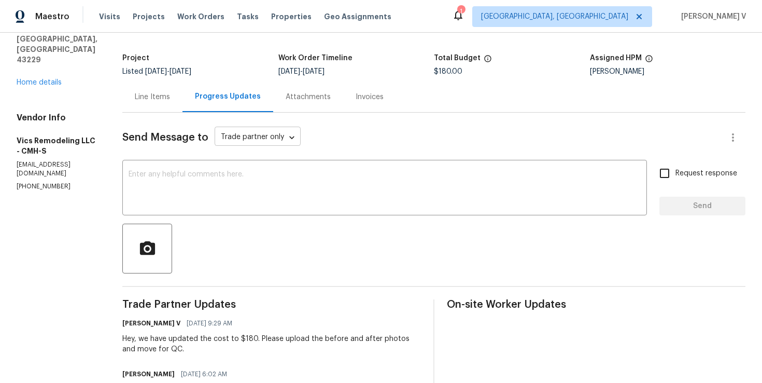
scroll to position [89, 0]
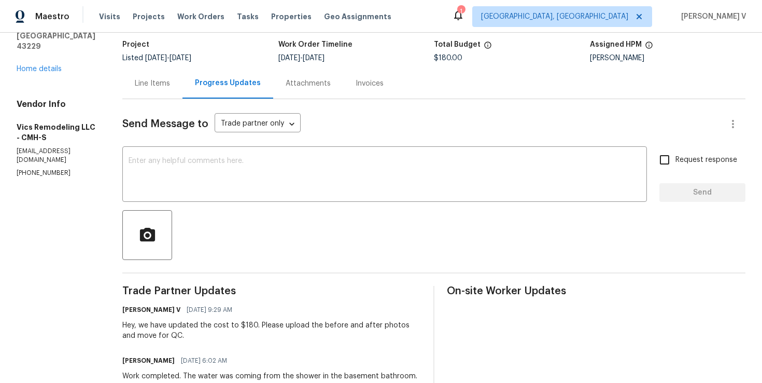
click at [158, 88] on div "Line Items" at bounding box center [152, 83] width 35 height 10
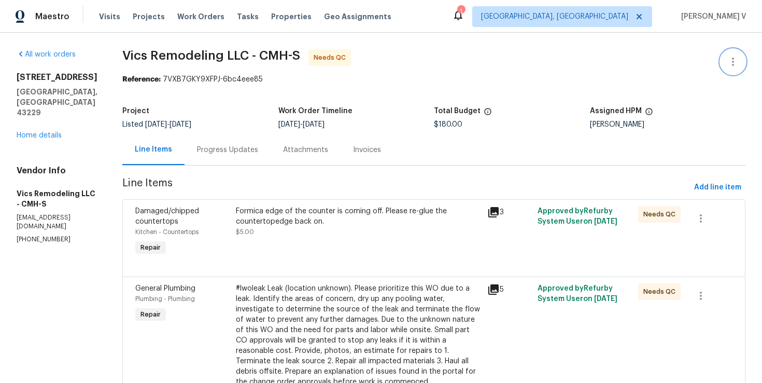
click at [727, 54] on button "button" at bounding box center [733, 61] width 25 height 25
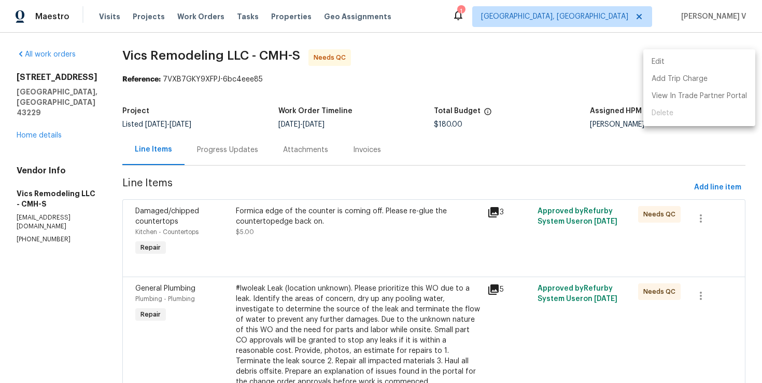
click at [727, 54] on li "Edit" at bounding box center [700, 61] width 112 height 17
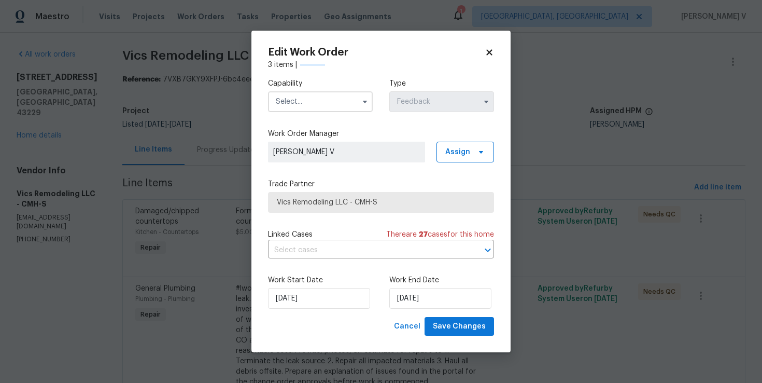
click at [360, 91] on input "text" at bounding box center [320, 101] width 105 height 21
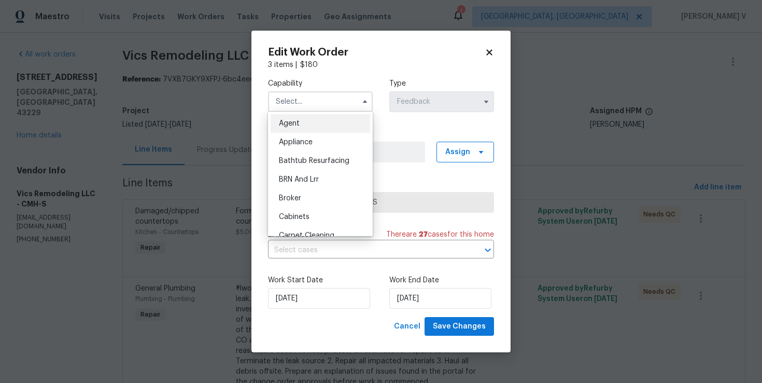
click at [305, 114] on div "Agent" at bounding box center [321, 123] width 100 height 19
type input "Agent"
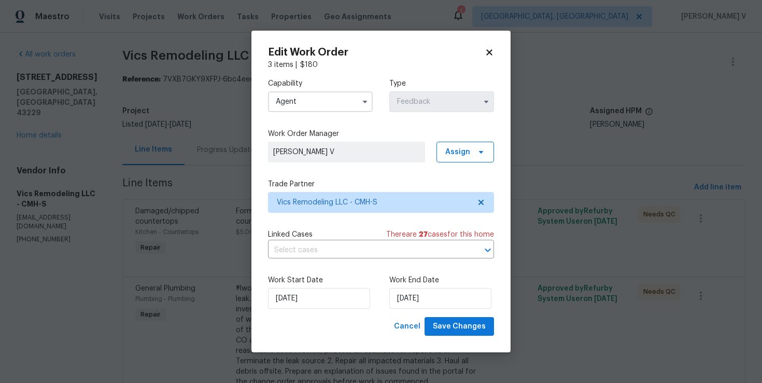
click at [430, 284] on label "Work End Date" at bounding box center [441, 280] width 105 height 10
click at [418, 288] on input "[DATE]" at bounding box center [440, 298] width 102 height 21
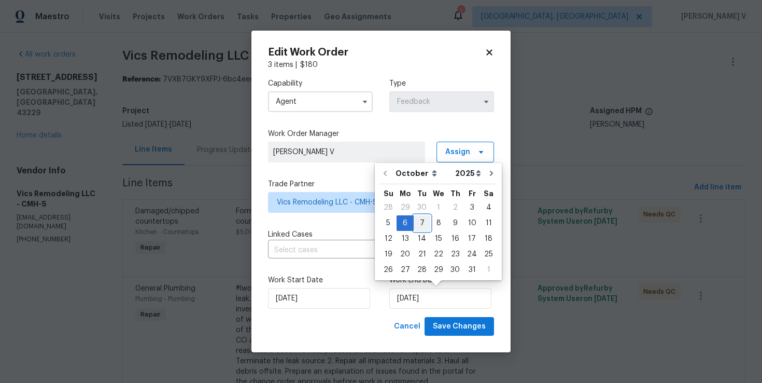
click at [425, 219] on div "7" at bounding box center [422, 223] width 17 height 15
type input "[DATE]"
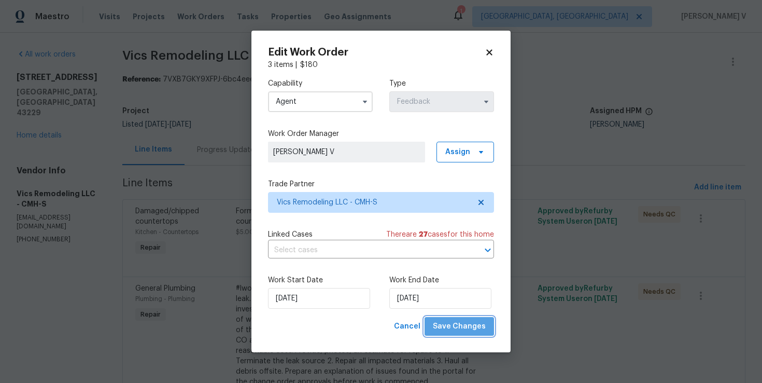
click at [472, 329] on span "Save Changes" at bounding box center [459, 326] width 53 height 13
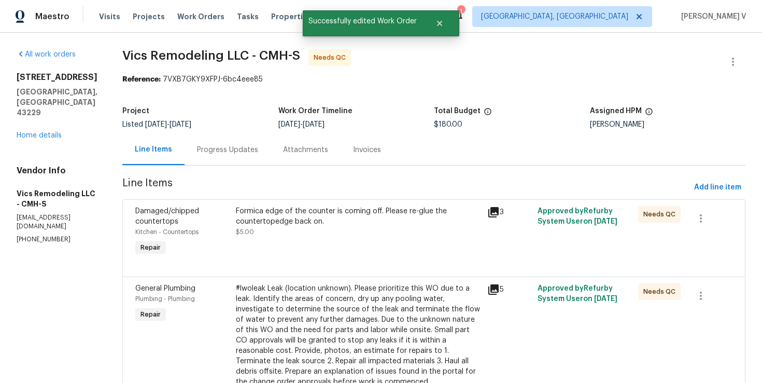
click at [49, 119] on div "[STREET_ADDRESS] Home details" at bounding box center [57, 106] width 81 height 68
click at [49, 132] on link "Home details" at bounding box center [39, 135] width 45 height 7
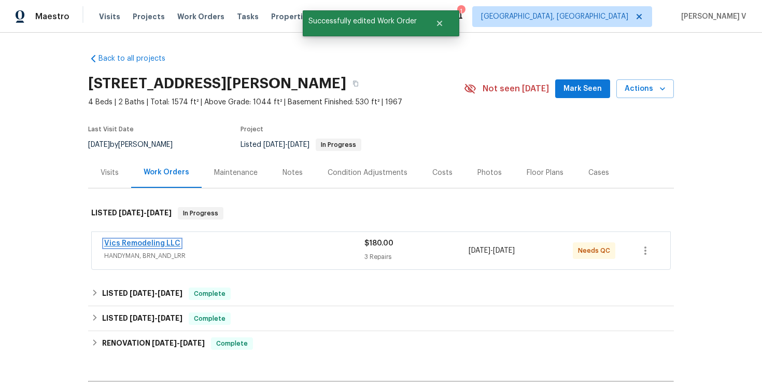
click at [121, 240] on link "Vics Remodeling LLC" at bounding box center [142, 243] width 76 height 7
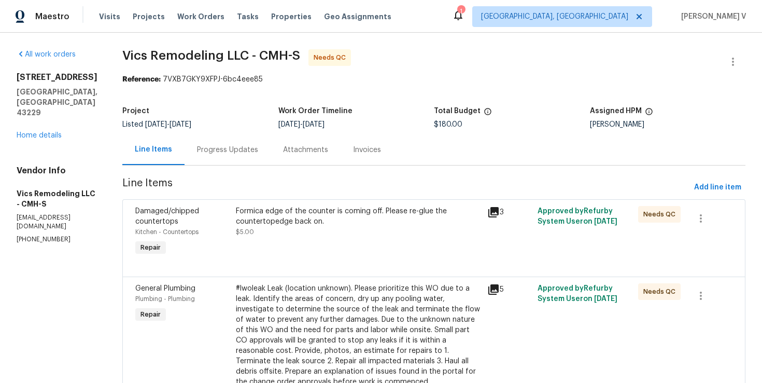
click at [281, 242] on div "Formica edge of the counter is coming off. Please re-glue the countertopedge ba…" at bounding box center [358, 232] width 251 height 58
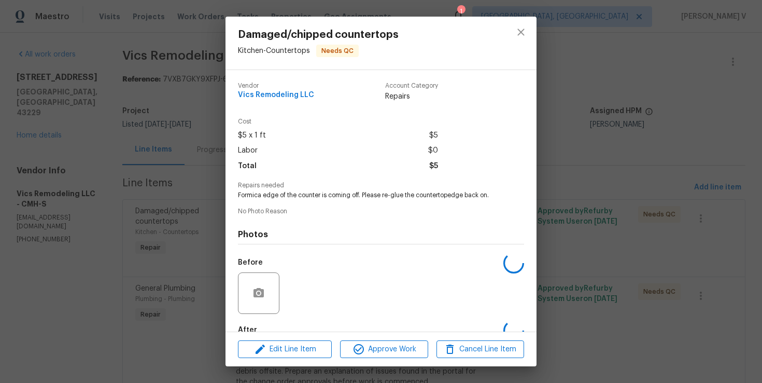
scroll to position [60, 0]
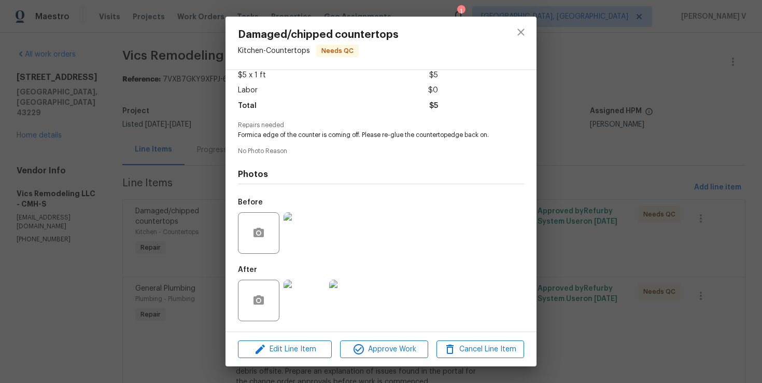
click at [298, 318] on img at bounding box center [304, 299] width 41 height 41
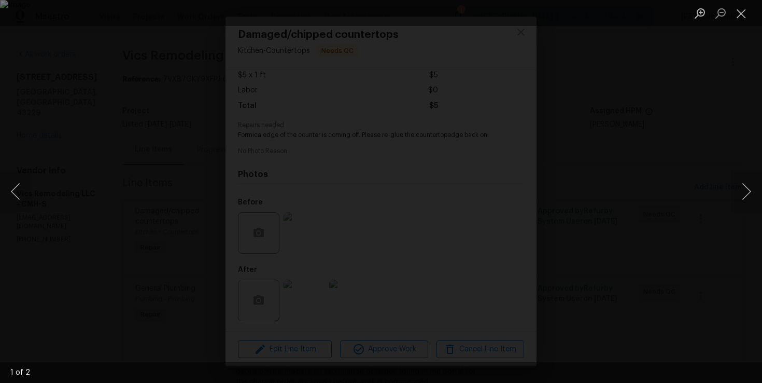
click at [725, 42] on div "Lightbox" at bounding box center [381, 191] width 762 height 383
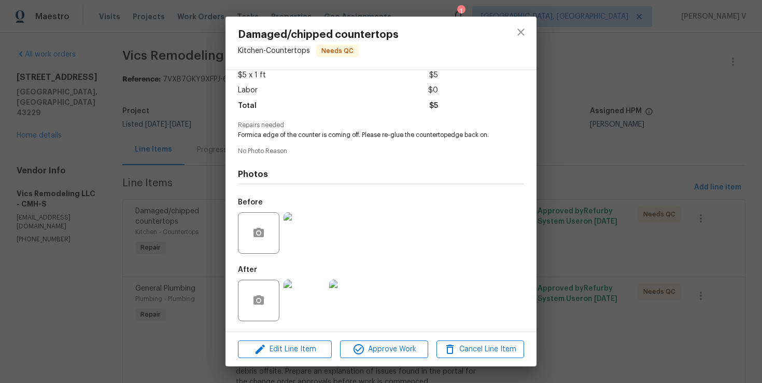
click at [306, 231] on img at bounding box center [304, 232] width 41 height 41
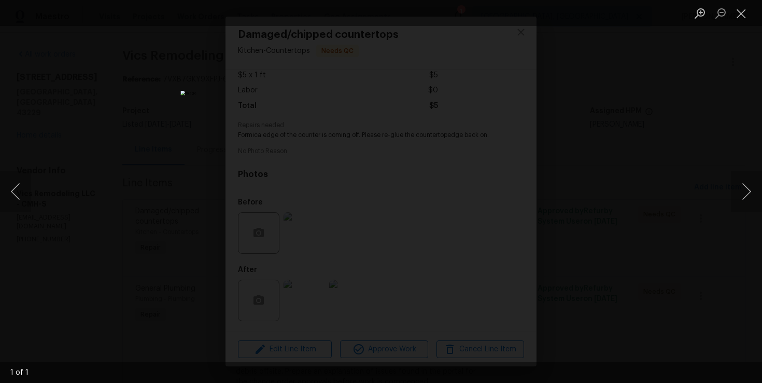
click at [621, 131] on div "Lightbox" at bounding box center [381, 191] width 762 height 383
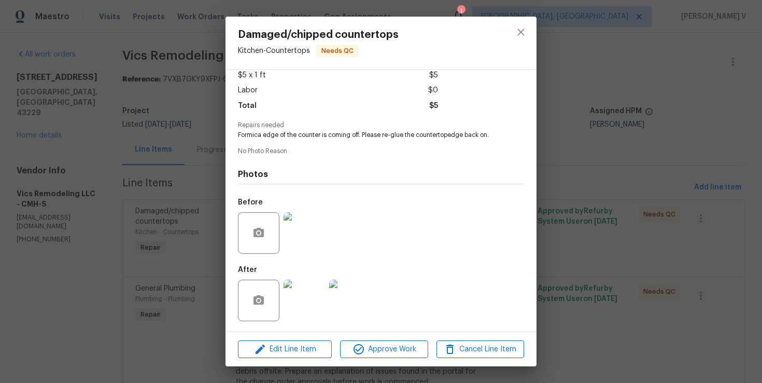
click at [305, 293] on img at bounding box center [304, 299] width 41 height 41
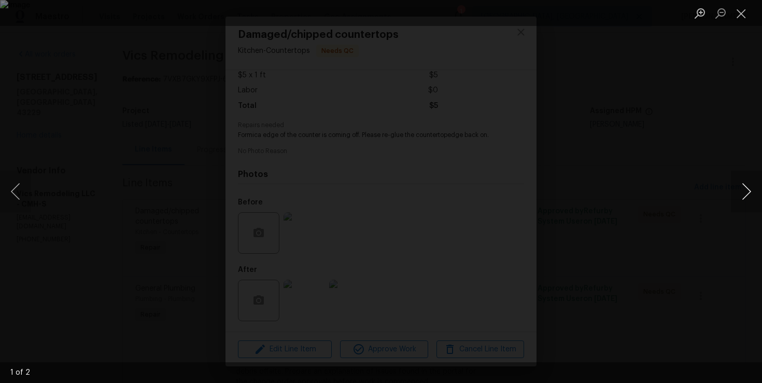
click at [748, 190] on button "Next image" at bounding box center [746, 191] width 31 height 41
click at [725, 153] on div "Lightbox" at bounding box center [381, 191] width 762 height 383
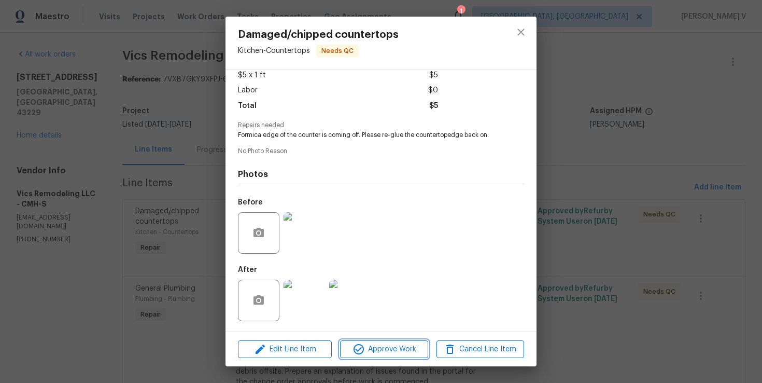
click at [399, 351] on span "Approve Work" at bounding box center [383, 349] width 81 height 13
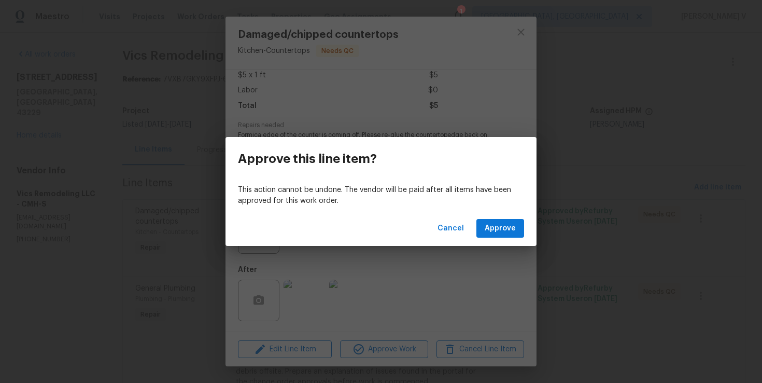
click at [529, 231] on div "Cancel Approve" at bounding box center [381, 229] width 311 height 36
click at [509, 231] on span "Approve" at bounding box center [500, 228] width 31 height 13
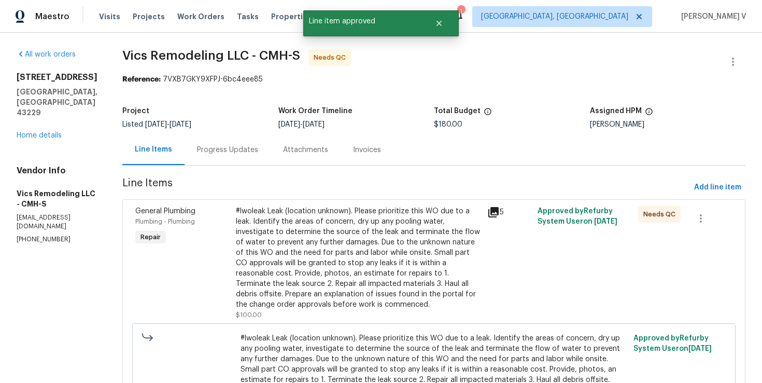
click at [339, 219] on div "#lwoleak Leak (location unknown). Please prioritize this WO due to a leak. Iden…" at bounding box center [358, 258] width 245 height 104
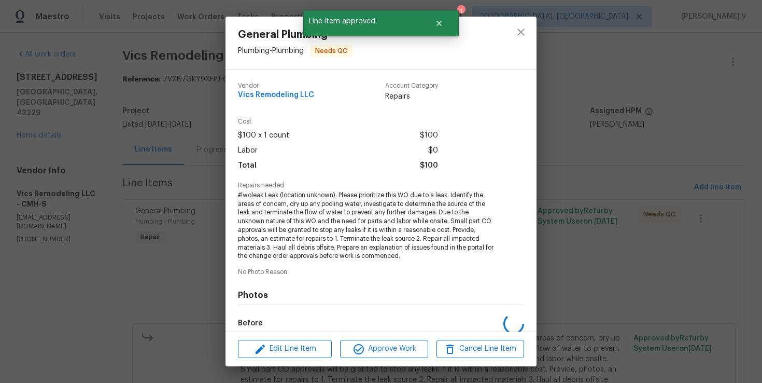
scroll to position [121, 0]
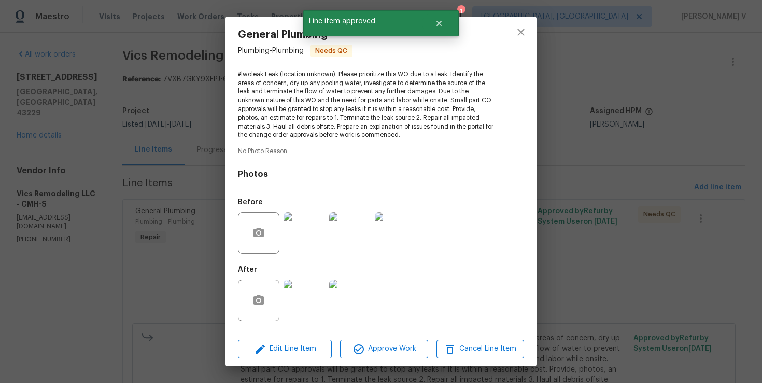
click at [309, 307] on img at bounding box center [304, 299] width 41 height 41
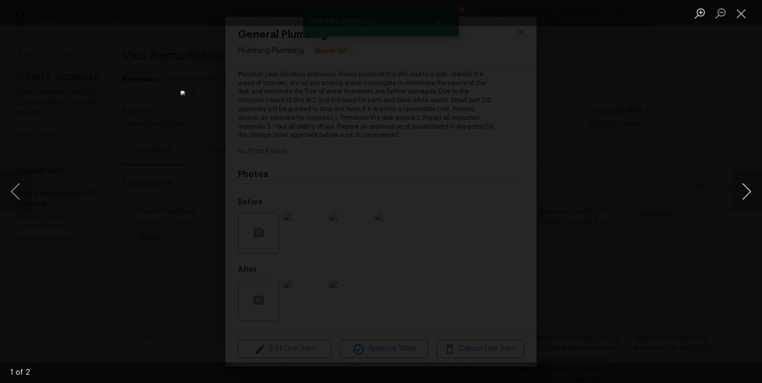
click at [752, 191] on button "Next image" at bounding box center [746, 191] width 31 height 41
click at [646, 171] on div "Lightbox" at bounding box center [381, 191] width 762 height 383
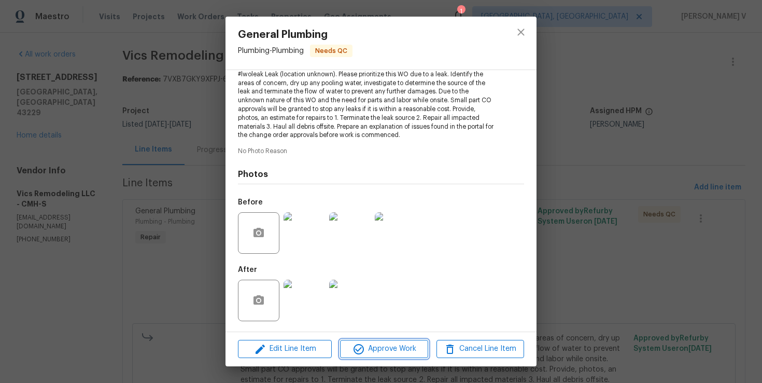
click at [412, 345] on span "Approve Work" at bounding box center [383, 348] width 81 height 13
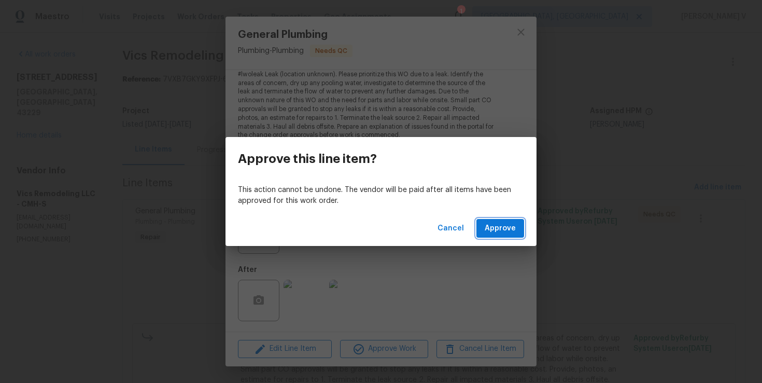
click at [511, 229] on span "Approve" at bounding box center [500, 228] width 31 height 13
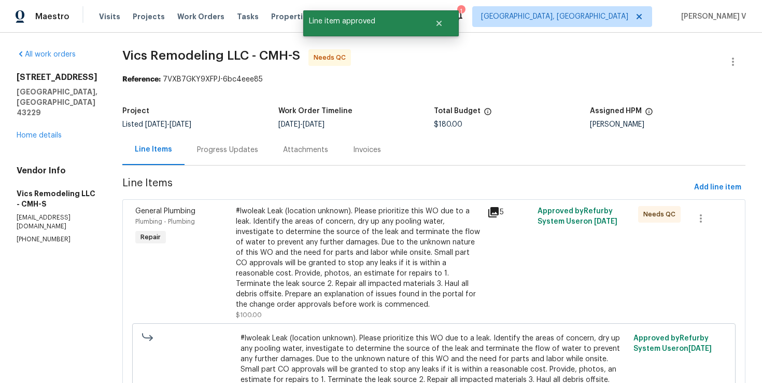
click at [233, 147] on div "Progress Updates" at bounding box center [227, 150] width 61 height 10
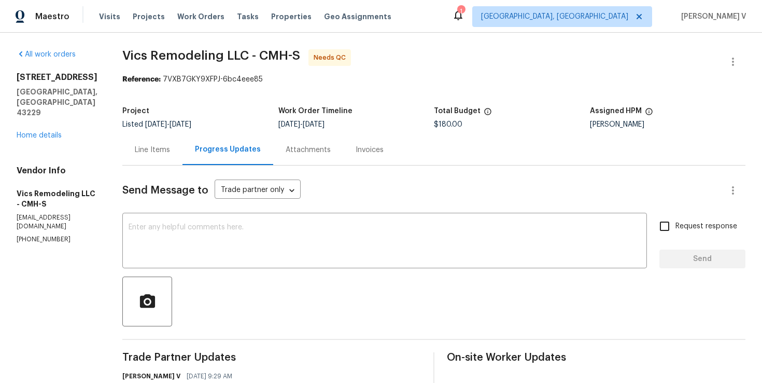
click at [138, 148] on div "Line Items" at bounding box center [152, 150] width 35 height 10
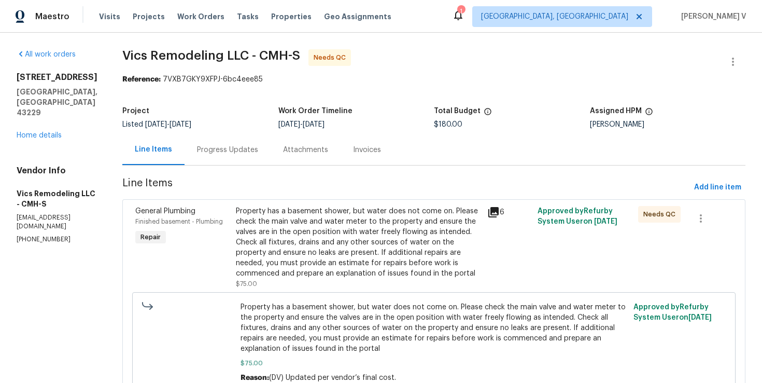
click at [306, 240] on div "Property has a basement shower, but water does not come on. Please check the ma…" at bounding box center [358, 242] width 245 height 73
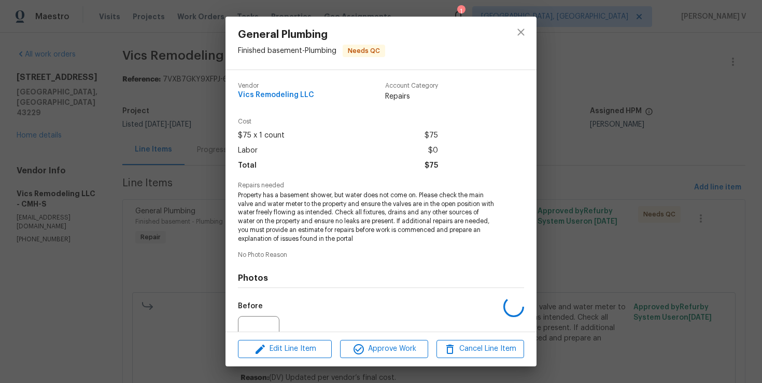
scroll to position [103, 0]
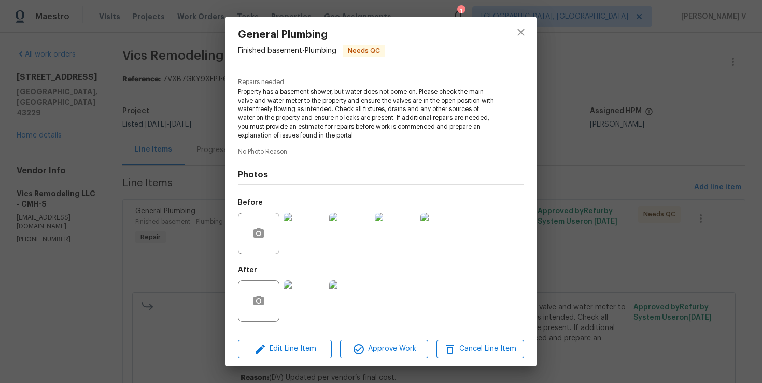
click at [163, 219] on div "General Plumbing Finished basement - Plumbing Needs QC Vendor Vics Remodeling L…" at bounding box center [381, 191] width 762 height 383
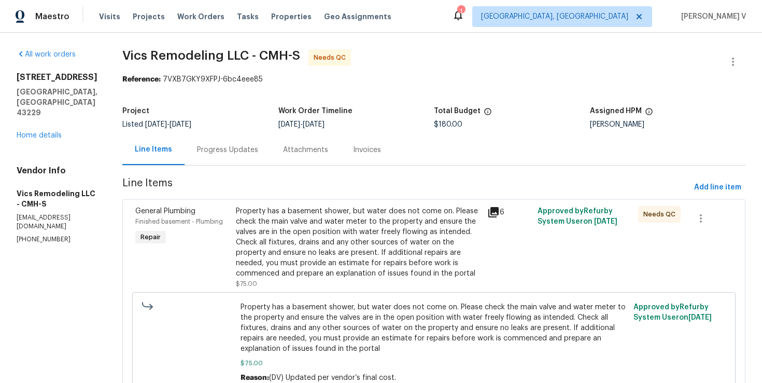
click at [214, 147] on div "Progress Updates" at bounding box center [227, 150] width 61 height 10
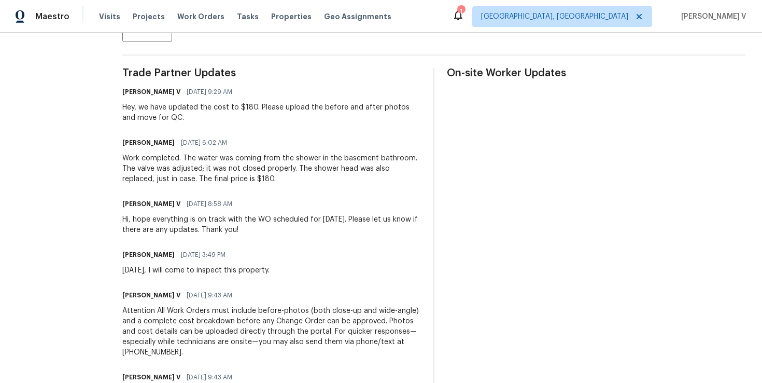
scroll to position [240, 0]
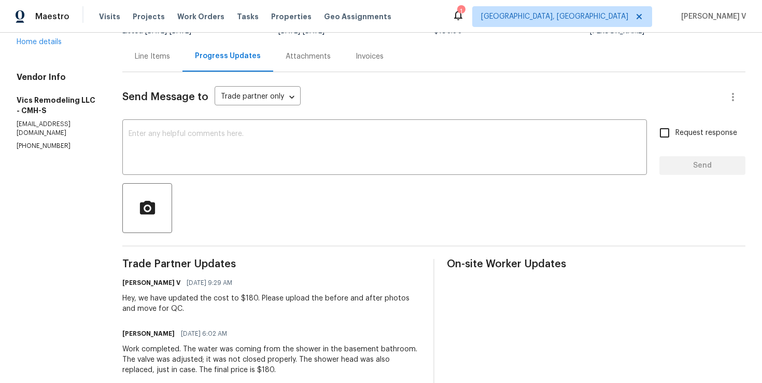
click at [155, 67] on div "Line Items" at bounding box center [152, 56] width 60 height 31
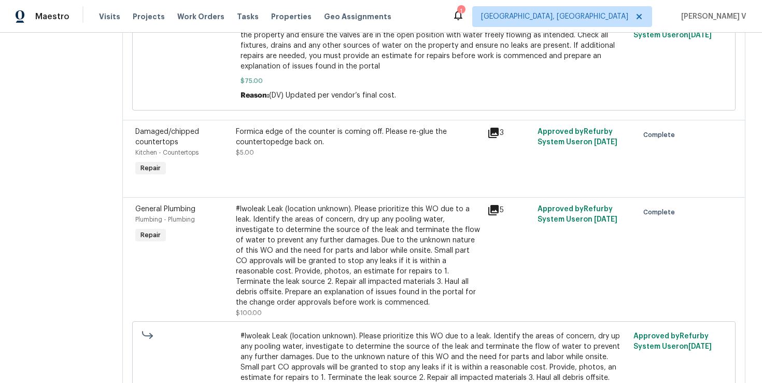
scroll to position [282, 0]
click at [300, 216] on div "#lwoleak Leak (location unknown). Please prioritize this WO due to a leak. Iden…" at bounding box center [358, 256] width 245 height 104
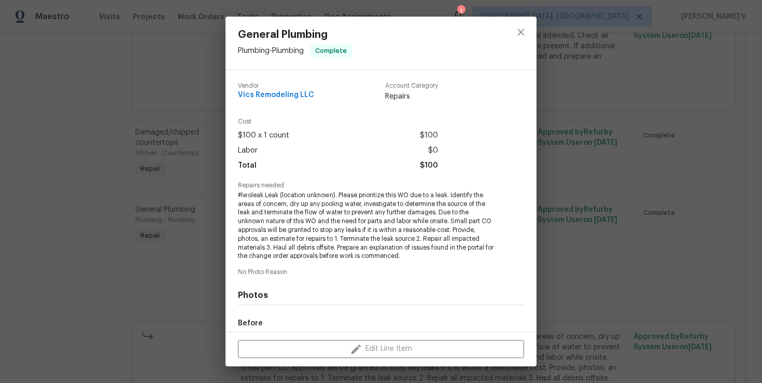
scroll to position [121, 0]
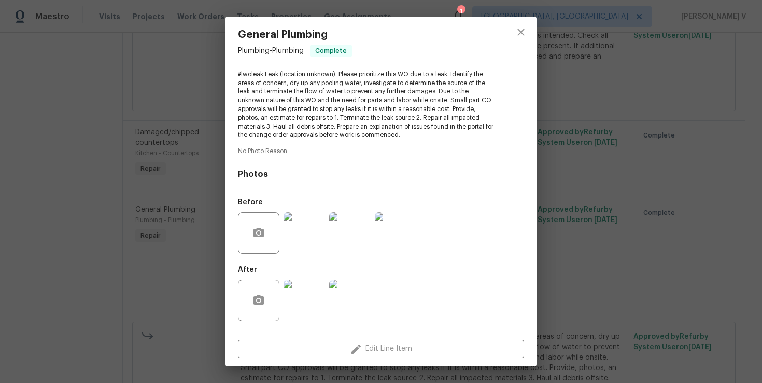
click at [208, 221] on div "General Plumbing Plumbing - Plumbing Complete Vendor Vics Remodeling LLC Accoun…" at bounding box center [381, 191] width 762 height 383
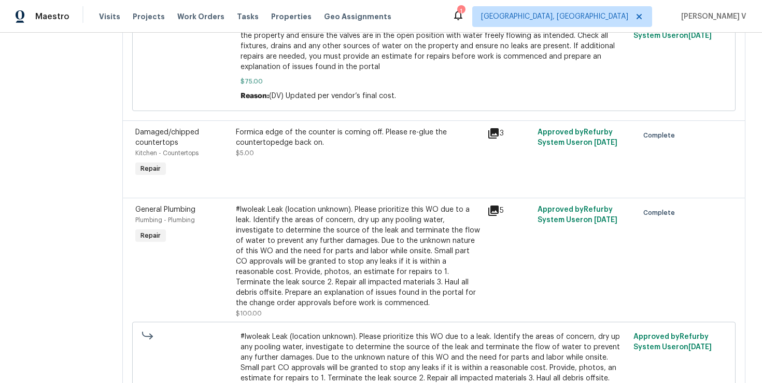
scroll to position [0, 0]
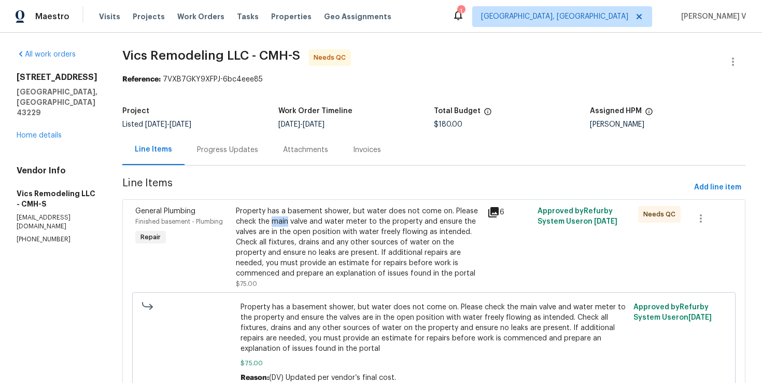
click at [297, 234] on div "Property has a basement shower, but water does not come on. Please check the ma…" at bounding box center [358, 242] width 245 height 73
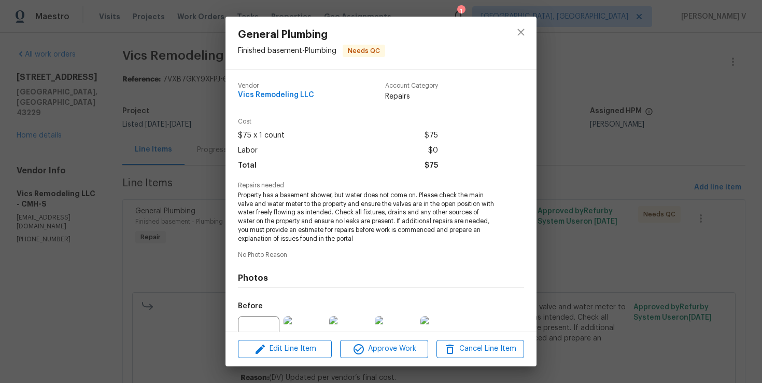
scroll to position [103, 0]
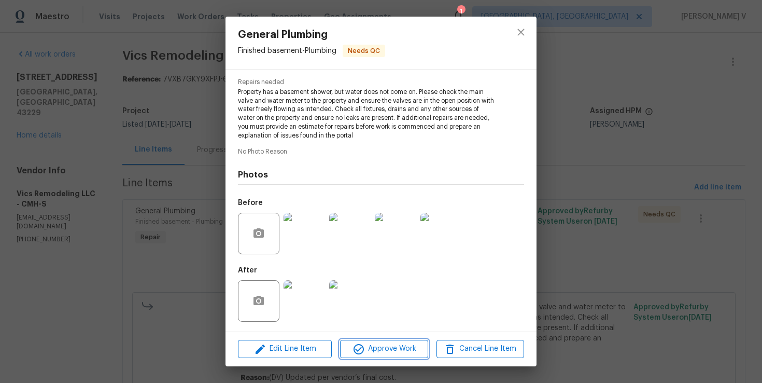
click at [372, 345] on span "Approve Work" at bounding box center [383, 348] width 81 height 13
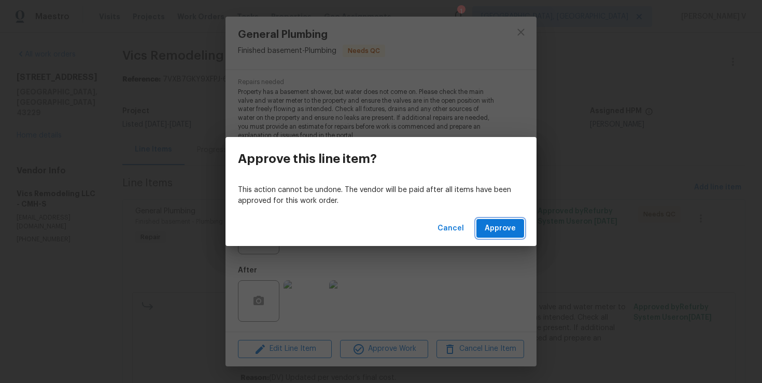
click at [504, 236] on button "Approve" at bounding box center [501, 228] width 48 height 19
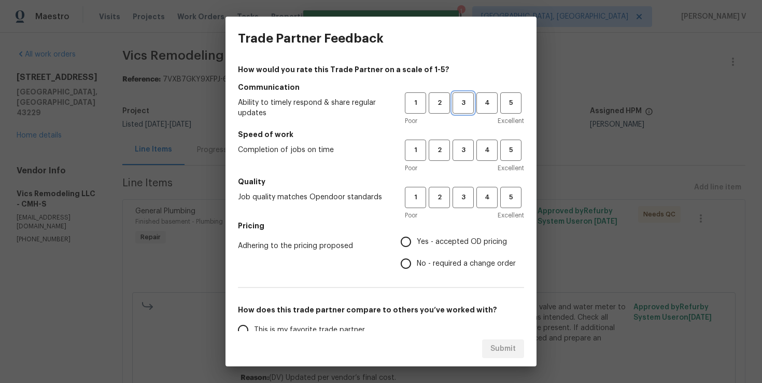
click at [453, 94] on button "3" at bounding box center [463, 102] width 21 height 21
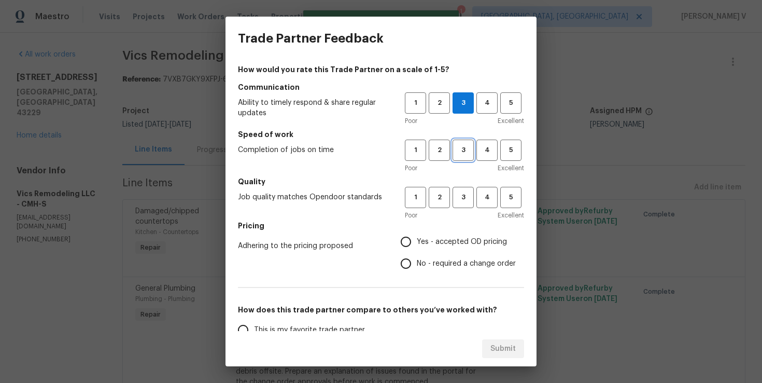
click at [466, 149] on span "3" at bounding box center [463, 150] width 19 height 12
click at [460, 187] on button "3" at bounding box center [463, 197] width 21 height 21
click at [417, 267] on input "No - required a change order" at bounding box center [406, 264] width 22 height 22
radio input "true"
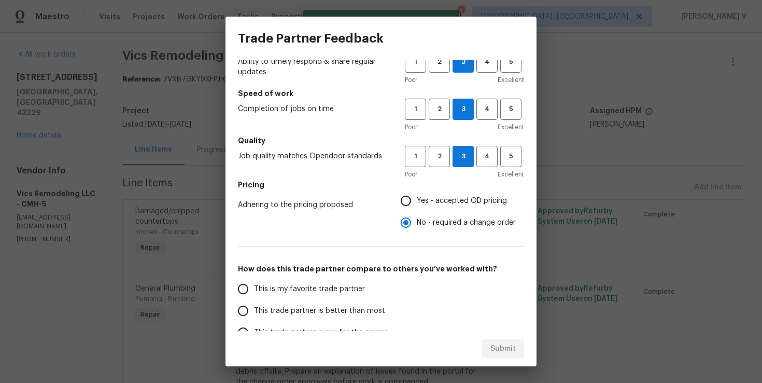
scroll to position [75, 0]
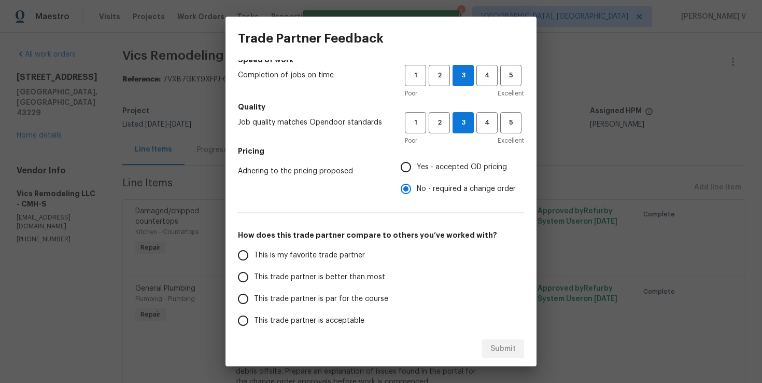
click at [369, 287] on label "This trade partner is better than most" at bounding box center [314, 277] width 164 height 22
click at [254, 287] on input "This trade partner is better than most" at bounding box center [243, 277] width 22 height 22
click at [502, 352] on span "Submit" at bounding box center [503, 348] width 25 height 13
radio input "true"
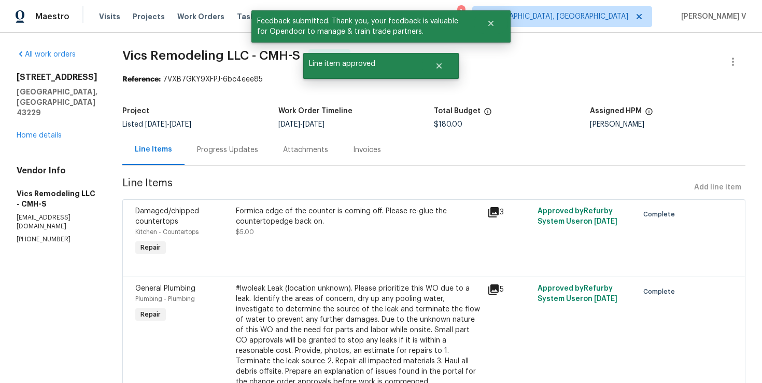
click at [207, 155] on div "Progress Updates" at bounding box center [227, 150] width 61 height 10
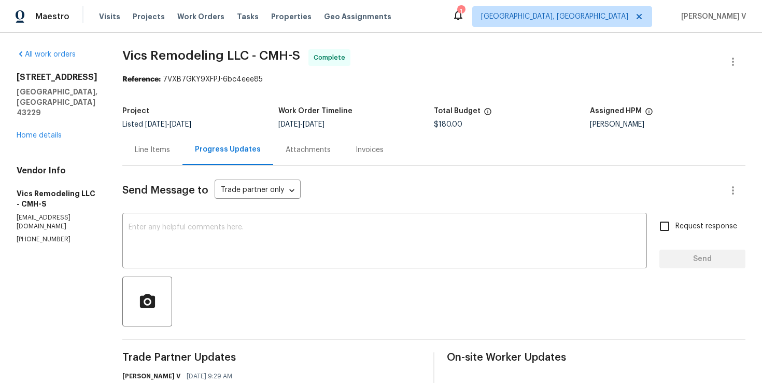
click at [190, 195] on span "Send Message to" at bounding box center [165, 190] width 86 height 10
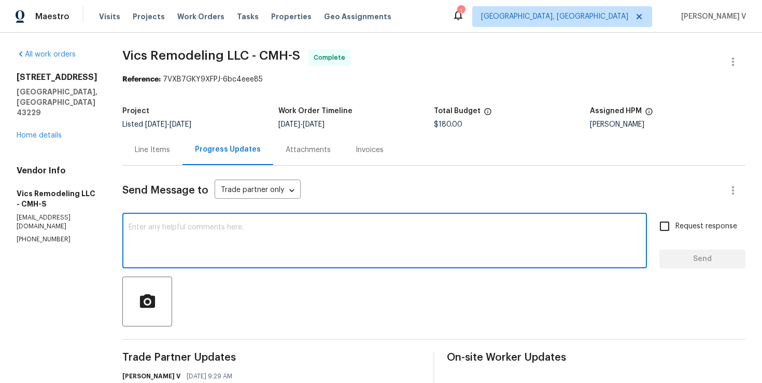
click at [198, 227] on textarea at bounding box center [385, 241] width 512 height 36
paste textarea "Hey, the work order has been approved. Thanks for the job :)"
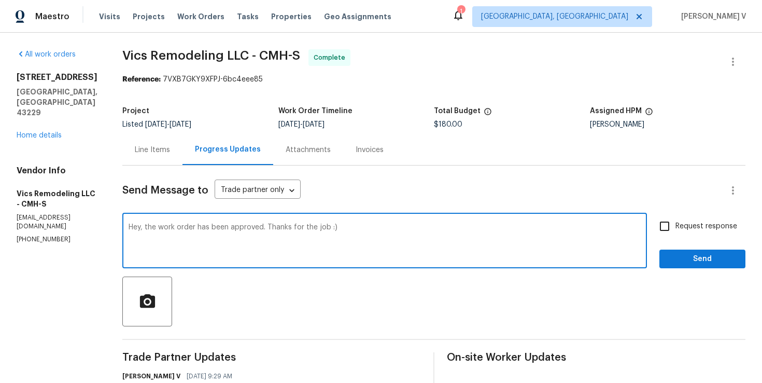
drag, startPoint x: 285, startPoint y: 228, endPoint x: 402, endPoint y: 228, distance: 117.2
click at [402, 228] on textarea "Hey, the work order has been approved. Thanks for the job :)" at bounding box center [385, 241] width 512 height 36
type textarea "Hey, the work order has been approved. Thanks."
click at [687, 254] on span "Send" at bounding box center [702, 259] width 69 height 13
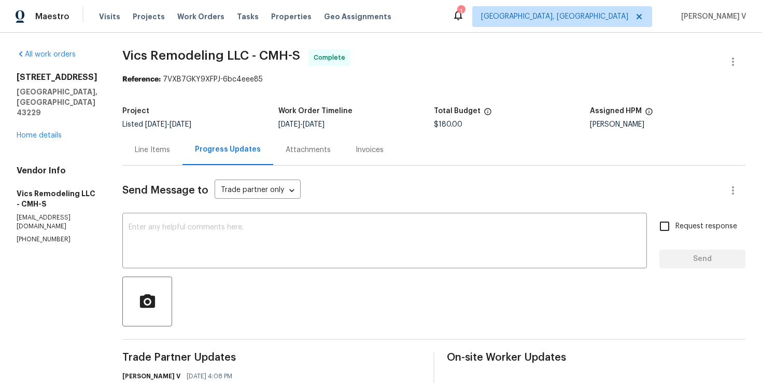
click at [52, 120] on div "All work orders 2222 Trent Rd Columbus, OH 43229 Home details Vendor Info Vics …" at bounding box center [57, 146] width 81 height 194
click at [51, 132] on link "Home details" at bounding box center [39, 135] width 45 height 7
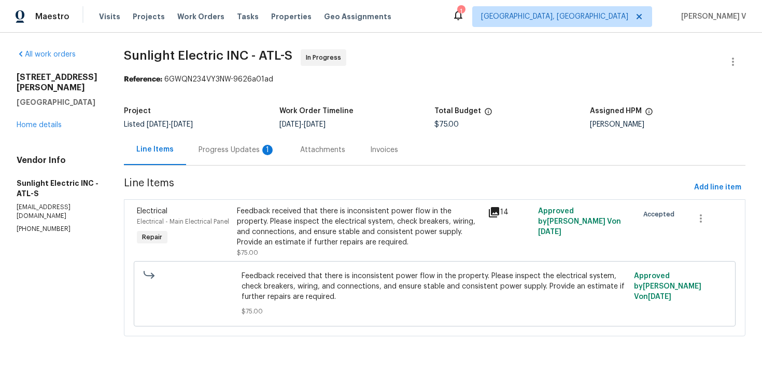
click at [230, 141] on div "Progress Updates 1" at bounding box center [237, 149] width 102 height 31
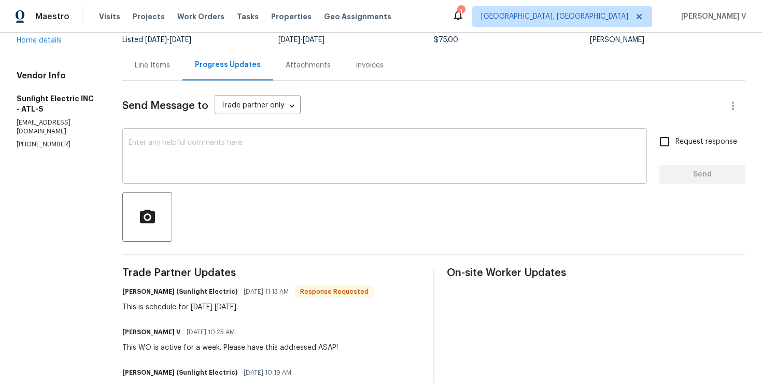
scroll to position [84, 0]
click at [213, 158] on textarea at bounding box center [385, 157] width 512 height 36
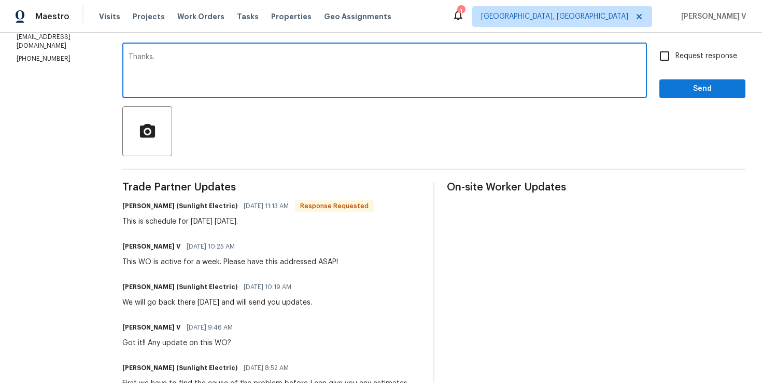
scroll to position [169, 0]
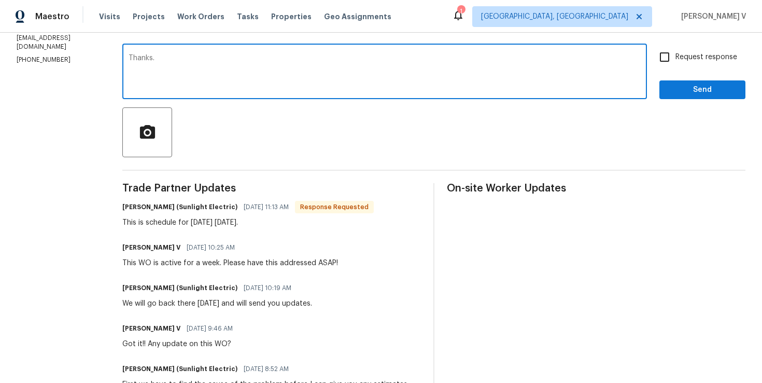
type textarea "Thanks."
click at [718, 89] on span "Send" at bounding box center [702, 89] width 69 height 13
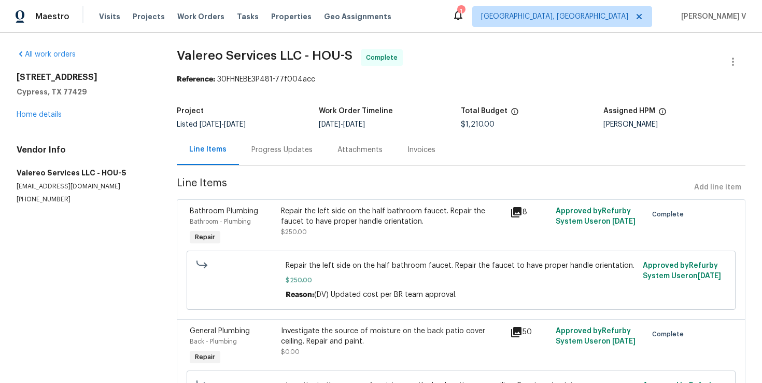
click at [284, 146] on div "Progress Updates" at bounding box center [281, 150] width 61 height 10
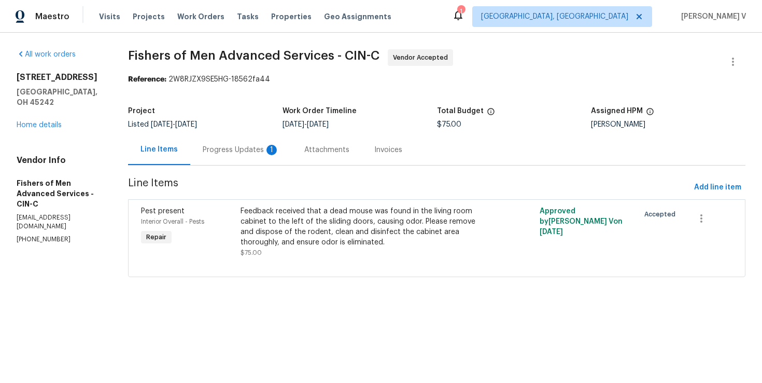
click at [261, 143] on div "Progress Updates 1" at bounding box center [241, 149] width 102 height 31
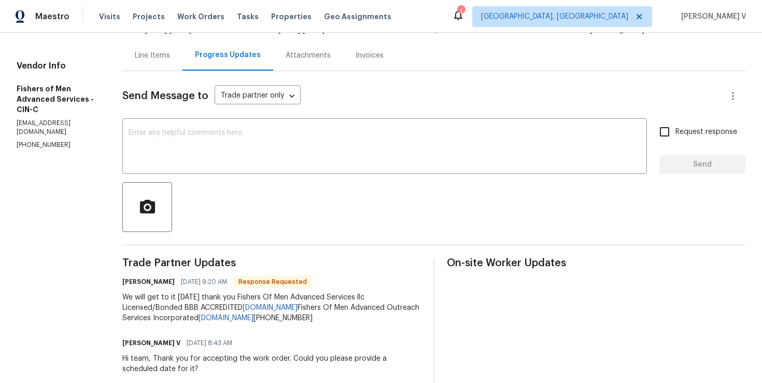
scroll to position [75, 0]
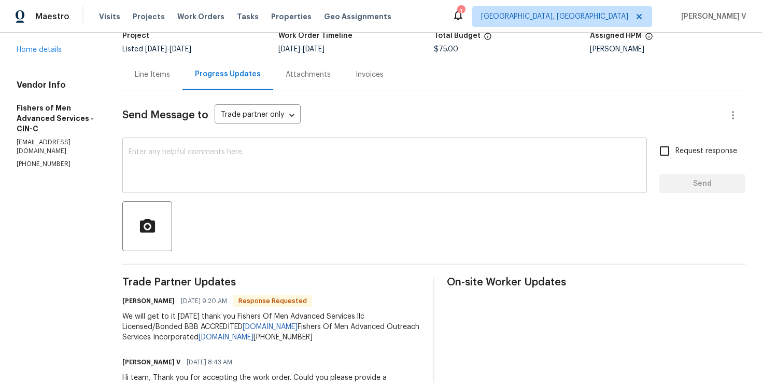
click at [206, 174] on textarea at bounding box center [385, 166] width 512 height 36
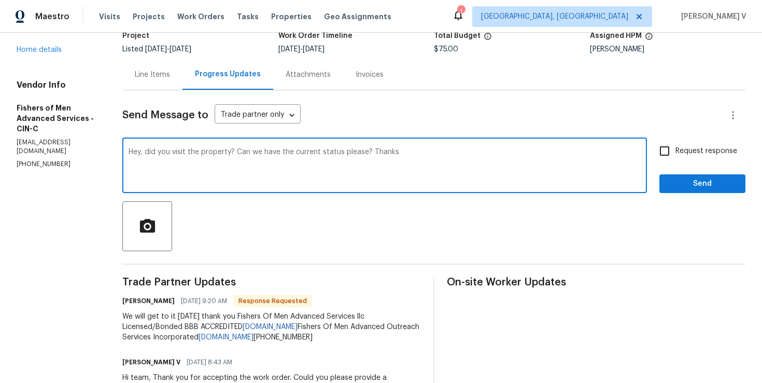
click at [391, 150] on textarea "Hey, did you visit the property? Can we have the current status please? Thanks" at bounding box center [385, 166] width 512 height 36
click at [449, 161] on textarea "Hey, did you visit the property? Can we have the current status please. Thanks" at bounding box center [385, 166] width 512 height 36
click at [423, 157] on textarea "Hey, did you visit the property? Can we have the current status please. Thanks" at bounding box center [385, 166] width 512 height 36
type textarea "Hey, did you visit the property? Can we have the current status please. Thanks😁"
click at [670, 158] on input "Request response" at bounding box center [665, 151] width 22 height 22
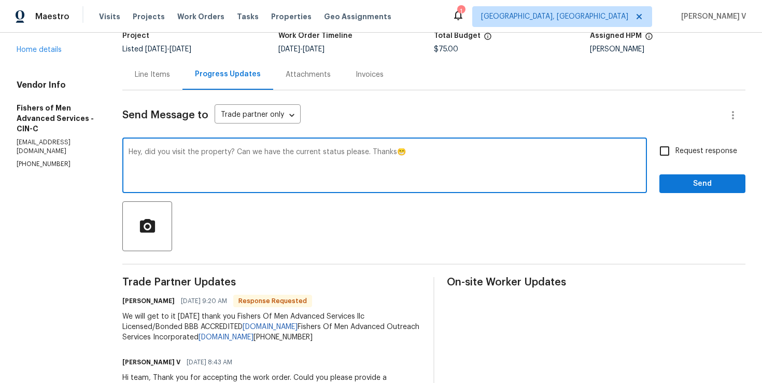
checkbox input "true"
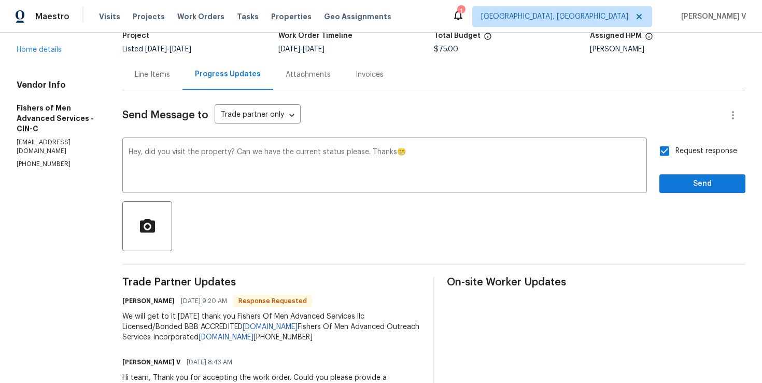
click at [0, 0] on span ", please?" at bounding box center [0, 0] width 0 height 0
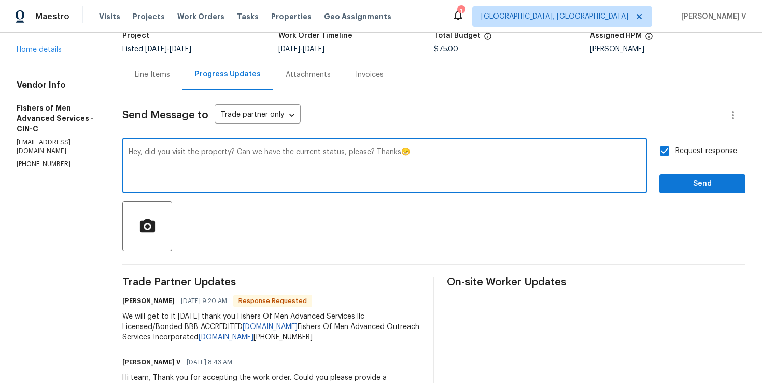
type textarea "Hey, did you visit the property? Can we have the current status, please? Thanks😁"
click at [672, 181] on span "Send" at bounding box center [702, 183] width 69 height 13
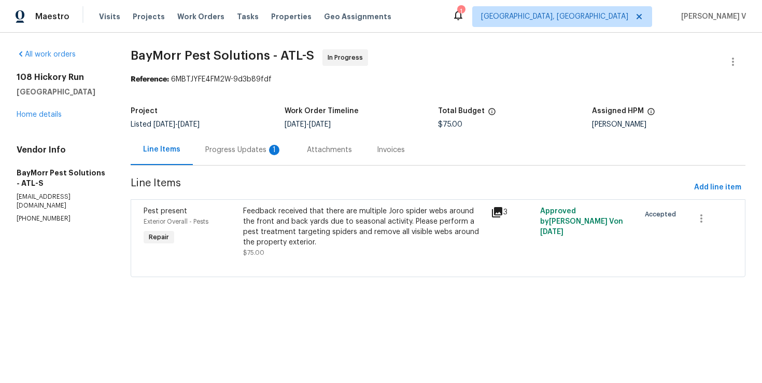
click at [233, 155] on div "Progress Updates 1" at bounding box center [243, 150] width 77 height 10
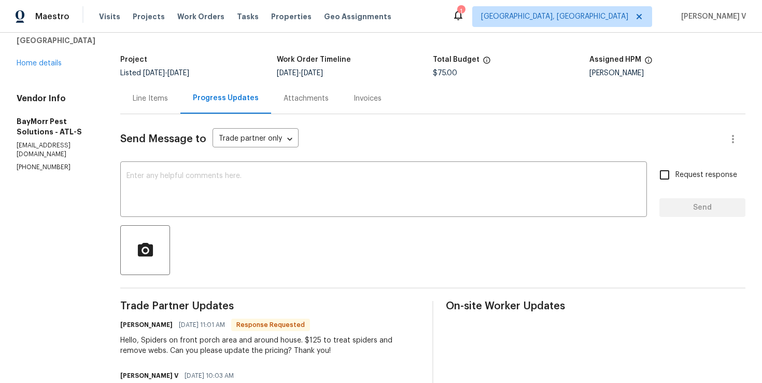
scroll to position [47, 0]
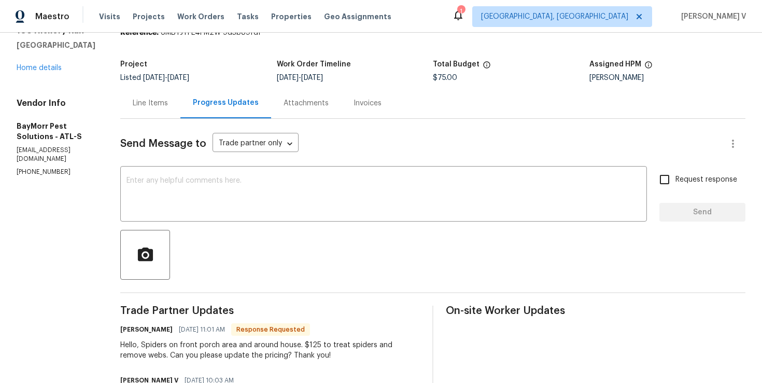
click at [160, 115] on div "Line Items" at bounding box center [150, 103] width 60 height 31
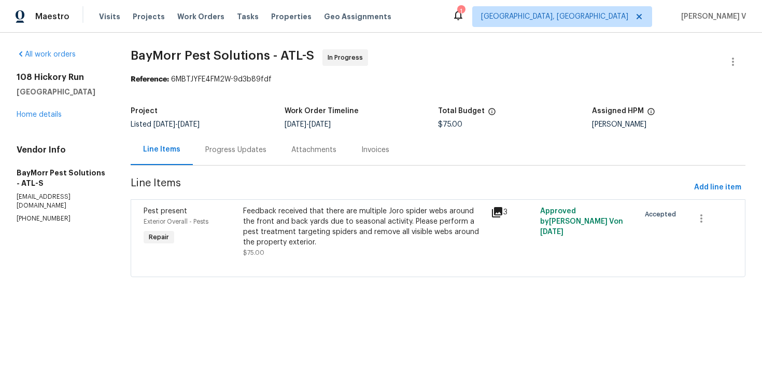
click at [324, 214] on div "Feedback received that there are multiple Joro spider webs around the front and…" at bounding box center [364, 226] width 242 height 41
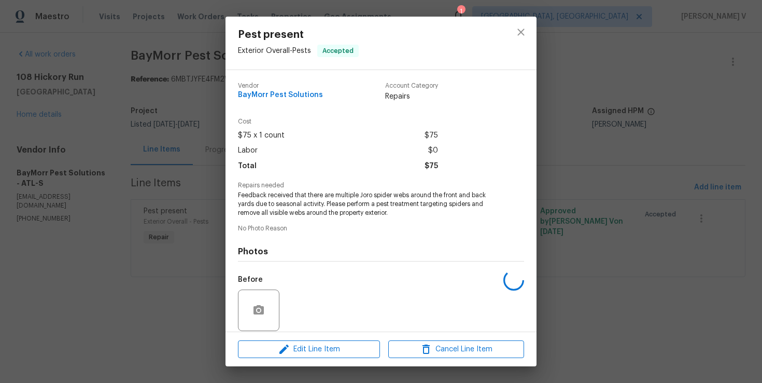
scroll to position [77, 0]
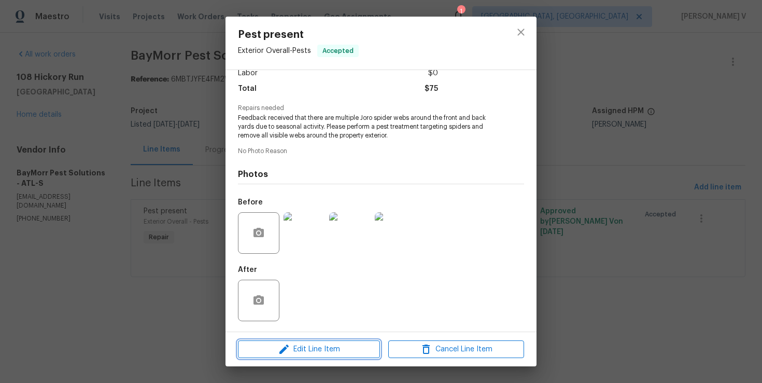
click at [296, 345] on span "Edit Line Item" at bounding box center [309, 349] width 136 height 13
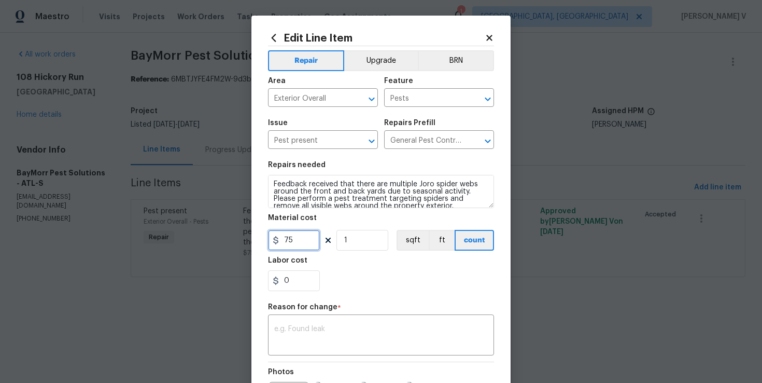
click at [295, 244] on input "75" at bounding box center [294, 240] width 52 height 21
type input "125"
click at [334, 333] on textarea at bounding box center [381, 336] width 214 height 22
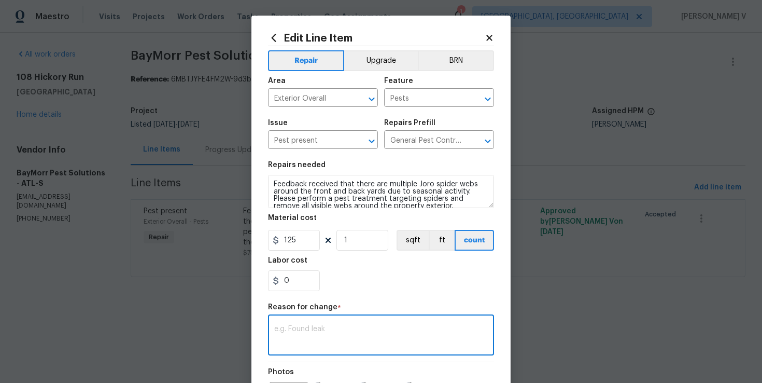
paste textarea "(DV) Updated per vendor’s final cost."
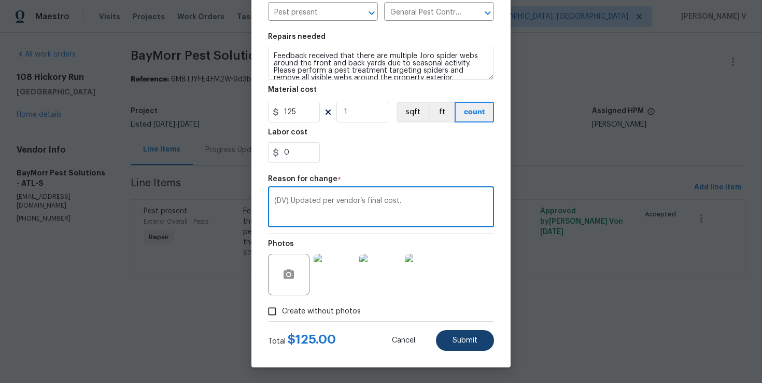
type textarea "(DV) Updated per vendor’s final cost."
click at [451, 342] on button "Submit" at bounding box center [465, 340] width 58 height 21
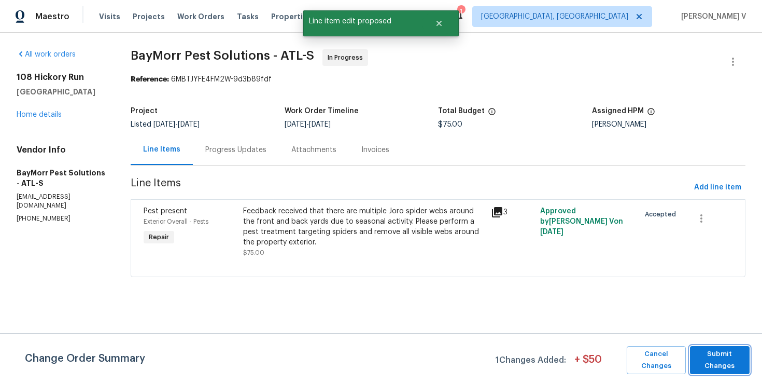
click at [723, 359] on span "Submit Changes" at bounding box center [719, 360] width 49 height 24
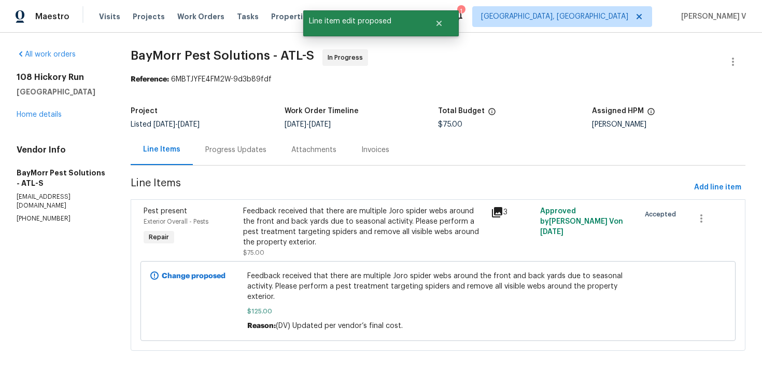
click at [262, 160] on div "Progress Updates" at bounding box center [236, 149] width 86 height 31
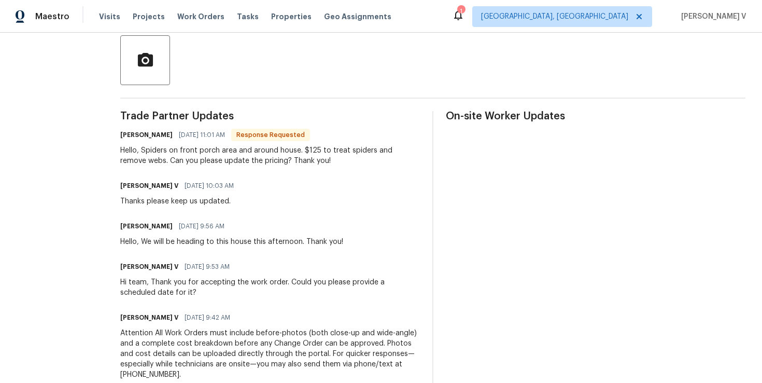
scroll to position [161, 0]
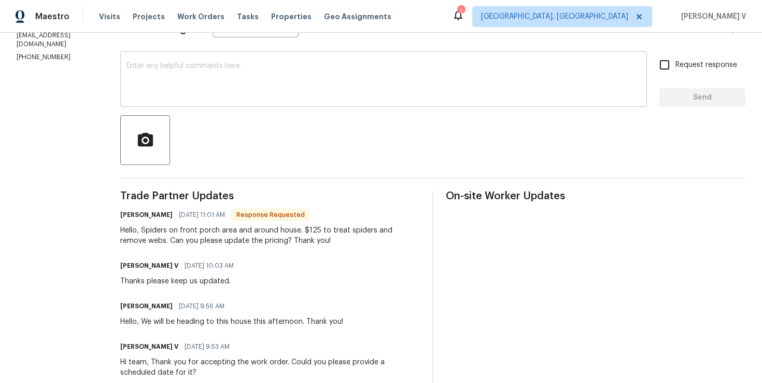
click at [223, 89] on textarea at bounding box center [384, 80] width 514 height 36
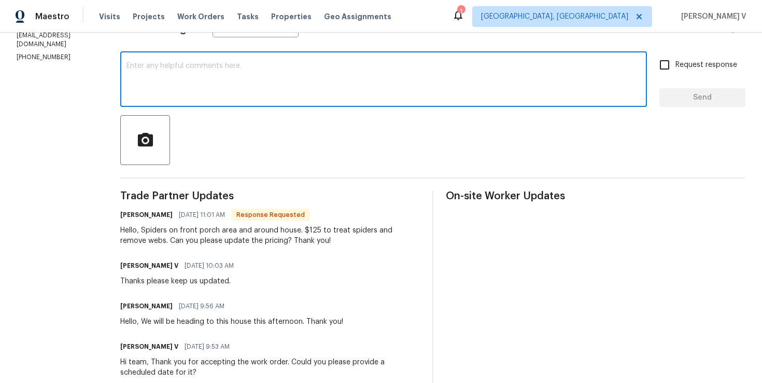
paste textarea "we have updated the cost to $. Please let us know the completion date. Thanks."
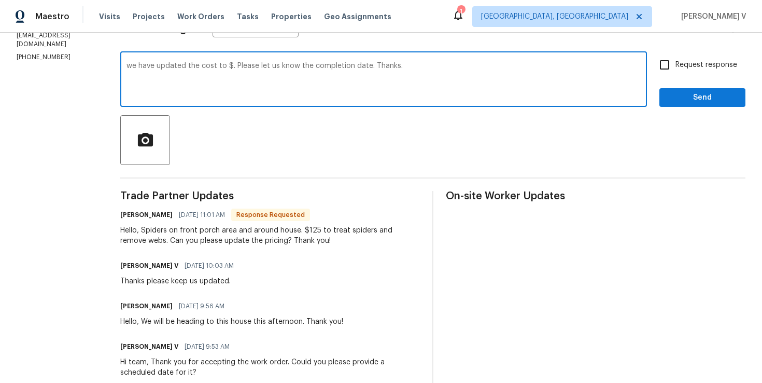
click at [225, 66] on textarea "we have updated the cost to $. Please let us know the completion date. Thanks." at bounding box center [384, 80] width 514 height 36
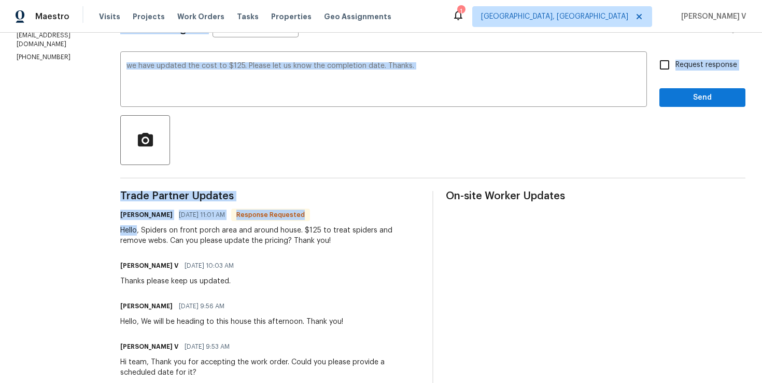
drag, startPoint x: 136, startPoint y: 229, endPoint x: 100, endPoint y: 229, distance: 36.3
click at [100, 229] on div "All work orders 108 Hickory Run Canton, GA 30115 Home details Vendor Info BayMo…" at bounding box center [381, 215] width 762 height 689
copy div "BayMorr Pest Solutions - ATL-S In Progress Reference: 6MBTJYFE4FM2W-9d3b89fdf P…"
click at [135, 233] on div "Hello, Spiders on front porch area and around house. $125 to treat spiders and …" at bounding box center [270, 235] width 300 height 21
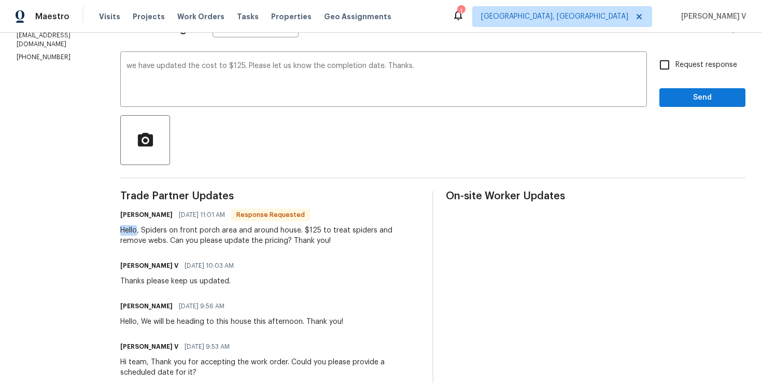
drag, startPoint x: 134, startPoint y: 232, endPoint x: 114, endPoint y: 232, distance: 20.7
click at [114, 232] on div "All work orders 108 Hickory Run Canton, GA 30115 Home details Vendor Info BayMo…" at bounding box center [381, 215] width 762 height 689
copy div "Hello"
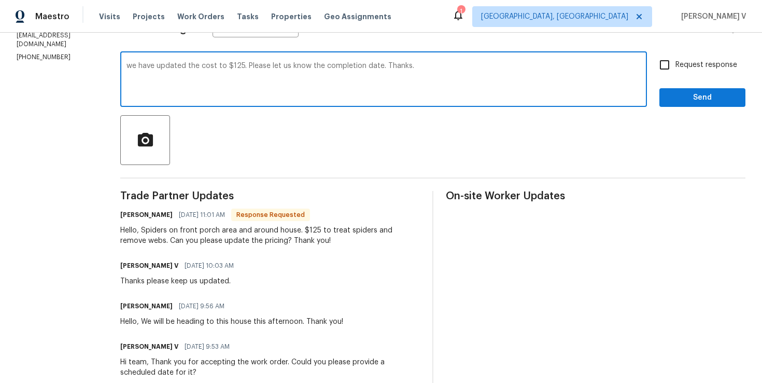
click at [127, 65] on textarea "we have updated the cost to $125. Please let us know the completion date. Thank…" at bounding box center [384, 80] width 514 height 36
paste textarea "Hello"
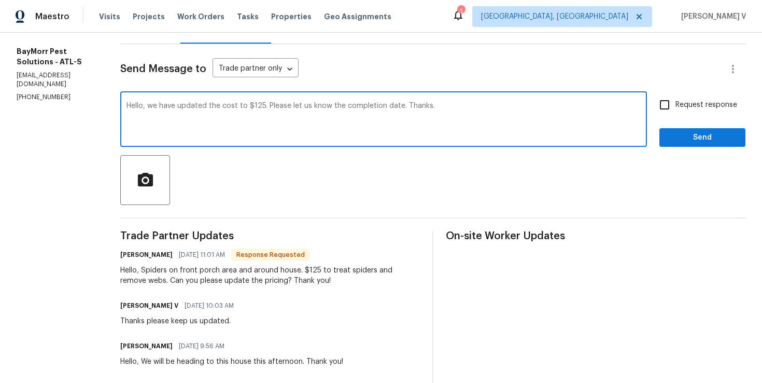
type textarea "Hello, we have updated the cost to $125. Please let us know the completion date…"
click at [648, 117] on div "Hello, we have updated the cost to $125. Please let us know the completion date…" at bounding box center [432, 120] width 625 height 53
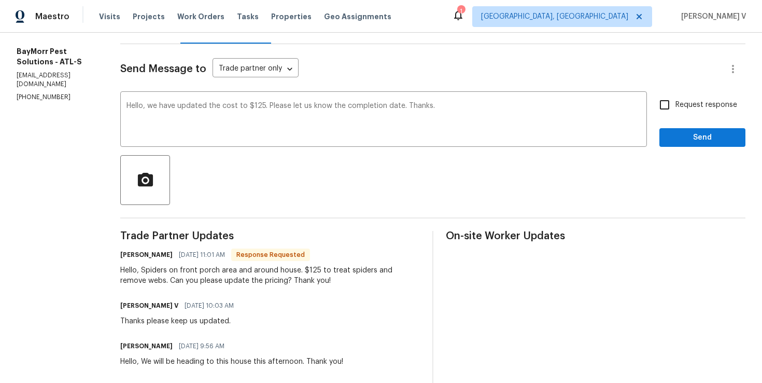
click at [689, 105] on span "Request response" at bounding box center [707, 105] width 62 height 11
click at [676, 105] on input "Request response" at bounding box center [665, 105] width 22 height 22
checkbox input "true"
click at [696, 137] on span "Send" at bounding box center [702, 137] width 69 height 13
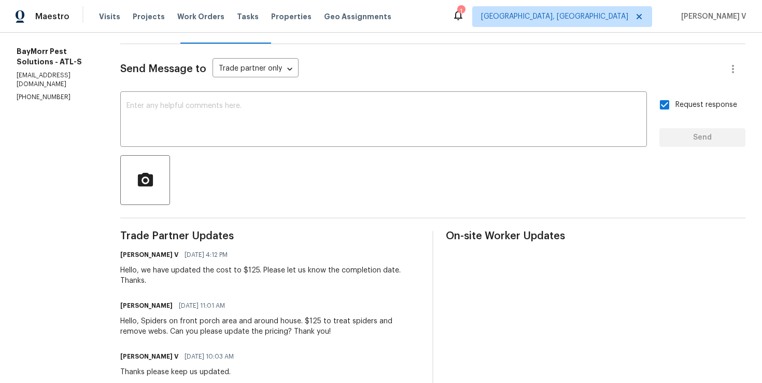
scroll to position [0, 0]
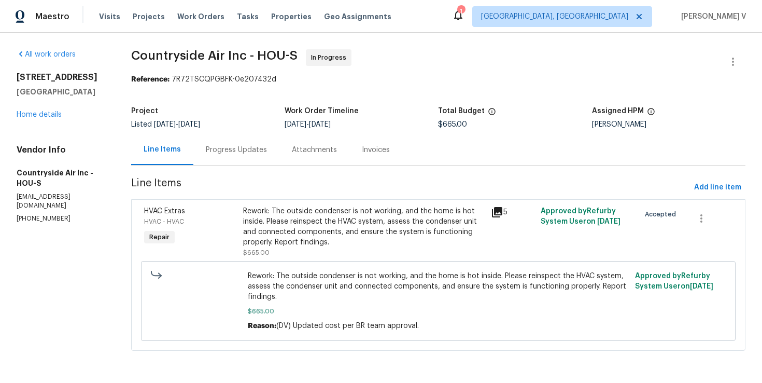
click at [264, 155] on div "Progress Updates" at bounding box center [236, 149] width 86 height 31
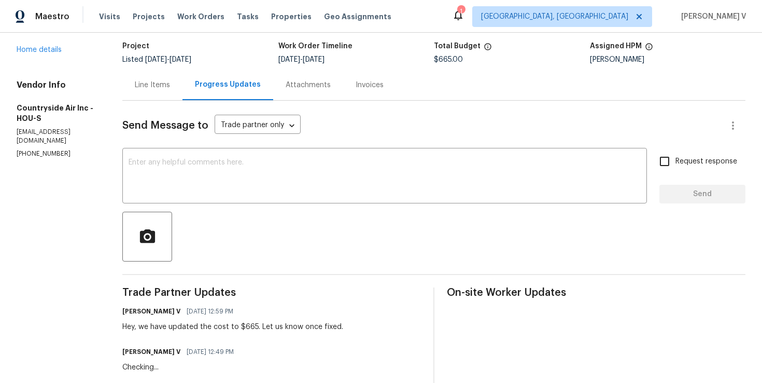
scroll to position [74, 0]
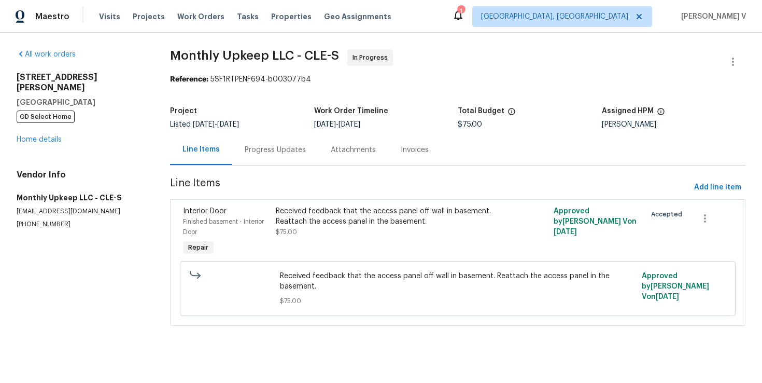
click at [284, 156] on div "Progress Updates" at bounding box center [275, 149] width 86 height 31
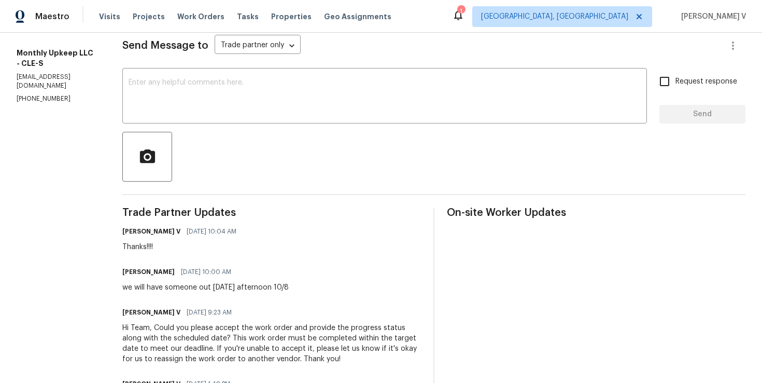
scroll to position [235, 0]
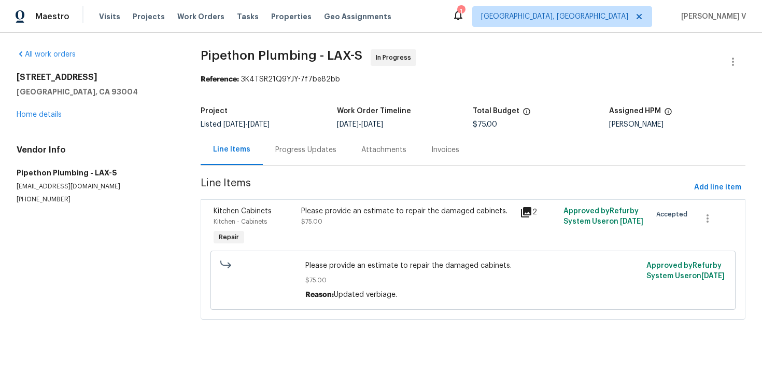
click at [305, 138] on div "Progress Updates" at bounding box center [306, 149] width 86 height 31
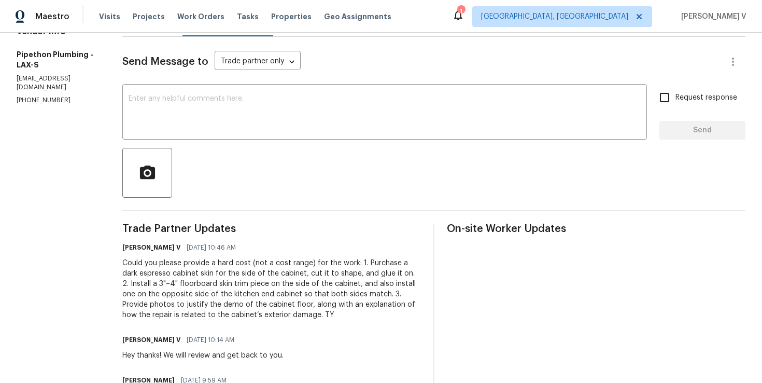
scroll to position [141, 0]
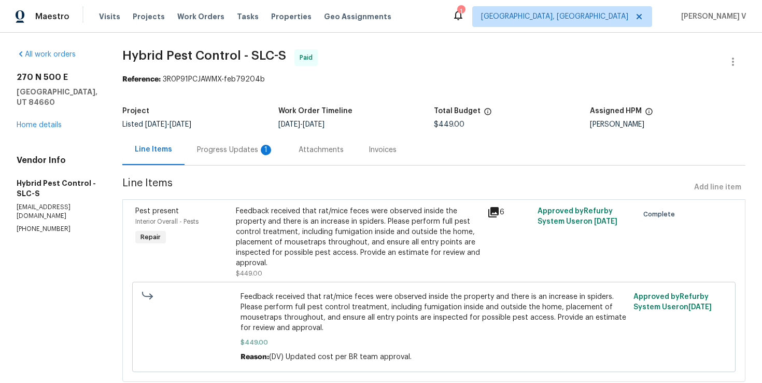
click at [270, 156] on div "Progress Updates 1" at bounding box center [236, 149] width 102 height 31
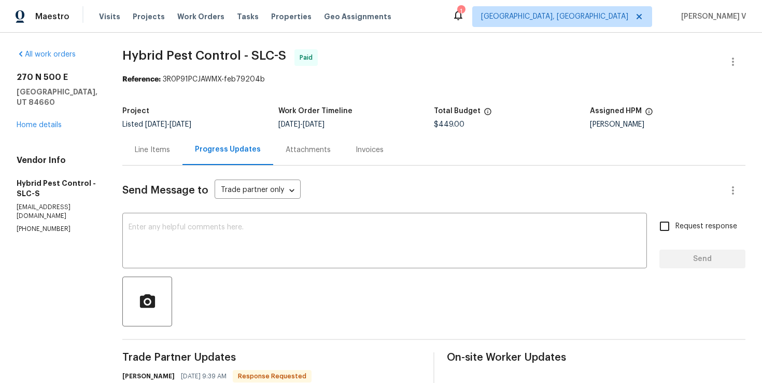
scroll to position [68, 0]
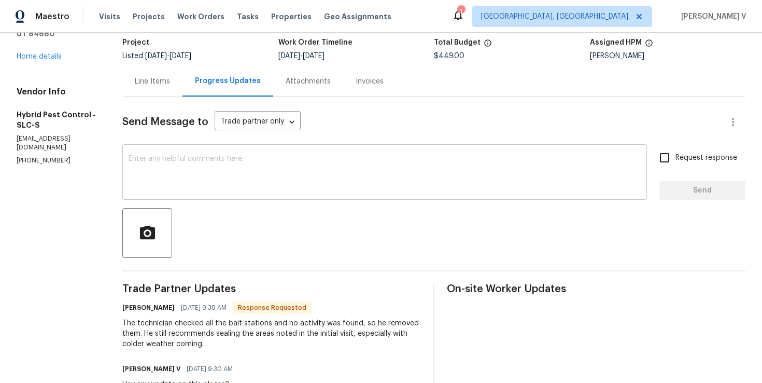
click at [225, 166] on textarea at bounding box center [385, 173] width 512 height 36
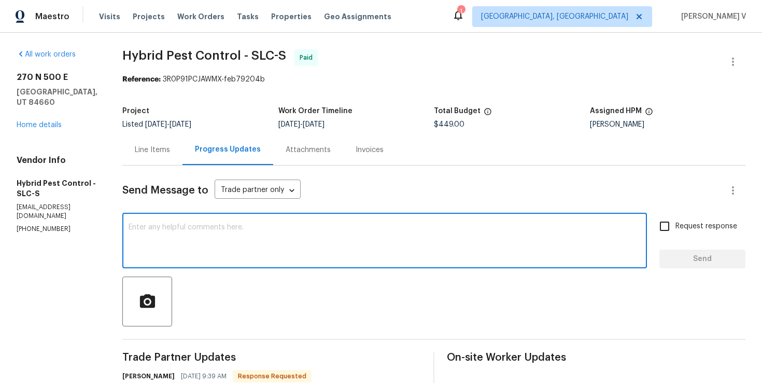
scroll to position [50, 0]
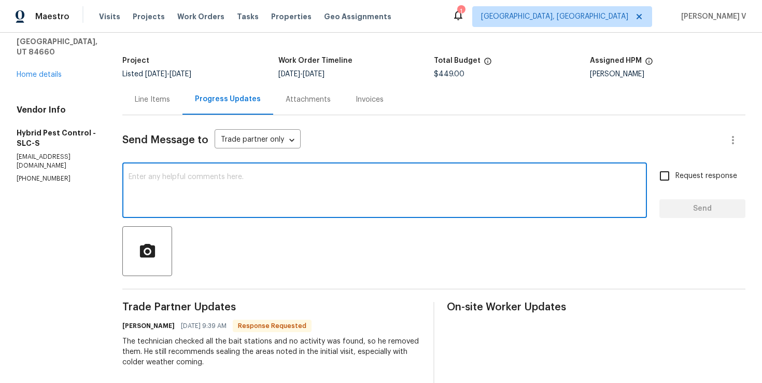
click at [201, 352] on div "The technician checked all the bait stations and no activity was found, so he r…" at bounding box center [271, 351] width 299 height 31
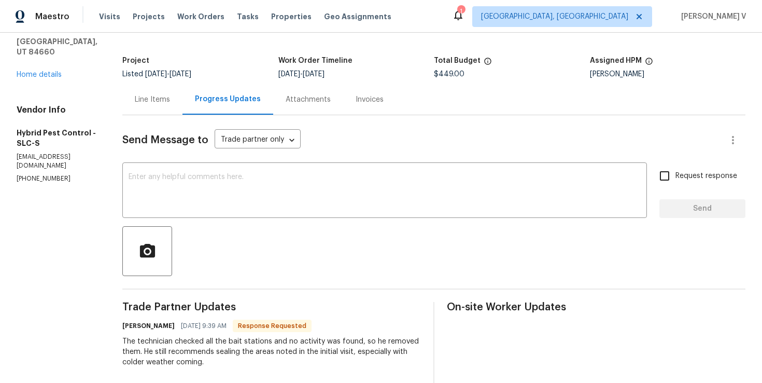
click at [201, 352] on div "The technician checked all the bait stations and no activity was found, so he r…" at bounding box center [271, 351] width 299 height 31
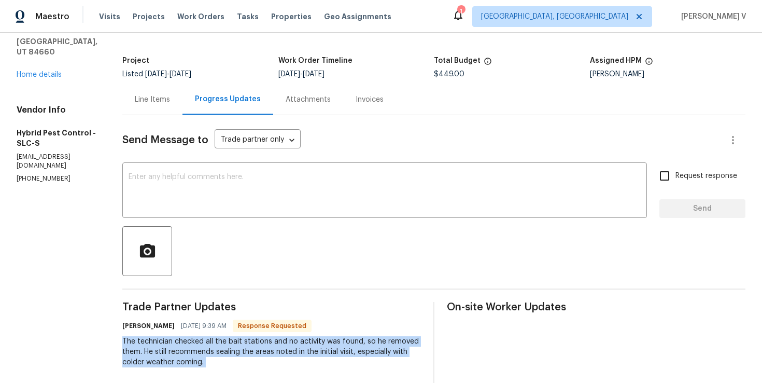
copy div "The technician checked all the bait stations and no activity was found, so he r…"
click at [189, 189] on textarea at bounding box center [385, 191] width 512 height 36
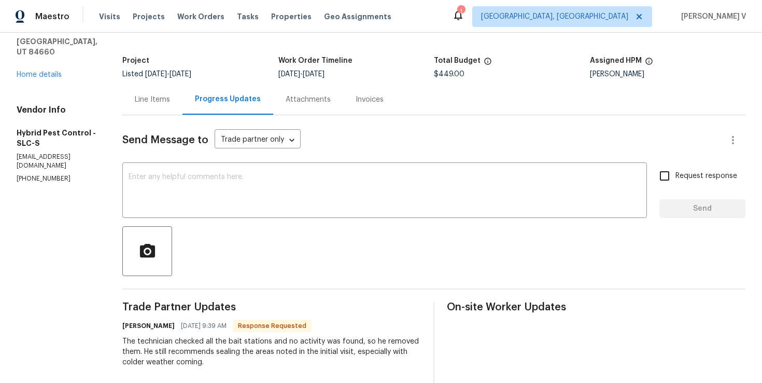
click at [168, 108] on div "Line Items" at bounding box center [152, 99] width 60 height 31
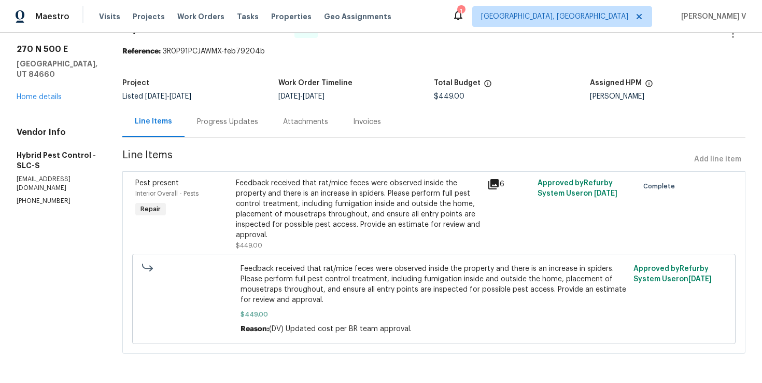
click at [206, 127] on div "Progress Updates" at bounding box center [228, 121] width 86 height 31
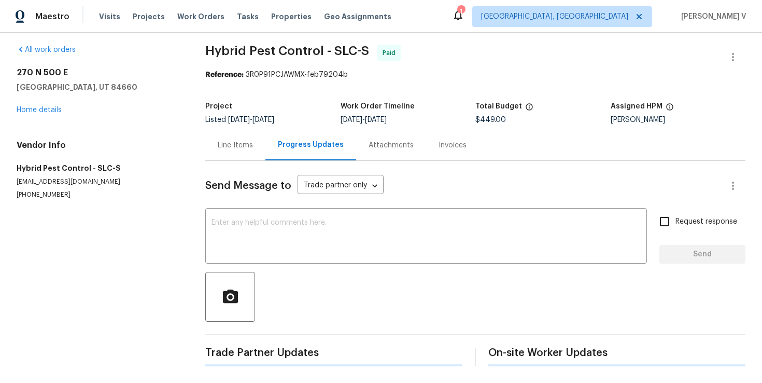
click at [221, 208] on div "Send Message to Trade partner only Trade partner only ​ x ​ Request response Se…" at bounding box center [475, 263] width 540 height 205
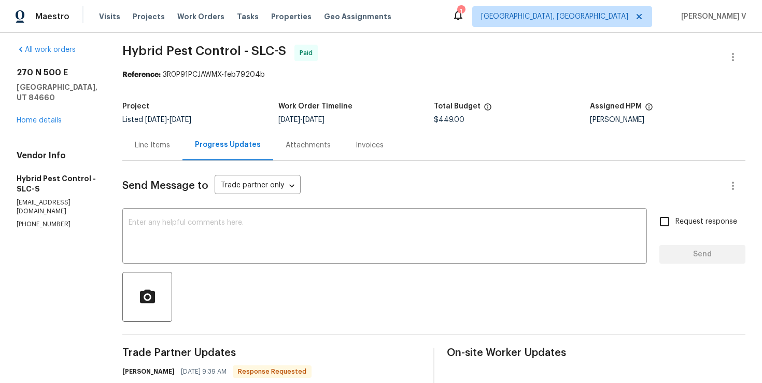
scroll to position [50, 0]
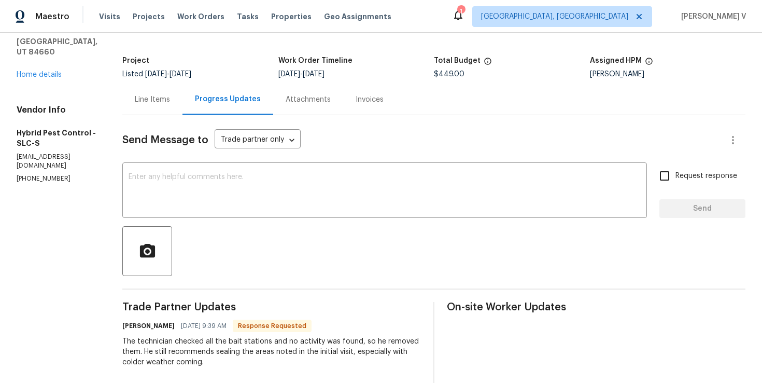
click at [221, 232] on div at bounding box center [433, 251] width 623 height 50
click at [221, 192] on textarea at bounding box center [385, 191] width 512 height 36
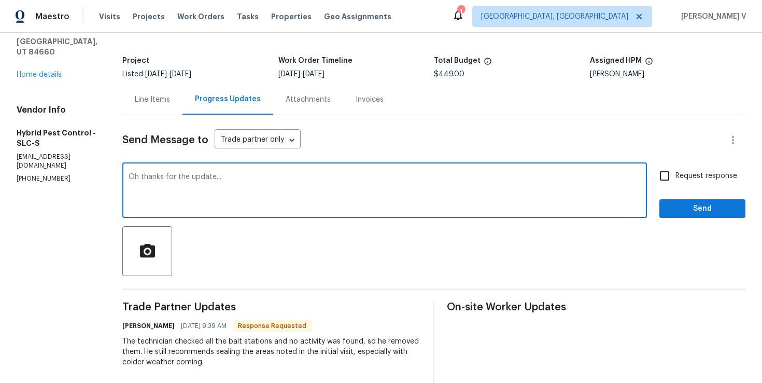
drag, startPoint x: 189, startPoint y: 177, endPoint x: 479, endPoint y: 177, distance: 289.3
click at [479, 177] on textarea "Oh thanks for the update..." at bounding box center [385, 191] width 512 height 36
type textarea "Oh thanks for letting us know!! Will close the WO shortly. Thank you"
click at [715, 202] on span "Send" at bounding box center [702, 208] width 69 height 13
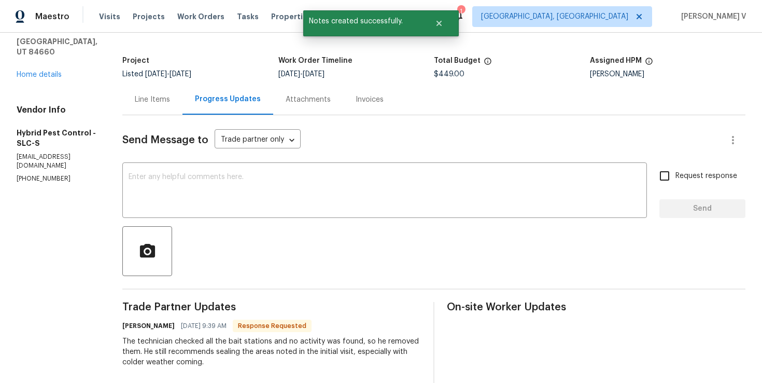
click at [163, 95] on div "Line Items" at bounding box center [152, 99] width 35 height 10
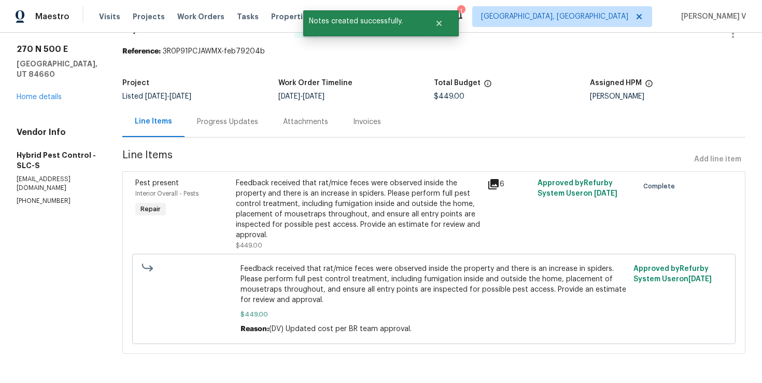
scroll to position [29, 0]
click at [290, 189] on div "Feedback received that rat/mice feces were observed inside the property and the…" at bounding box center [358, 209] width 245 height 62
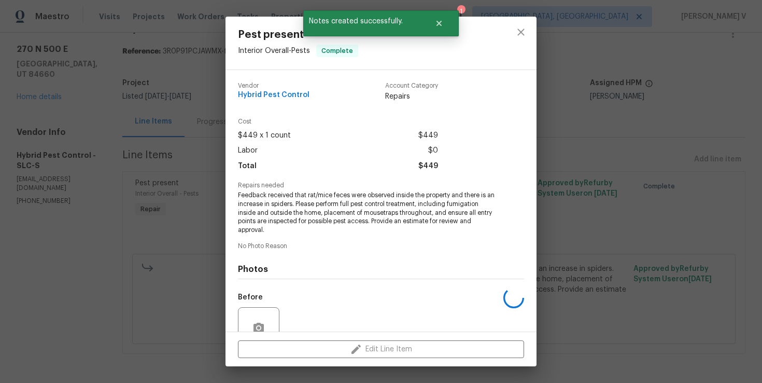
click at [290, 189] on div "Repairs needed Feedback received that rat/mice feces were observed inside the p…" at bounding box center [381, 208] width 286 height 52
click at [289, 193] on span "Feedback received that rat/mice feces were observed inside the property and the…" at bounding box center [367, 213] width 258 height 44
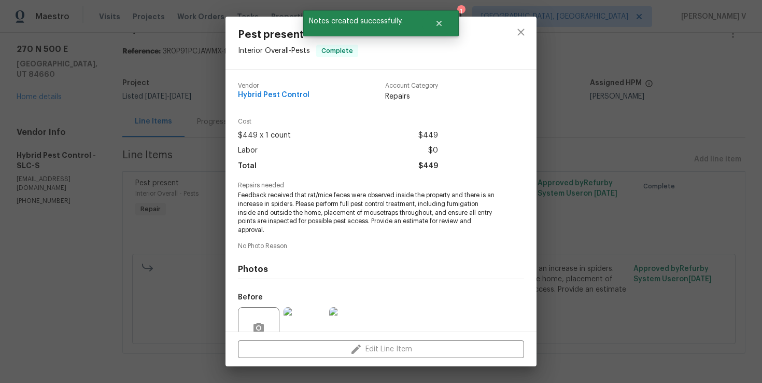
click at [289, 193] on span "Feedback received that rat/mice feces were observed inside the property and the…" at bounding box center [367, 213] width 258 height 44
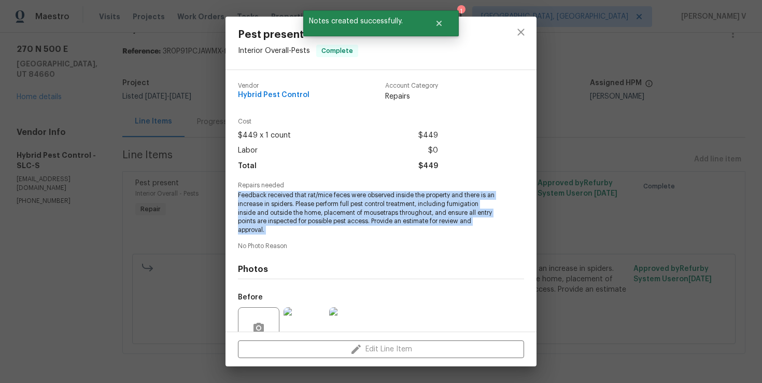
copy span "Feedback received that rat/mice feces were observed inside the property and the…"
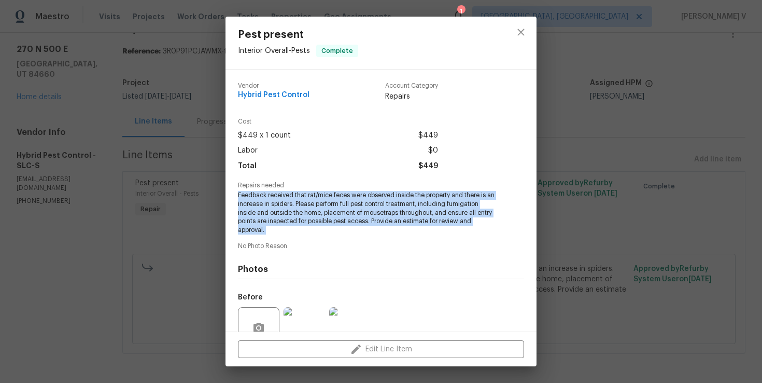
click at [49, 85] on div "Pest present Interior Overall - Pests Complete Vendor Hybrid Pest Control Accou…" at bounding box center [381, 191] width 762 height 383
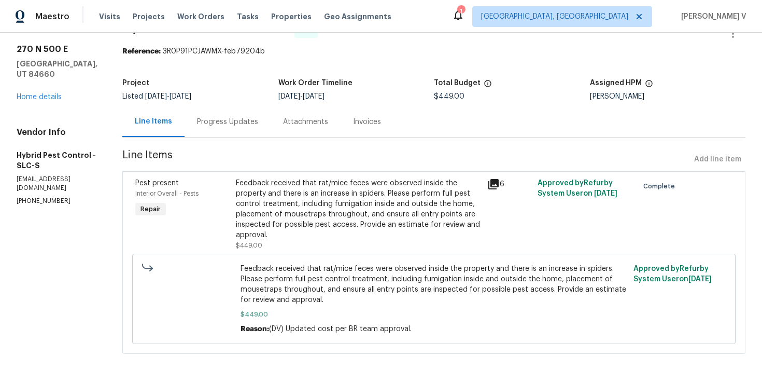
click at [49, 85] on div "Pest present Interior Overall - Pests Complete Vendor Hybrid Pest Control Accou…" at bounding box center [381, 191] width 762 height 383
click at [49, 93] on link "Home details" at bounding box center [39, 96] width 45 height 7
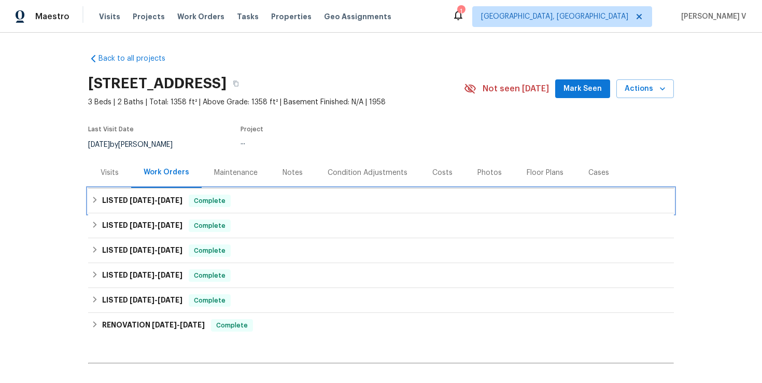
click at [184, 207] on div "LISTED 9/24/25 - 9/29/25 Complete" at bounding box center [381, 200] width 586 height 25
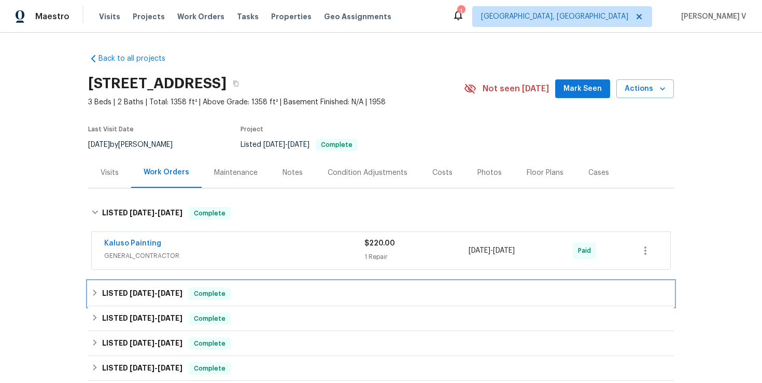
click at [157, 284] on div "LISTED 9/4/25 - 9/12/25 Complete" at bounding box center [381, 293] width 586 height 25
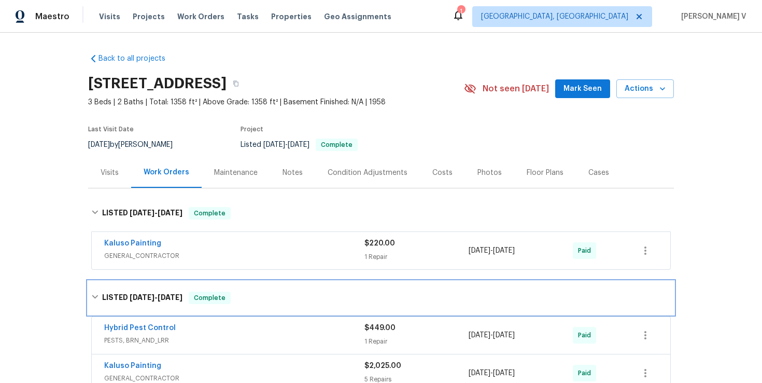
scroll to position [76, 0]
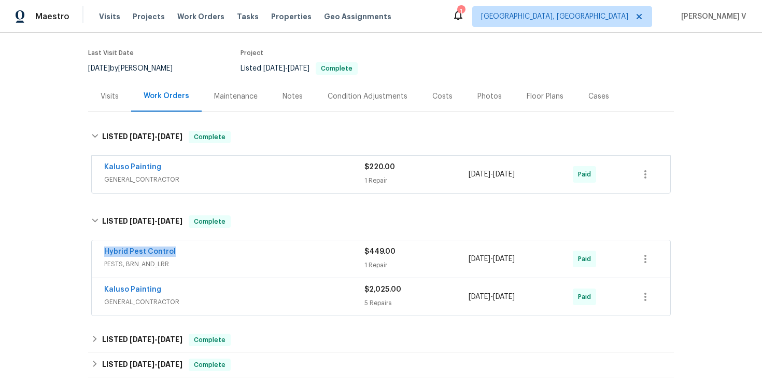
drag, startPoint x: 96, startPoint y: 254, endPoint x: 212, endPoint y: 248, distance: 115.8
click at [212, 248] on div "Hybrid Pest Control PESTS, BRN_AND_LRR $449.00 1 Repair 9/11/2025 - 9/12/2025 P…" at bounding box center [381, 258] width 579 height 37
copy link "Hybrid Pest Control"
click at [135, 251] on link "Hybrid Pest Control" at bounding box center [140, 251] width 72 height 7
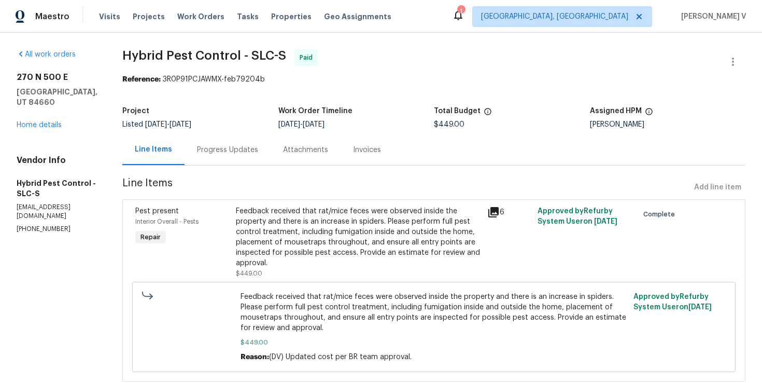
scroll to position [29, 0]
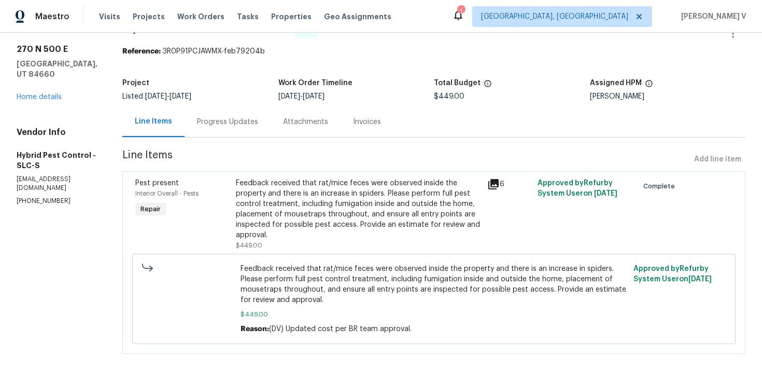
click at [323, 214] on div "Feedback received that rat/mice feces were observed inside the property and the…" at bounding box center [358, 209] width 245 height 62
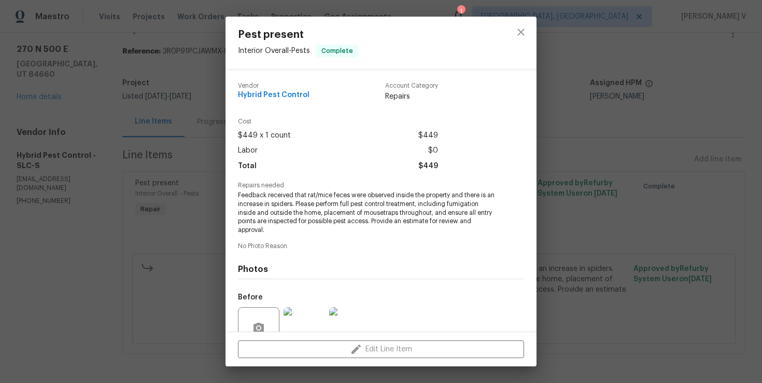
scroll to position [95, 0]
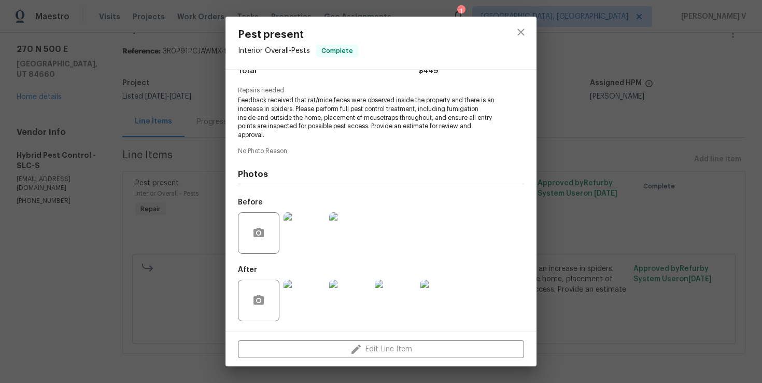
click at [298, 294] on img at bounding box center [304, 299] width 41 height 41
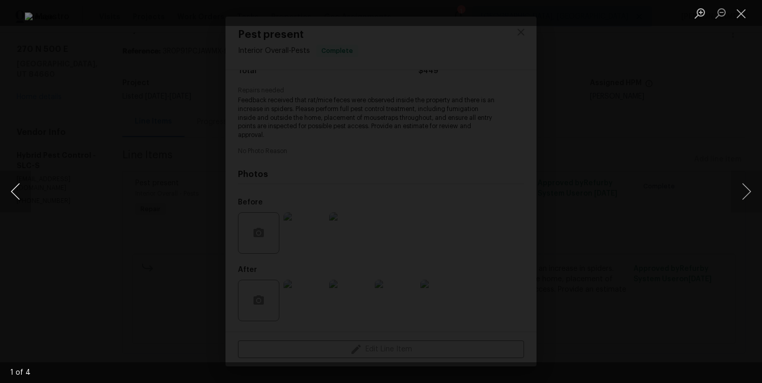
click at [13, 189] on button "Previous image" at bounding box center [15, 191] width 31 height 41
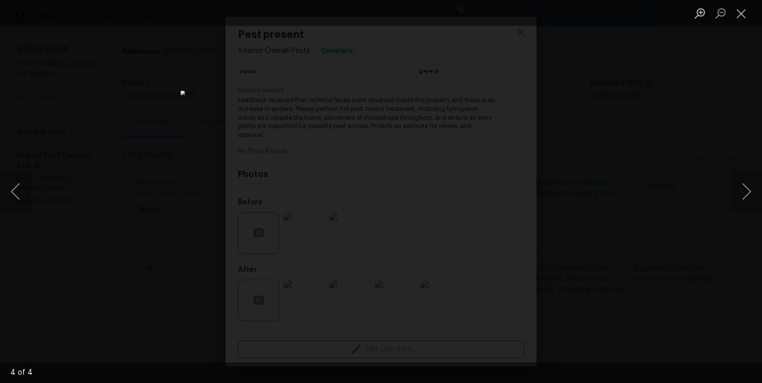
click at [93, 96] on div "Lightbox" at bounding box center [381, 191] width 762 height 383
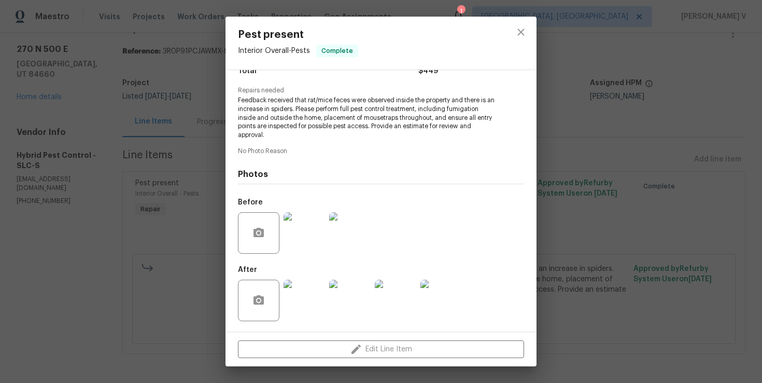
click at [93, 96] on div "Pest present Interior Overall - Pests Complete Vendor Hybrid Pest Control Accou…" at bounding box center [381, 191] width 762 height 383
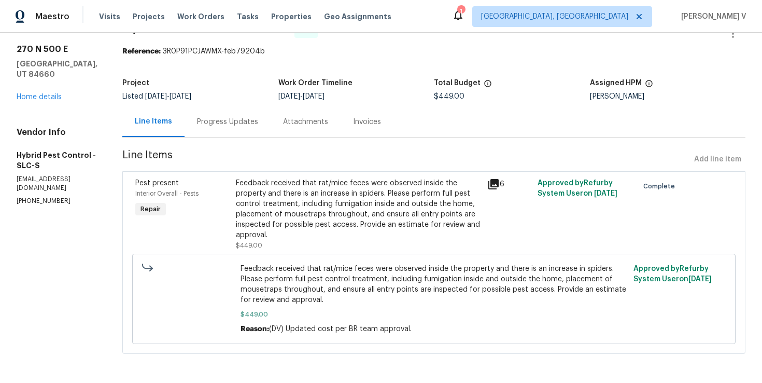
click at [247, 110] on div "Progress Updates" at bounding box center [228, 121] width 86 height 31
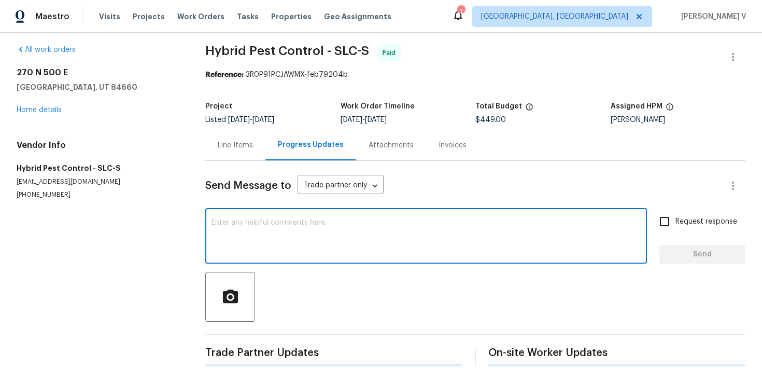
click at [260, 232] on textarea at bounding box center [426, 237] width 429 height 36
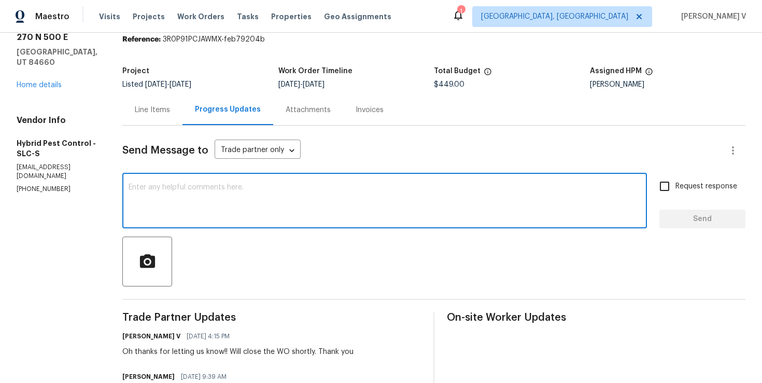
scroll to position [67, 0]
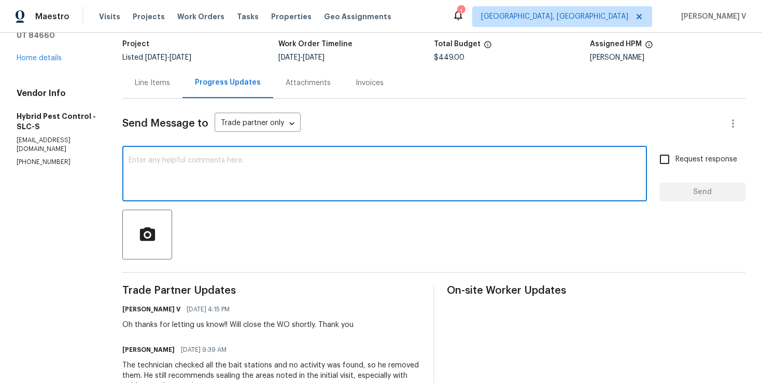
click at [145, 355] on div "Chase Leibfritz 10/07/2025 9:39 AM" at bounding box center [271, 349] width 299 height 15
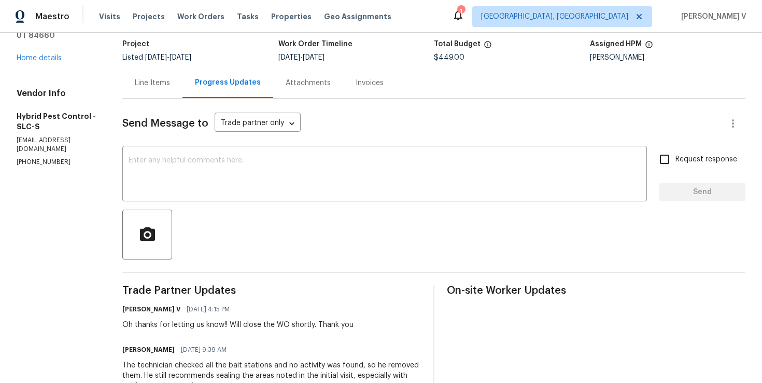
click at [145, 352] on h6 "Chase Leibfritz" at bounding box center [148, 349] width 52 height 10
copy h6 "Chase"
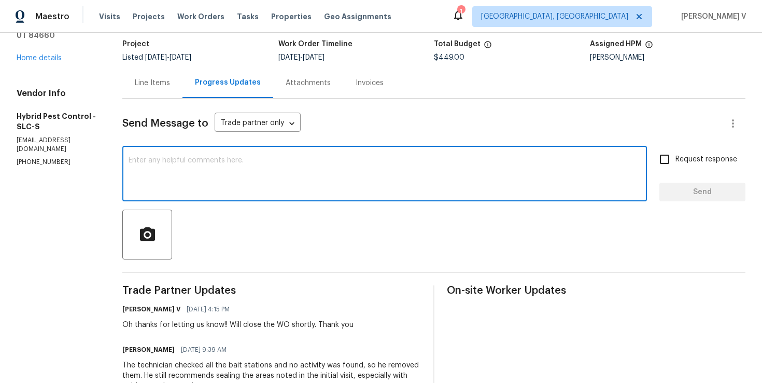
click at [219, 183] on textarea at bounding box center [385, 175] width 512 height 36
paste textarea "Chase"
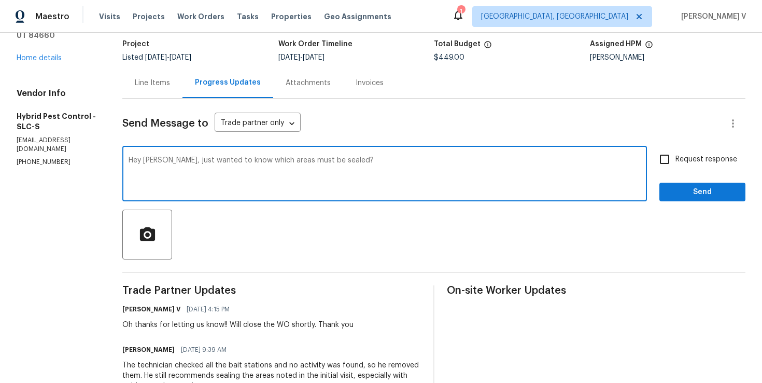
type textarea "Hey Chase, just wanted to know which areas must be sealed?"
click at [675, 163] on input "Request response" at bounding box center [665, 159] width 22 height 22
checkbox input "true"
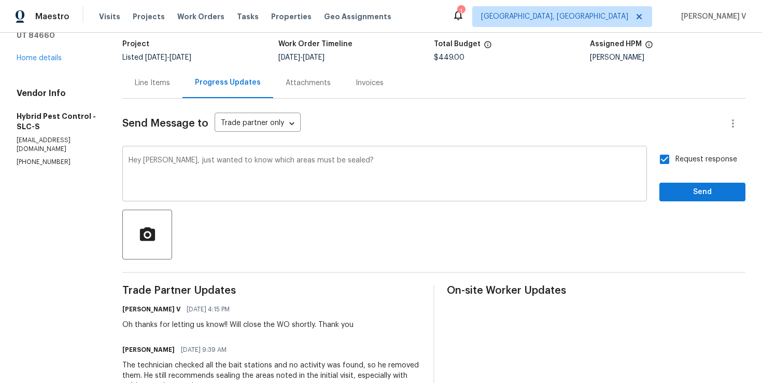
click at [453, 175] on textarea "Hey Chase, just wanted to know which areas must be sealed?" at bounding box center [385, 175] width 512 height 36
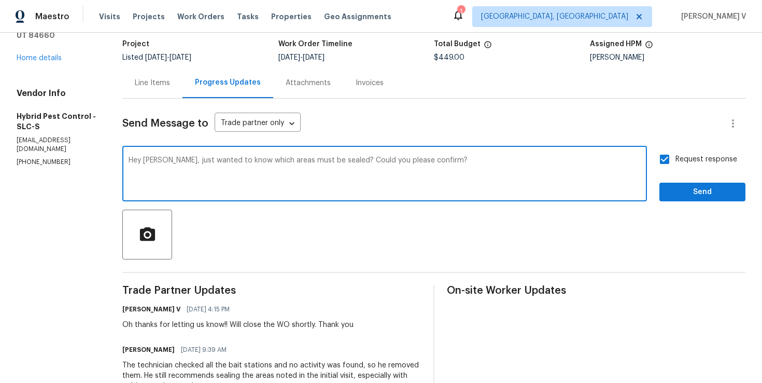
scroll to position [186, 0]
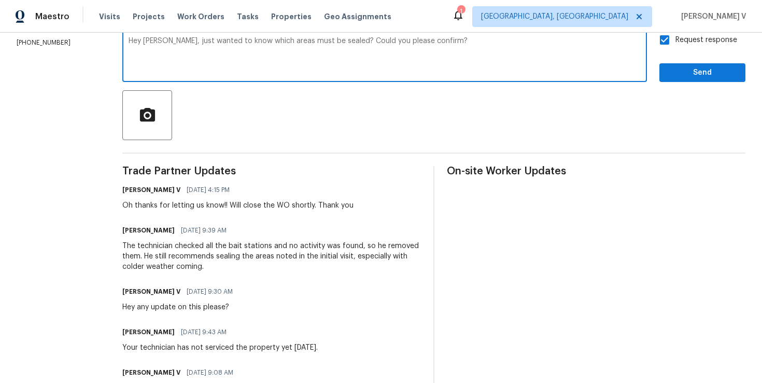
click at [353, 203] on div "Oh thanks for letting us know!! Will close the WO shortly. Thank you" at bounding box center [237, 205] width 231 height 10
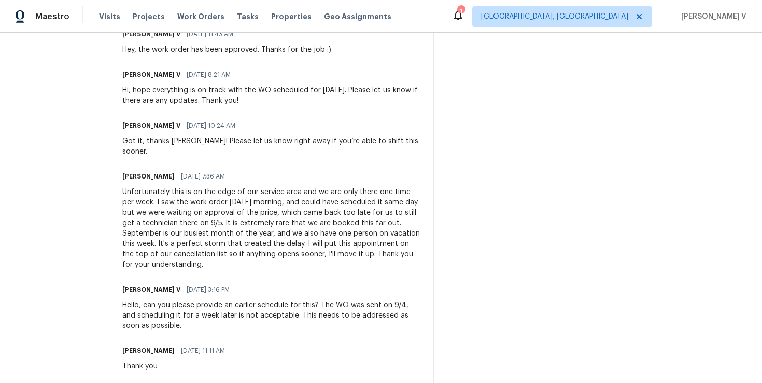
scroll to position [1061, 0]
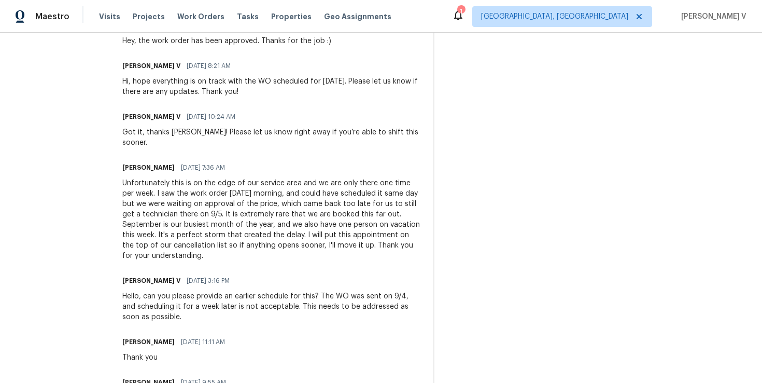
click at [279, 182] on div "Unfortunately this is on the edge of our service area and we are only there one…" at bounding box center [271, 219] width 299 height 83
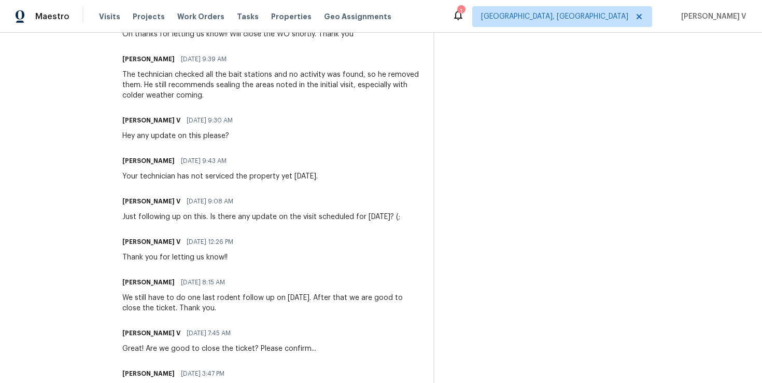
scroll to position [0, 0]
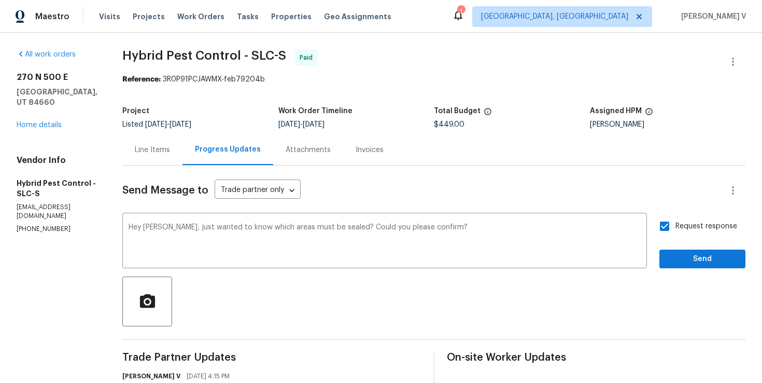
click at [0, 0] on span "sealed." at bounding box center [0, 0] width 0 height 0
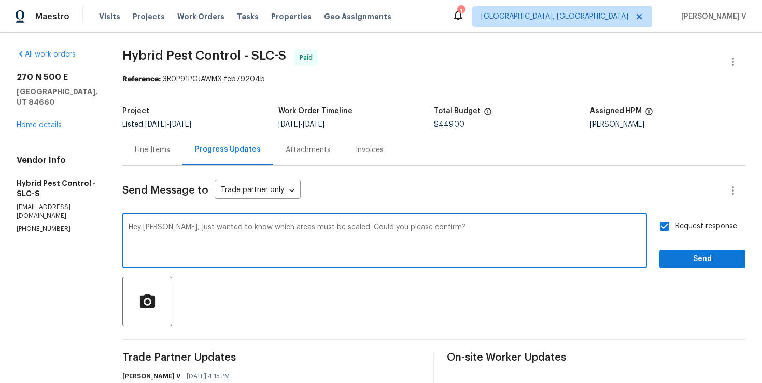
type textarea "Hey Chase, just wanted to know which areas must be sealed. Could you please con…"
click at [689, 255] on span "Send" at bounding box center [702, 259] width 69 height 13
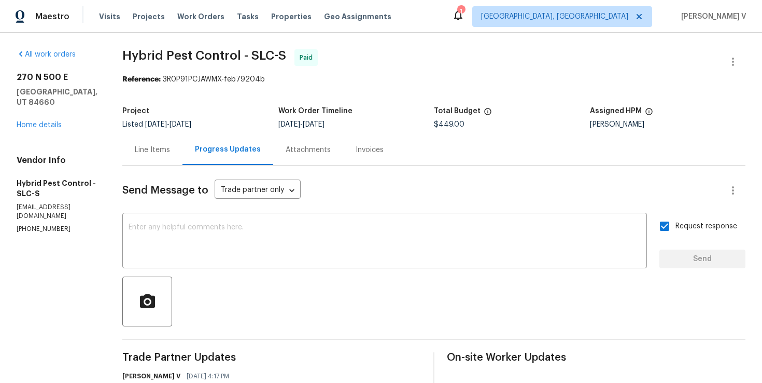
scroll to position [164, 0]
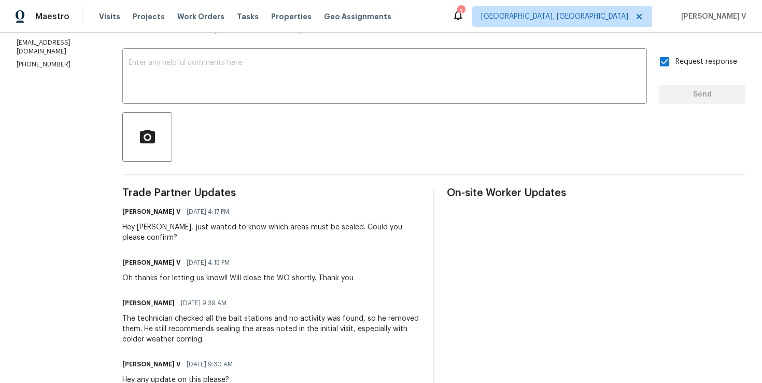
click at [176, 313] on div "Chase Leibfritz 10/07/2025 9:39 AM The technician checked all the bait stations…" at bounding box center [271, 320] width 299 height 49
click at [171, 321] on div "The technician checked all the bait stations and no activity was found, so he r…" at bounding box center [271, 328] width 299 height 31
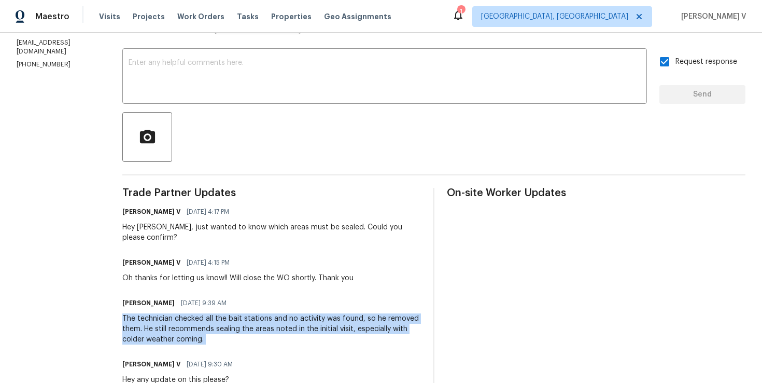
copy div "The technician checked all the bait stations and no activity was found, so he r…"
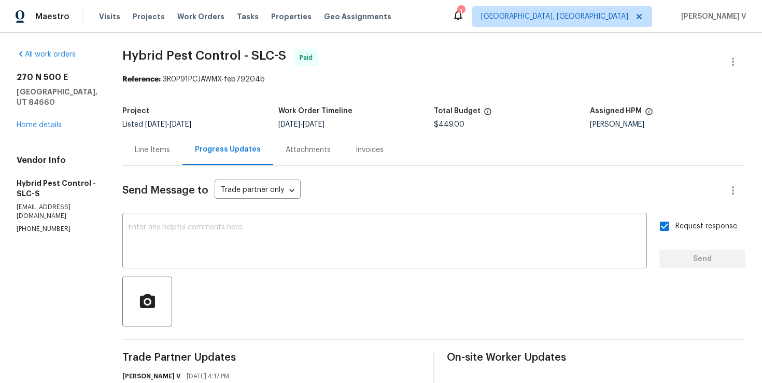
click at [167, 157] on div "Line Items" at bounding box center [152, 149] width 60 height 31
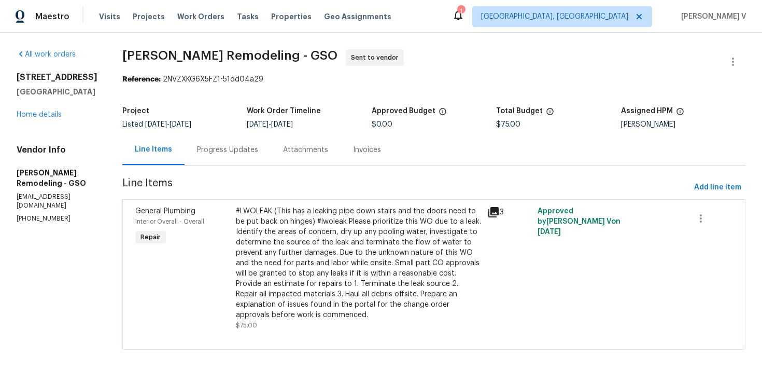
click at [250, 165] on div "Line Items Progress Updates Attachments Invoices" at bounding box center [433, 149] width 623 height 31
click at [241, 151] on div "Progress Updates" at bounding box center [227, 150] width 61 height 10
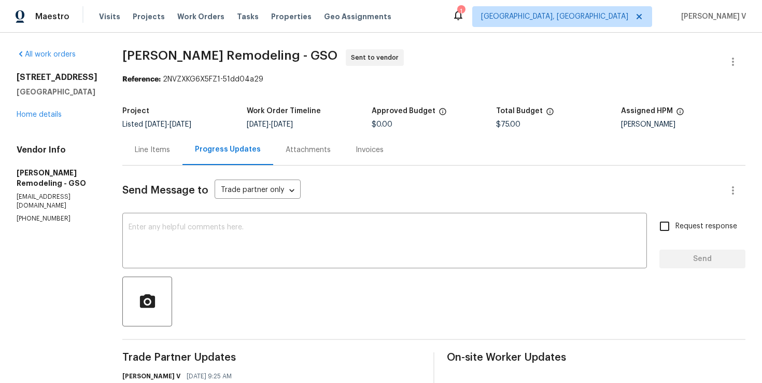
scroll to position [156, 0]
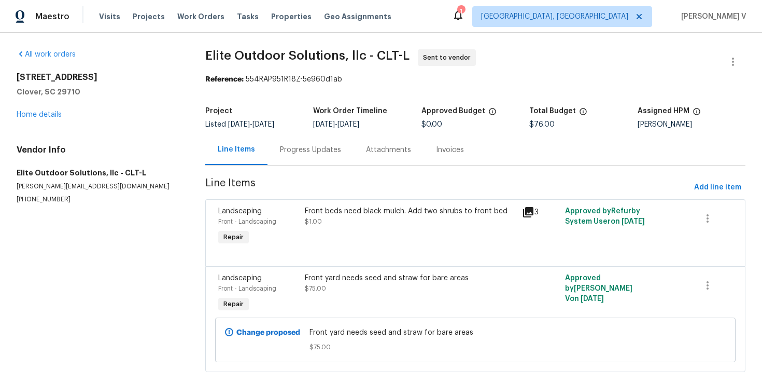
click at [307, 152] on div "Progress Updates" at bounding box center [310, 150] width 61 height 10
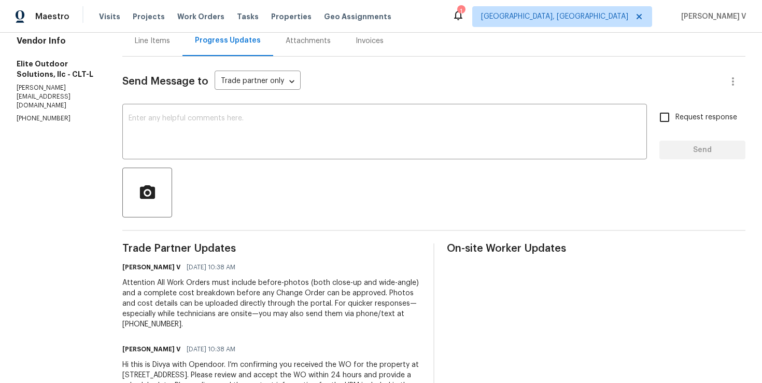
scroll to position [156, 0]
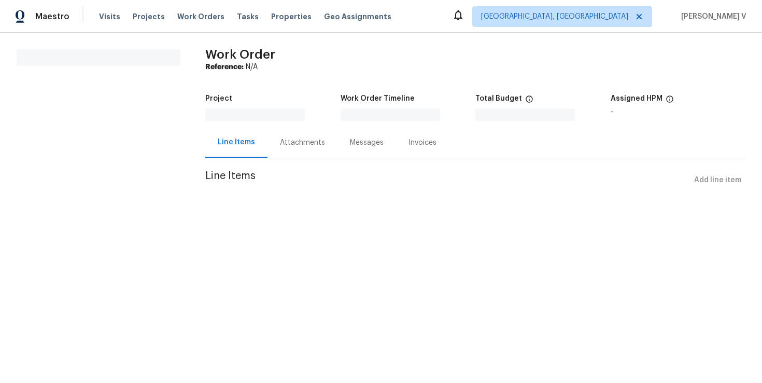
click at [280, 127] on div "Project Work Order Timeline Total Budget $0.00 Assigned HPM -" at bounding box center [475, 108] width 540 height 38
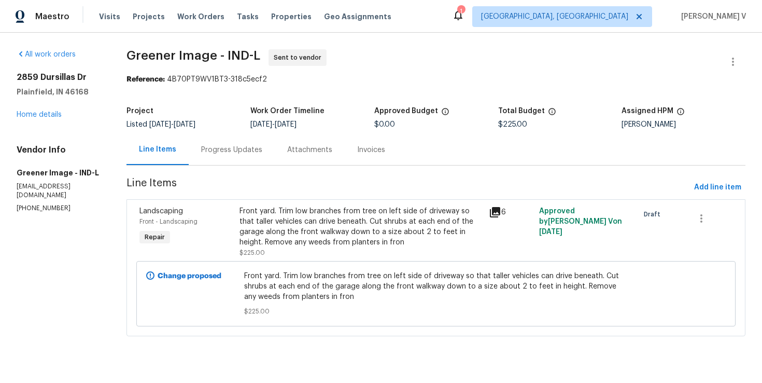
click at [280, 138] on div "Attachments" at bounding box center [310, 149] width 70 height 31
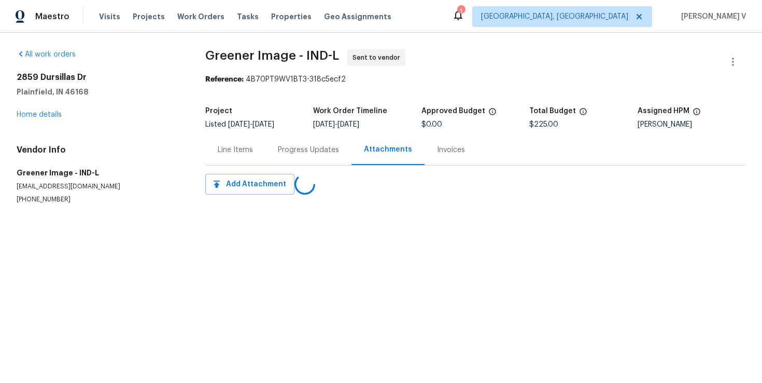
click at [280, 138] on div "Progress Updates" at bounding box center [308, 149] width 86 height 31
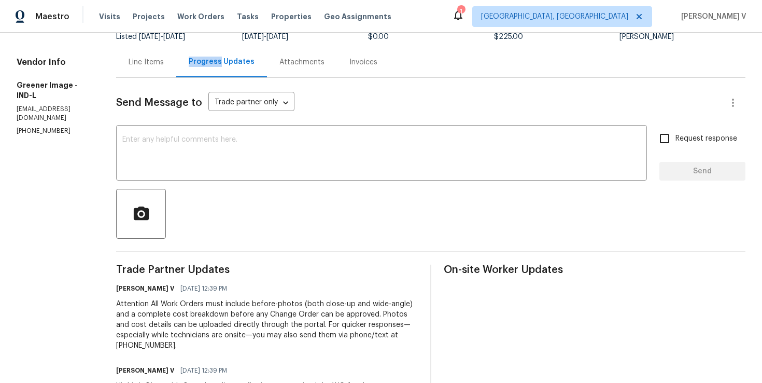
scroll to position [118, 0]
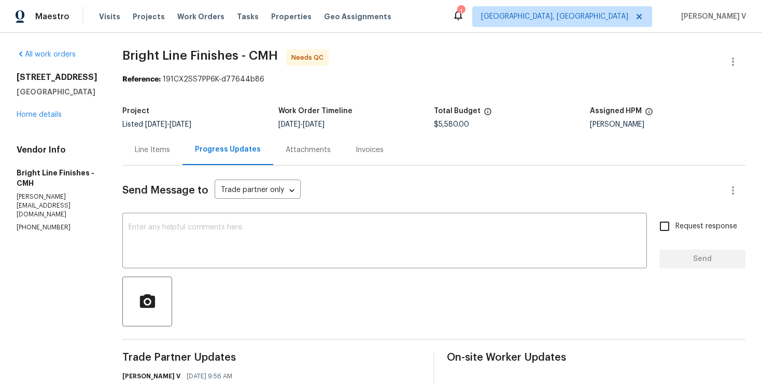
click at [152, 153] on div "Line Items" at bounding box center [152, 150] width 35 height 10
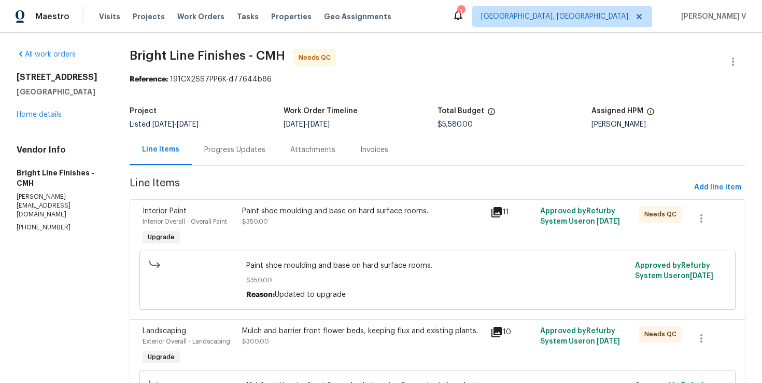
click at [386, 223] on div "Paint shoe moulding and base on hard surface rooms. $350.00" at bounding box center [363, 216] width 242 height 21
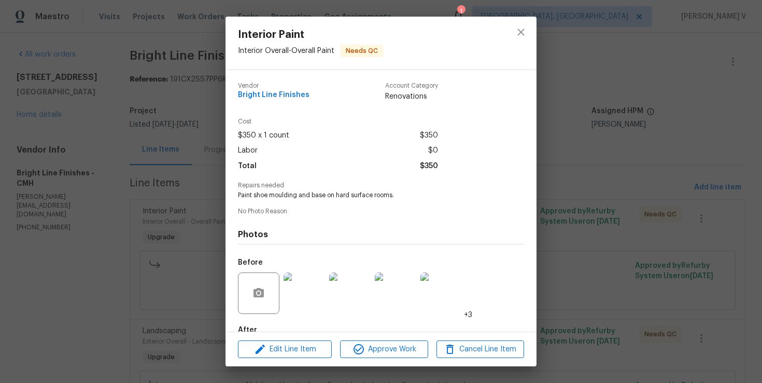
scroll to position [60, 0]
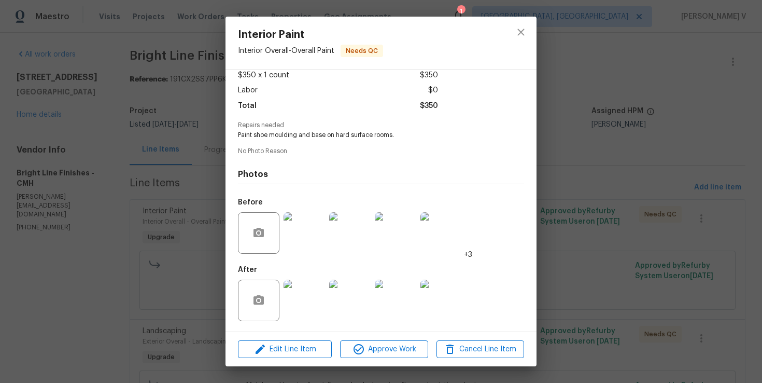
click at [127, 213] on div "Interior Paint Interior Overall - Overall Paint Needs QC Vendor Bright Line Fin…" at bounding box center [381, 191] width 762 height 383
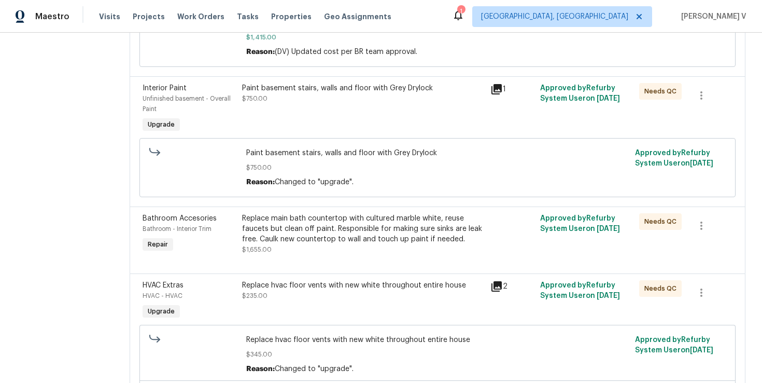
scroll to position [1171, 0]
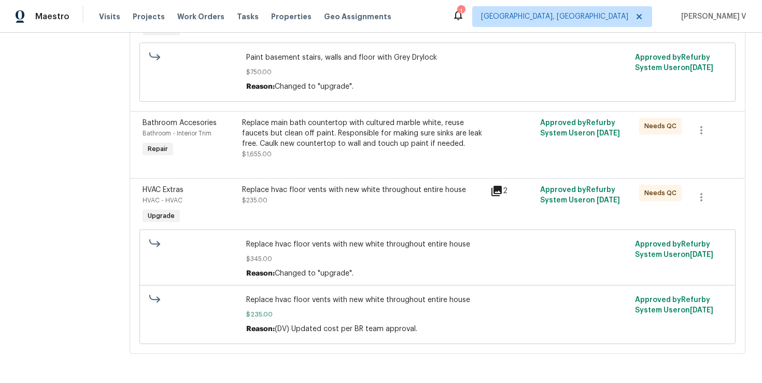
click at [355, 213] on div "Replace hvac floor vents with new white throughout entire house $235.00" at bounding box center [363, 205] width 248 height 48
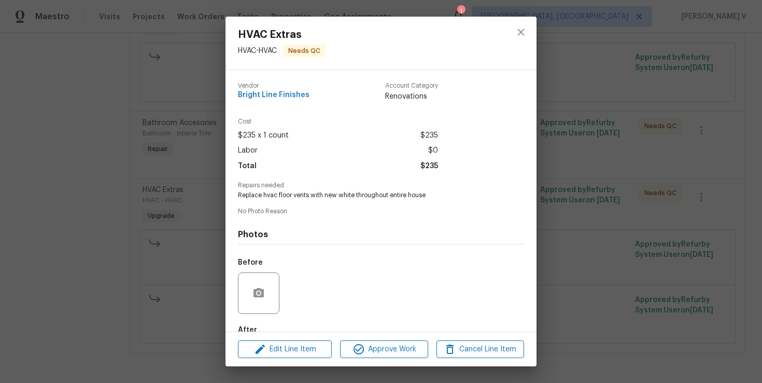
scroll to position [60, 0]
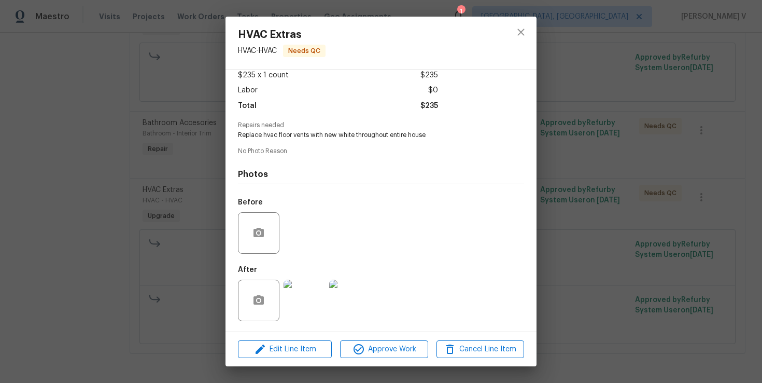
click at [299, 289] on img at bounding box center [304, 299] width 41 height 41
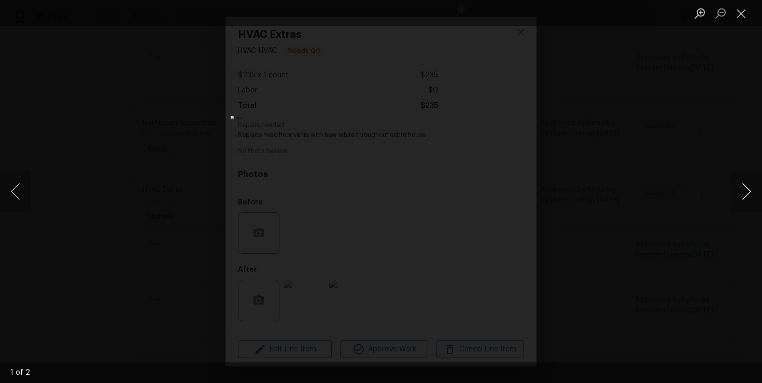
click at [749, 203] on button "Next image" at bounding box center [746, 191] width 31 height 41
click at [668, 135] on div "Lightbox" at bounding box center [381, 191] width 762 height 383
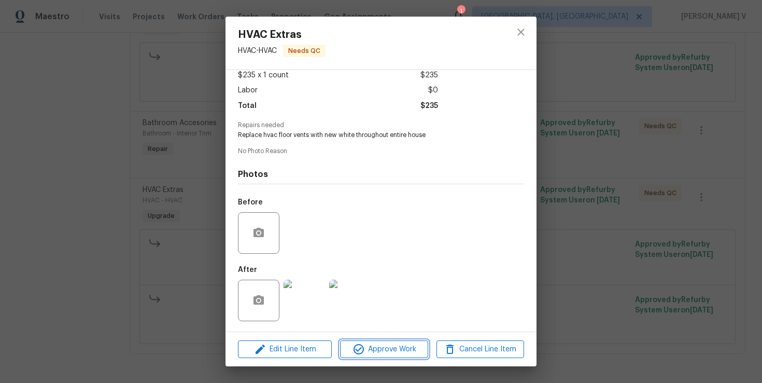
click at [392, 349] on span "Approve Work" at bounding box center [383, 349] width 81 height 13
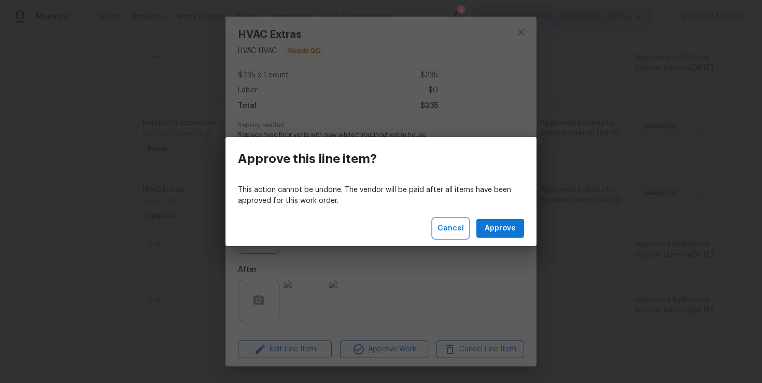
click at [451, 233] on span "Cancel" at bounding box center [451, 228] width 26 height 13
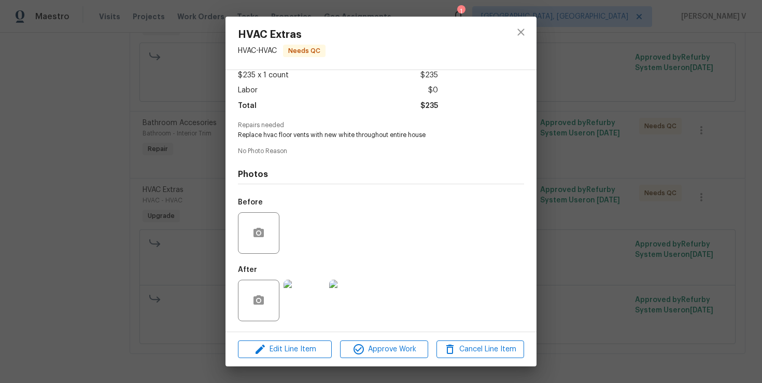
click at [299, 312] on img at bounding box center [304, 299] width 41 height 41
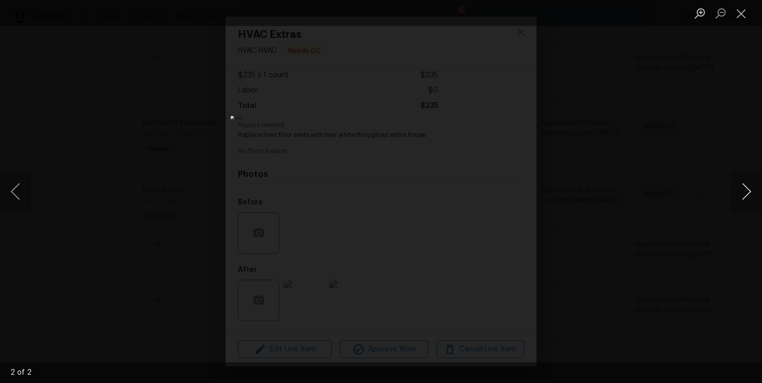
click at [757, 190] on button "Next image" at bounding box center [746, 191] width 31 height 41
click at [664, 174] on div "Lightbox" at bounding box center [381, 191] width 762 height 383
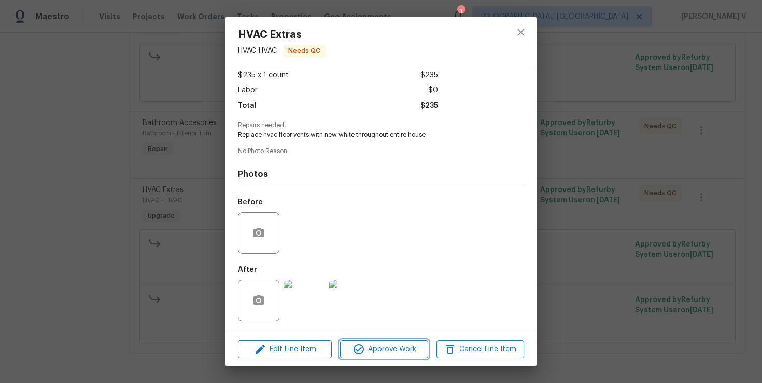
click at [396, 348] on span "Approve Work" at bounding box center [383, 349] width 81 height 13
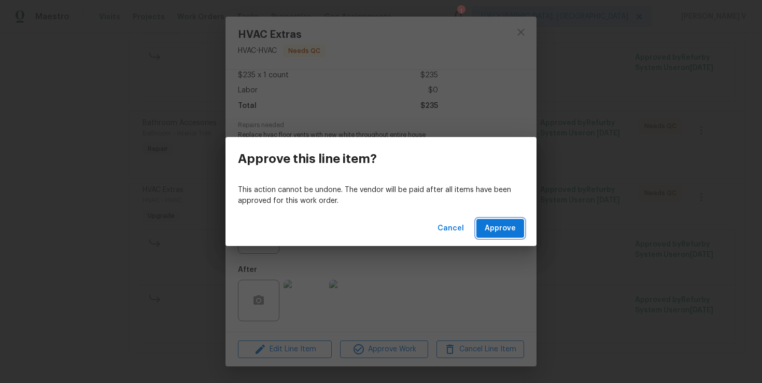
click at [500, 231] on span "Approve" at bounding box center [500, 228] width 31 height 13
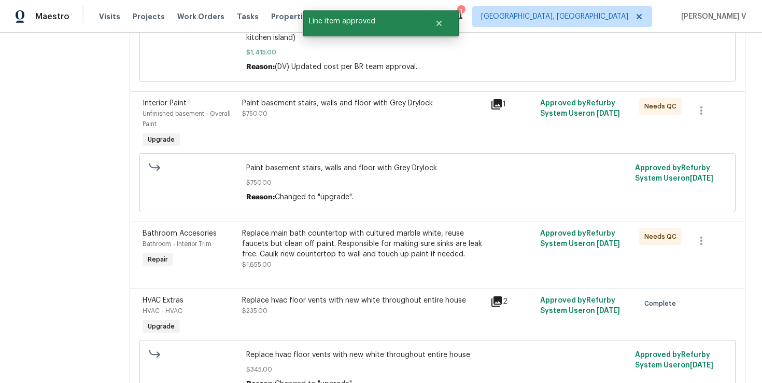
scroll to position [1050, 0]
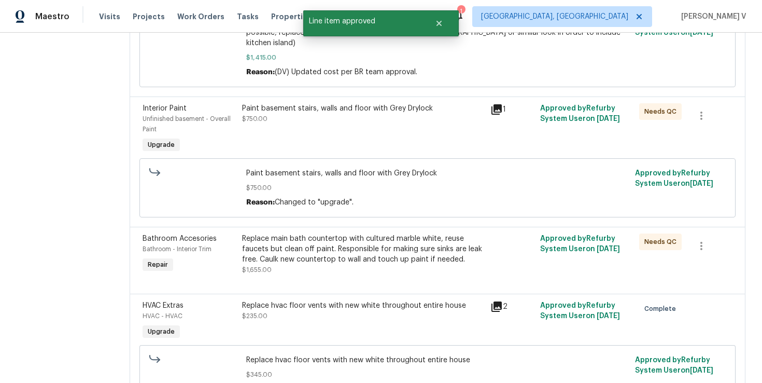
click at [329, 239] on div "Replace main bath countertop with cultured marble white, reuse faucets but clea…" at bounding box center [363, 248] width 242 height 31
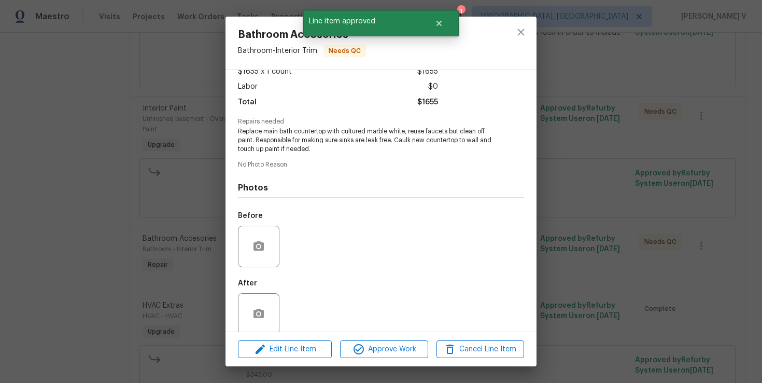
scroll to position [77, 0]
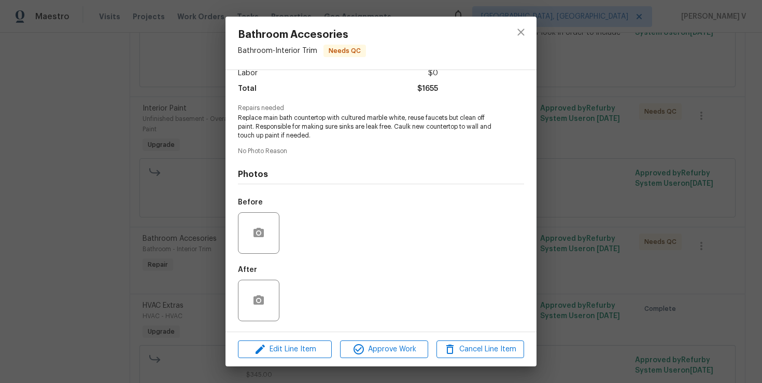
click at [165, 225] on div "Bathroom Accesories Bathroom - Interior Trim Needs QC Vendor Bright Line Finish…" at bounding box center [381, 191] width 762 height 383
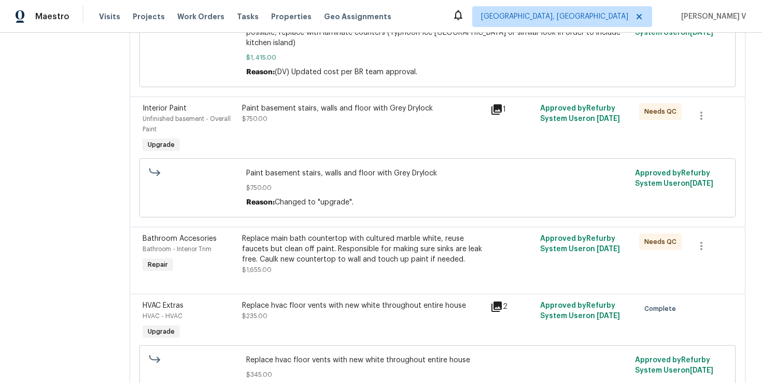
click at [329, 259] on div "Replace main bath countertop with cultured marble white, reuse faucets but clea…" at bounding box center [363, 248] width 242 height 31
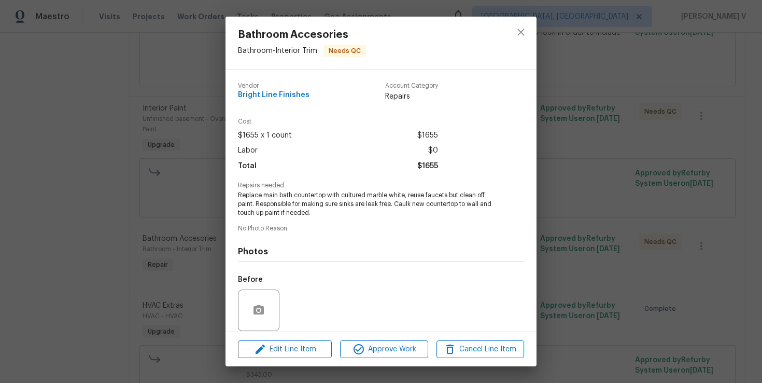
click at [202, 229] on div "Bathroom Accesories Bathroom - Interior Trim Needs QC Vendor Bright Line Finish…" at bounding box center [381, 191] width 762 height 383
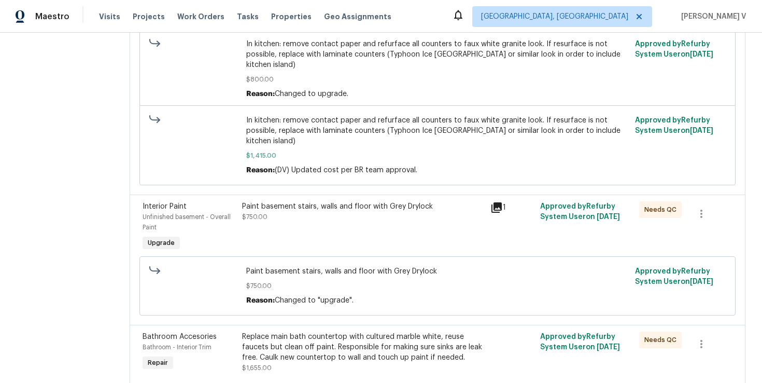
scroll to position [1171, 0]
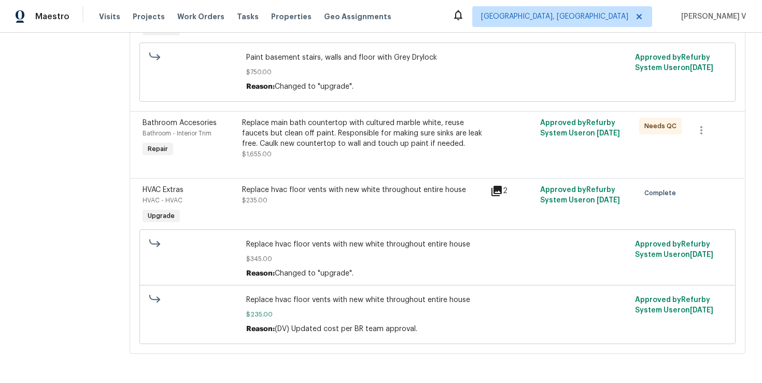
click at [288, 123] on div "Replace main bath countertop with cultured marble white, reuse faucets but clea…" at bounding box center [363, 133] width 242 height 31
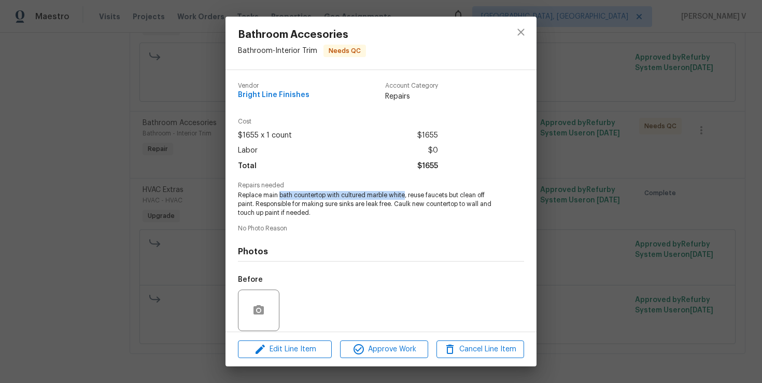
drag, startPoint x: 278, startPoint y: 196, endPoint x: 405, endPoint y: 194, distance: 127.1
click at [406, 194] on span "Replace main bath countertop with cultured marble white, reuse faucets but clea…" at bounding box center [367, 204] width 258 height 26
copy span "bath countertop with cultured marble white"
click at [549, 166] on div "Bathroom Accesories Bathroom - Interior Trim Needs QC Vendor Bright Line Finish…" at bounding box center [381, 191] width 762 height 383
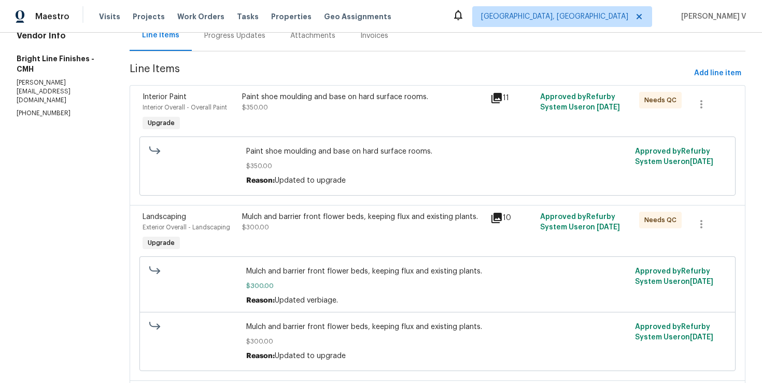
scroll to position [0, 0]
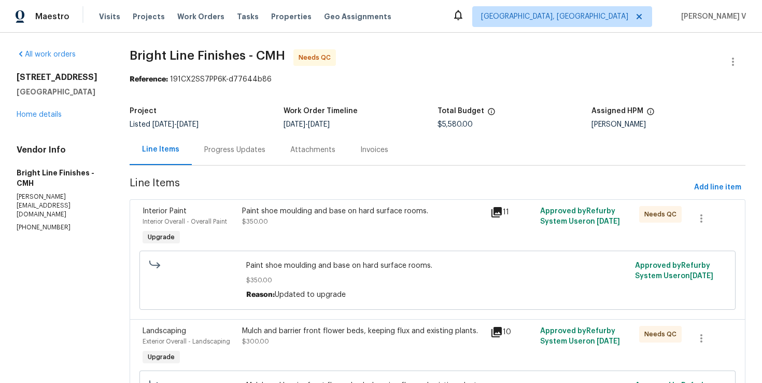
click at [242, 149] on div "Progress Updates" at bounding box center [234, 150] width 61 height 10
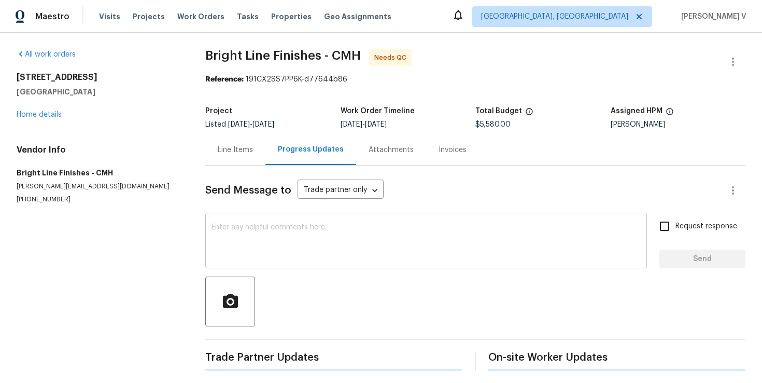
click at [261, 261] on div "x ​" at bounding box center [426, 241] width 442 height 53
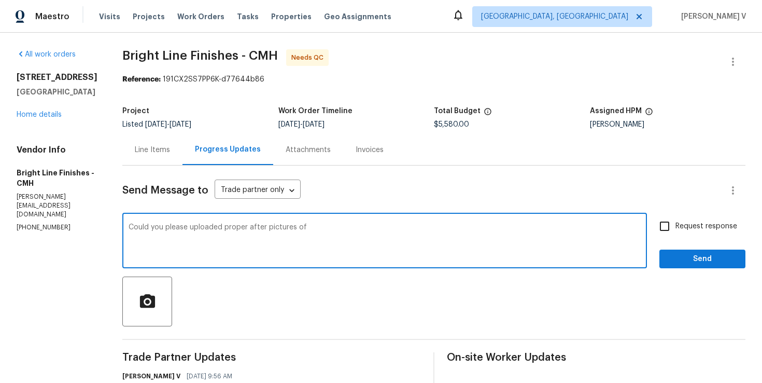
paste textarea "bath countertop with cultured marble white"
drag, startPoint x: 356, startPoint y: 227, endPoint x: 581, endPoint y: 227, distance: 224.5
click at [581, 227] on textarea "Could you please uploaded proper after pictures of bath countertop with culture…" at bounding box center [385, 241] width 512 height 36
click at [122, 225] on div "Could you please uploaded proper after pictures of bath countertop line item? W…" at bounding box center [384, 241] width 525 height 53
click at [129, 227] on textarea "Could you please uploaded proper after pictures of bath countertop line item? W…" at bounding box center [385, 241] width 512 height 36
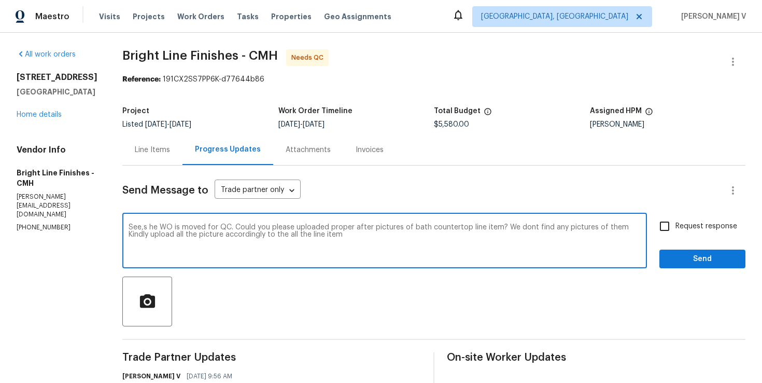
click at [180, 259] on textarea "See,s he WO is moved for QC. Could you please uploaded proper after pictures of…" at bounding box center [385, 241] width 512 height 36
paste textarea "I see the WO has been moved for QC. Could you please upload proper after pictur…"
type textarea "I see the WO has been moved for QC. Could you please upload proper after pictur…"
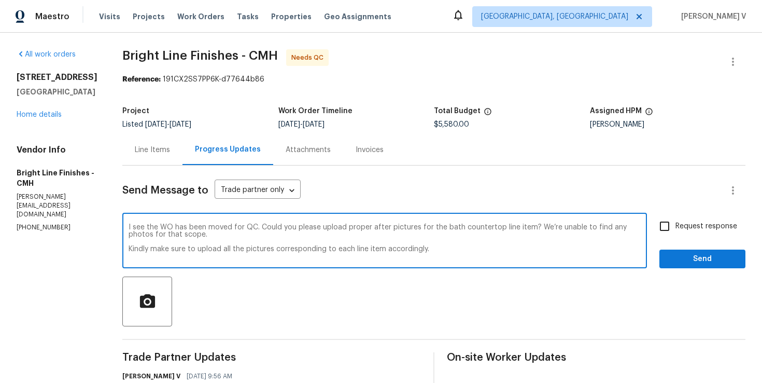
click at [692, 229] on span "Request response" at bounding box center [707, 226] width 62 height 11
click at [676, 229] on input "Request response" at bounding box center [665, 226] width 22 height 22
checkbox input "true"
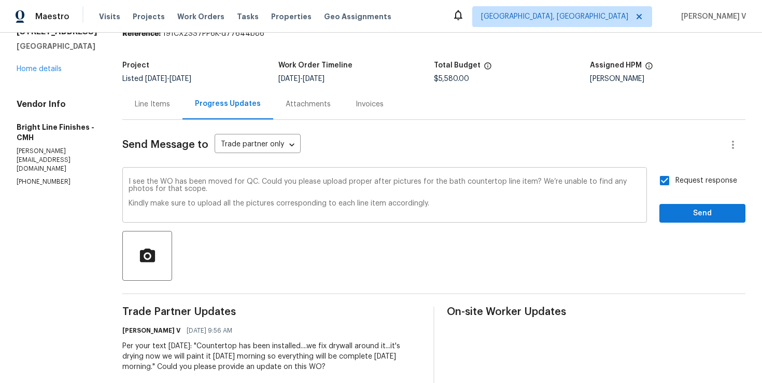
scroll to position [52, 0]
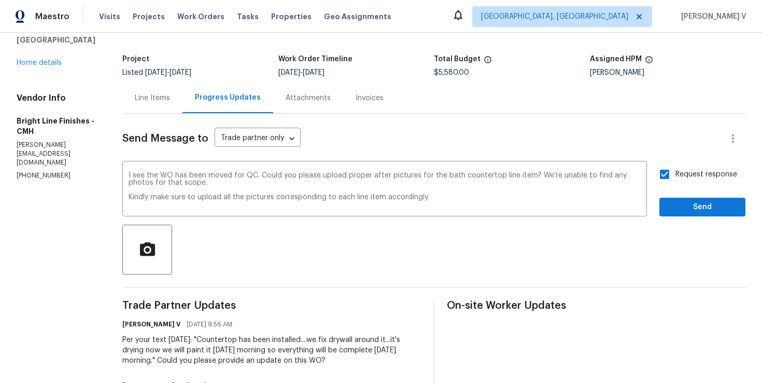
click at [673, 193] on div "Request response Send" at bounding box center [703, 189] width 86 height 53
click at [680, 213] on span "Send" at bounding box center [702, 207] width 69 height 13
